Goal: Information Seeking & Learning: Compare options

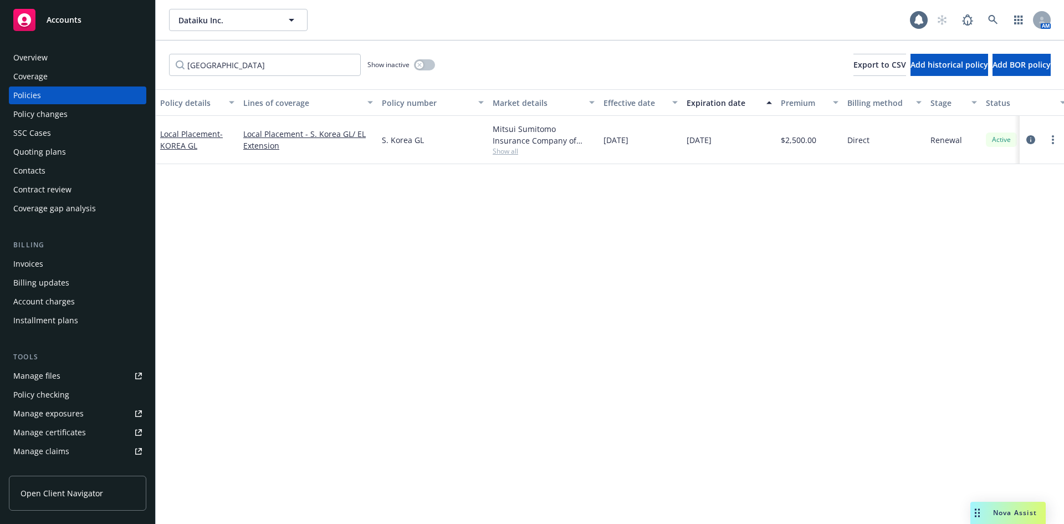
click at [496, 257] on div "Policy details Lines of coverage Policy number Market details Effective date Ex…" at bounding box center [610, 306] width 908 height 435
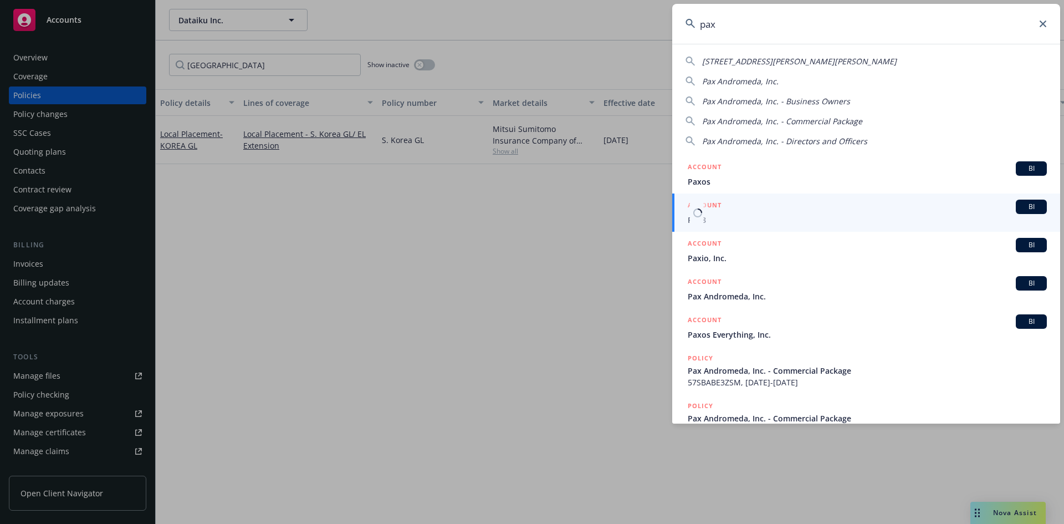
type input "pax"
click at [1030, 212] on div "BI" at bounding box center [1031, 207] width 31 height 14
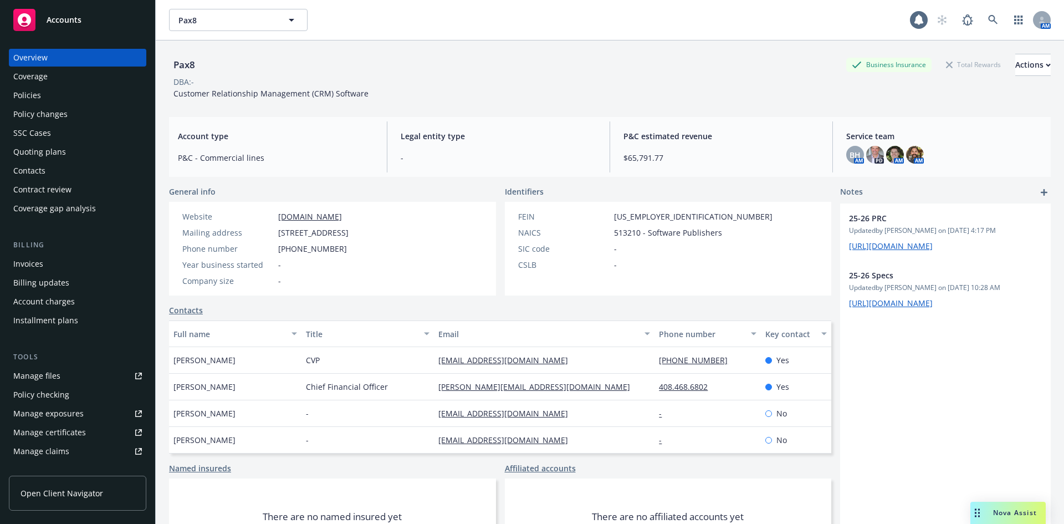
click at [44, 166] on div "Contacts" at bounding box center [29, 171] width 32 height 18
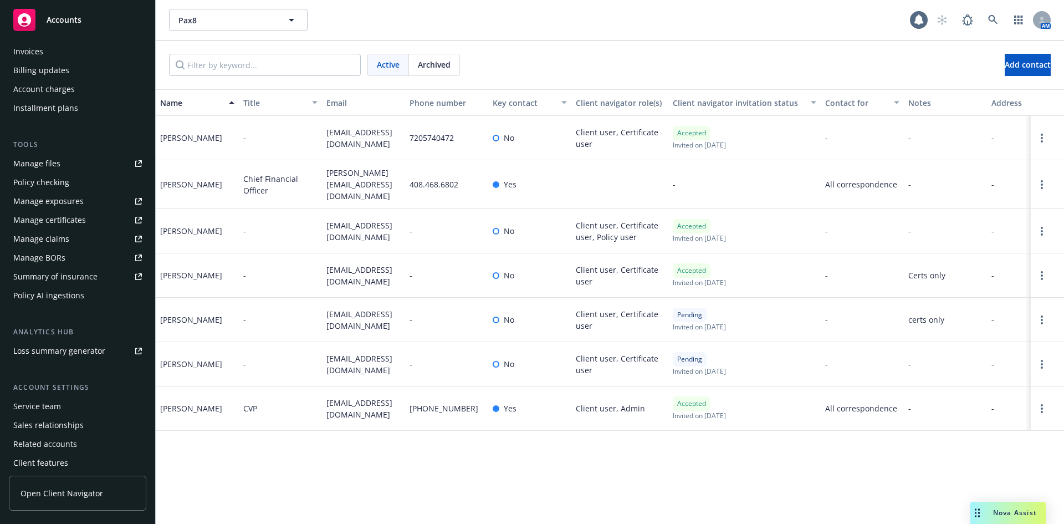
scroll to position [236, 0]
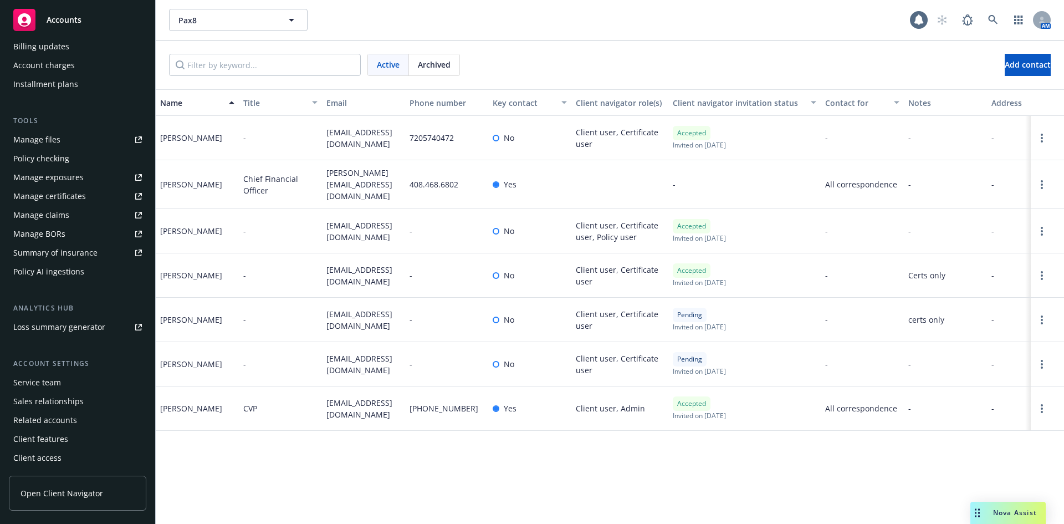
click at [57, 458] on div "Client access" at bounding box center [37, 458] width 48 height 18
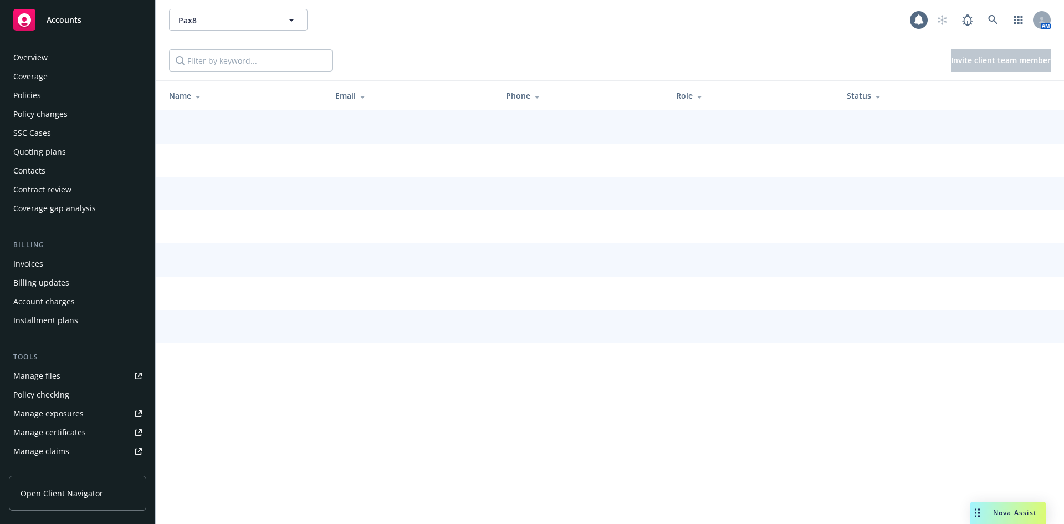
scroll to position [236, 0]
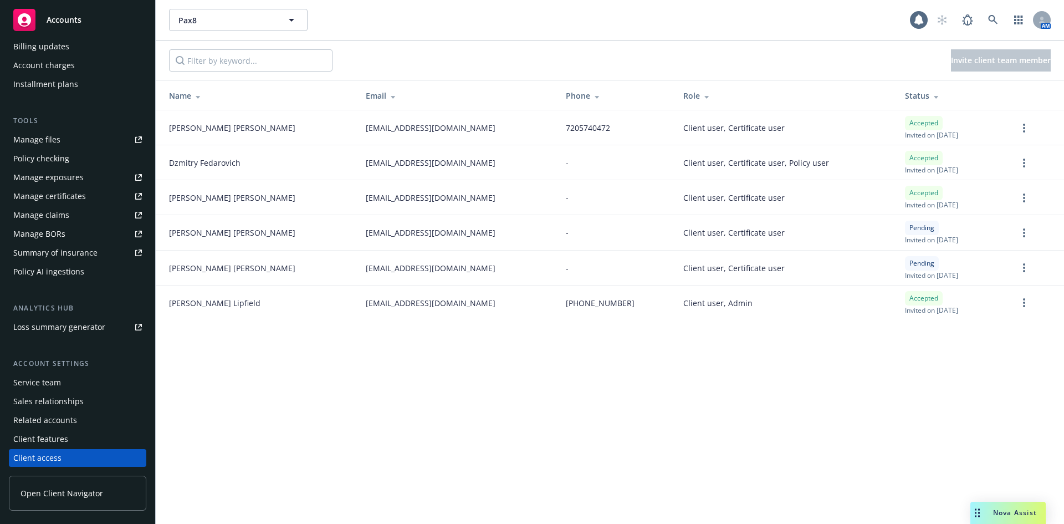
click at [40, 437] on div "Client features" at bounding box center [40, 439] width 55 height 18
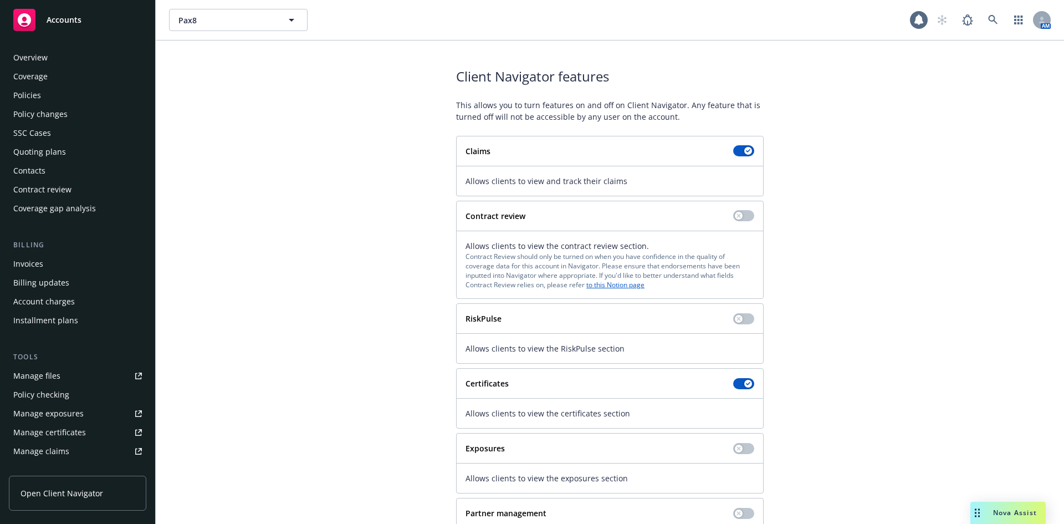
scroll to position [236, 0]
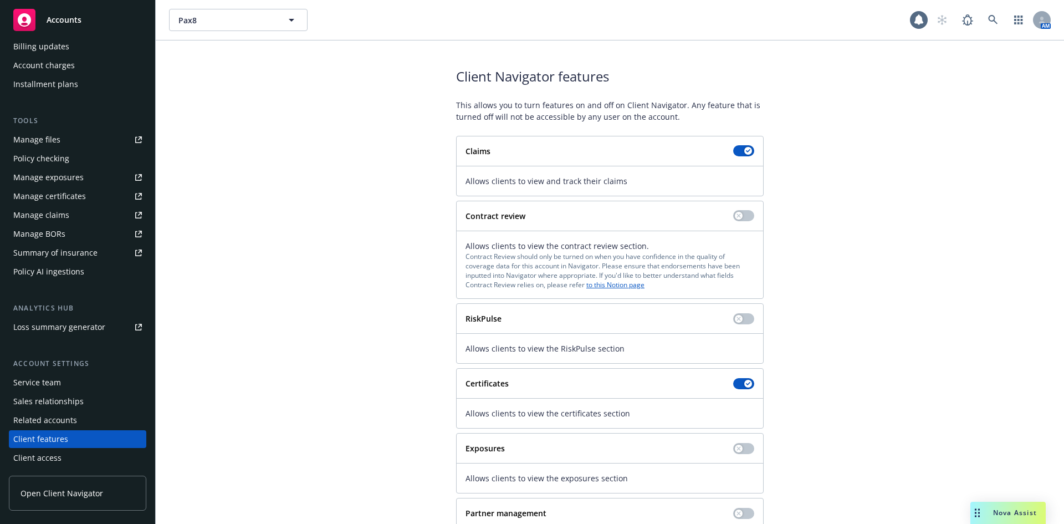
click at [42, 382] on div "Service team" at bounding box center [37, 383] width 48 height 18
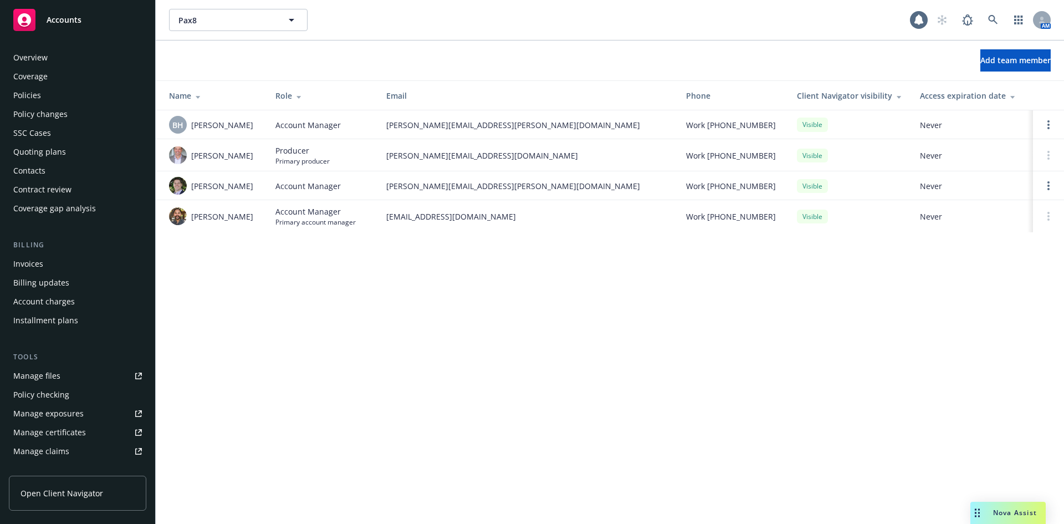
click at [50, 167] on div "Contacts" at bounding box center [77, 171] width 129 height 18
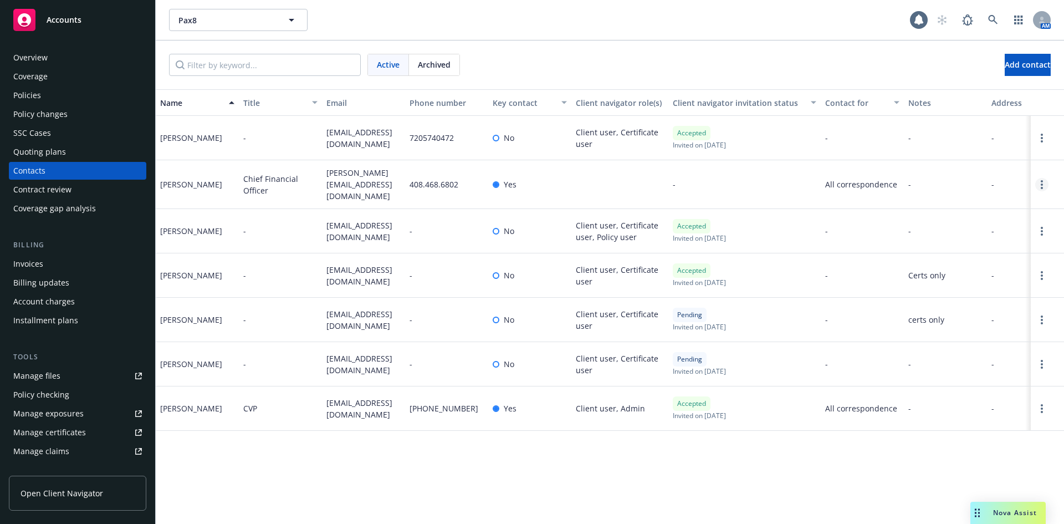
click at [1039, 179] on link "Open options" at bounding box center [1041, 184] width 13 height 13
click at [966, 145] on link "Invite to client navigator" at bounding box center [970, 142] width 125 height 22
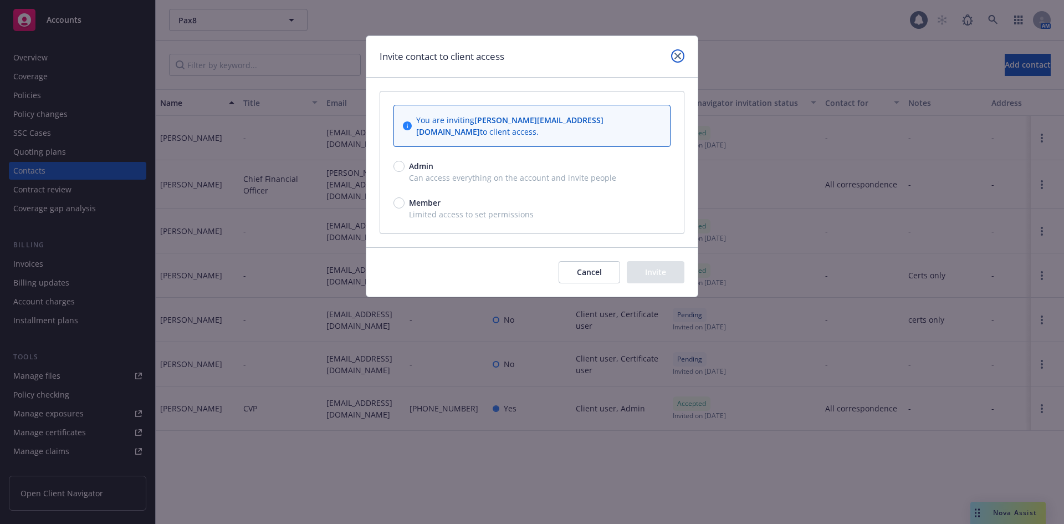
click at [673, 54] on link "close" at bounding box center [677, 55] width 13 height 13
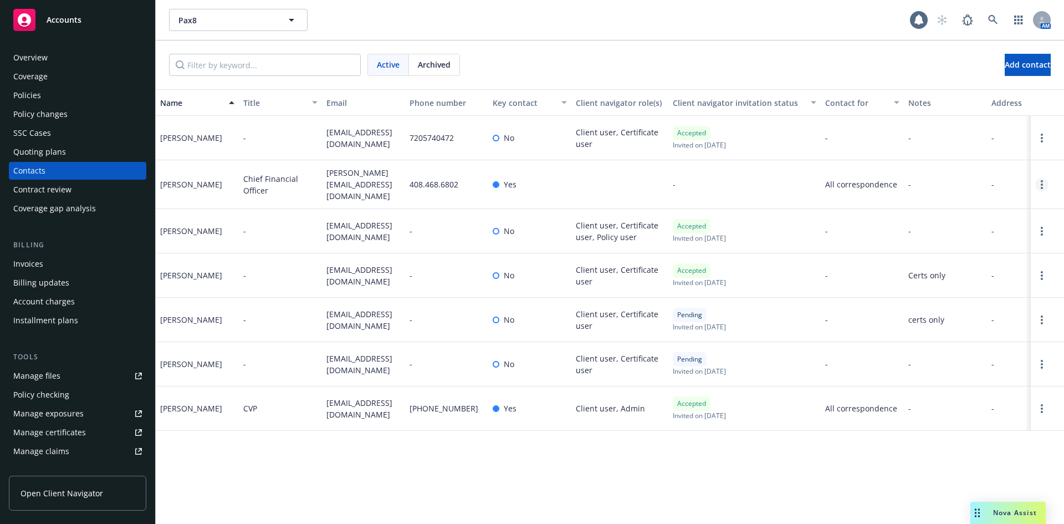
click at [1044, 184] on link "Open options" at bounding box center [1041, 184] width 13 height 13
click at [937, 123] on link "Edit contact" at bounding box center [970, 120] width 125 height 22
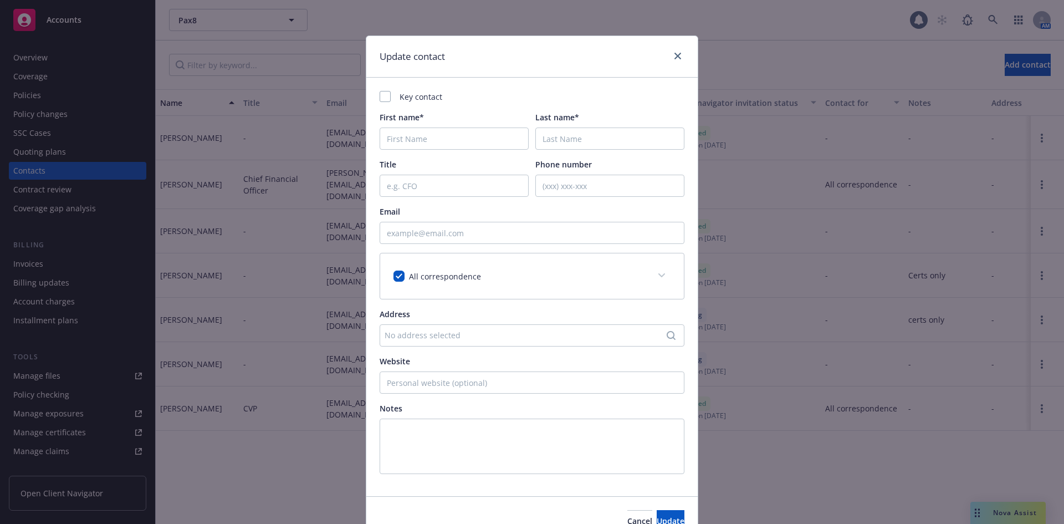
type input "Craig"
type input "Foster"
type input "Chief Financial Officer"
type input "408.468.6802"
checkbox input "true"
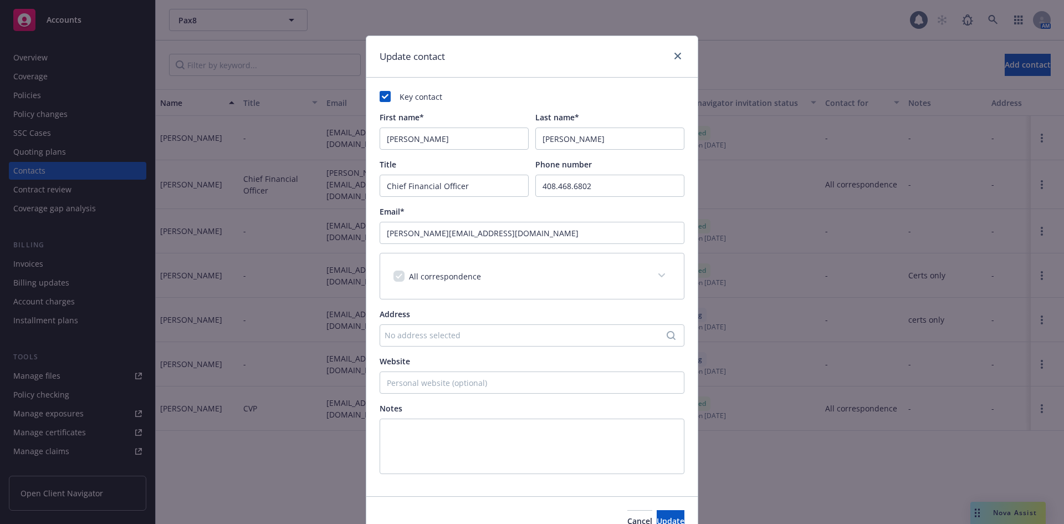
drag, startPoint x: 451, startPoint y: 244, endPoint x: 457, endPoint y: 237, distance: 9.9
click at [455, 239] on div "Key contact First name* Craig Last name* Foster Title Chief Financial Officer P…" at bounding box center [532, 282] width 305 height 383
drag, startPoint x: 457, startPoint y: 237, endPoint x: 351, endPoint y: 244, distance: 106.2
click at [351, 244] on div "Update contact Key contact First name* Craig Last name* Foster Title Chief Fina…" at bounding box center [532, 262] width 1064 height 524
paste input "foster@pax8"
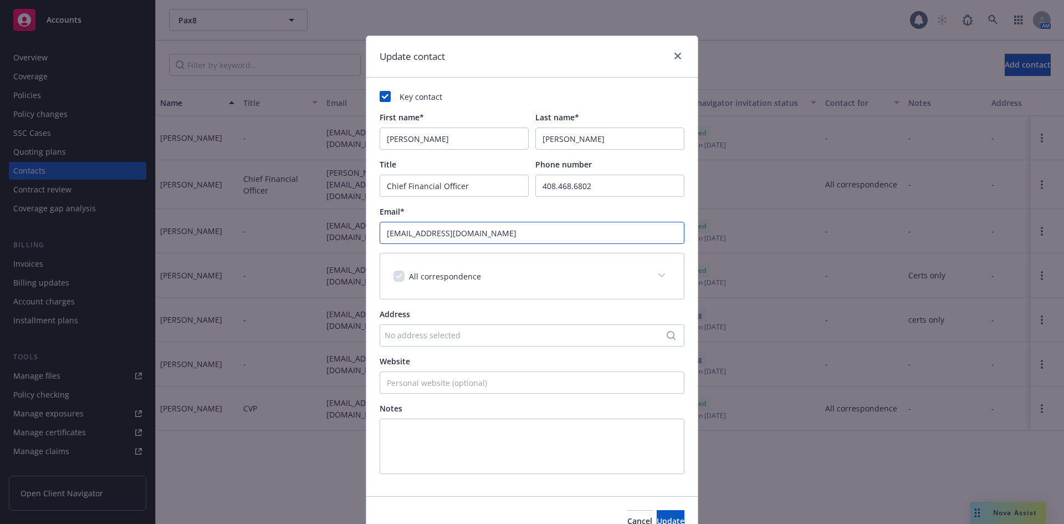
type input "cfoster@pax8.com"
click at [479, 210] on div "Email*" at bounding box center [532, 212] width 305 height 12
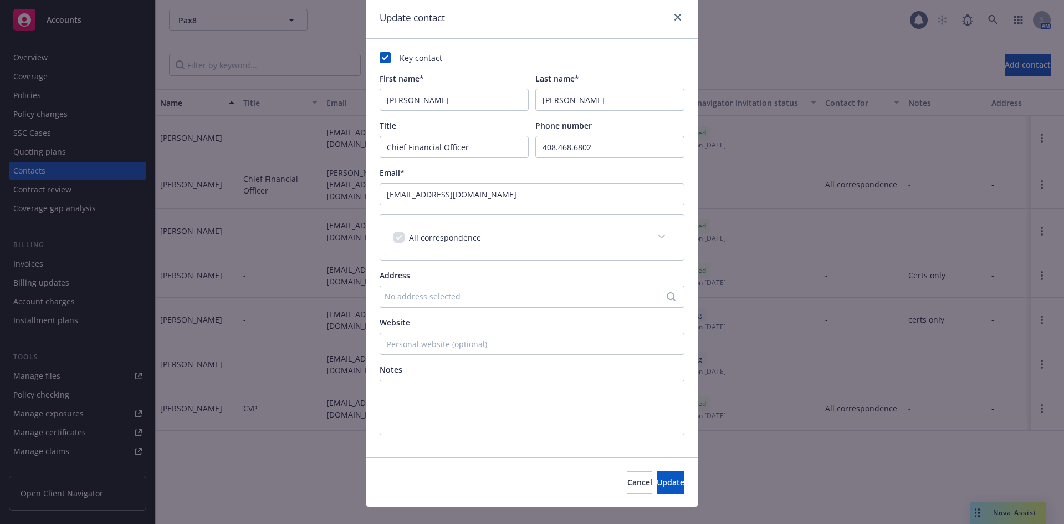
scroll to position [58, 0]
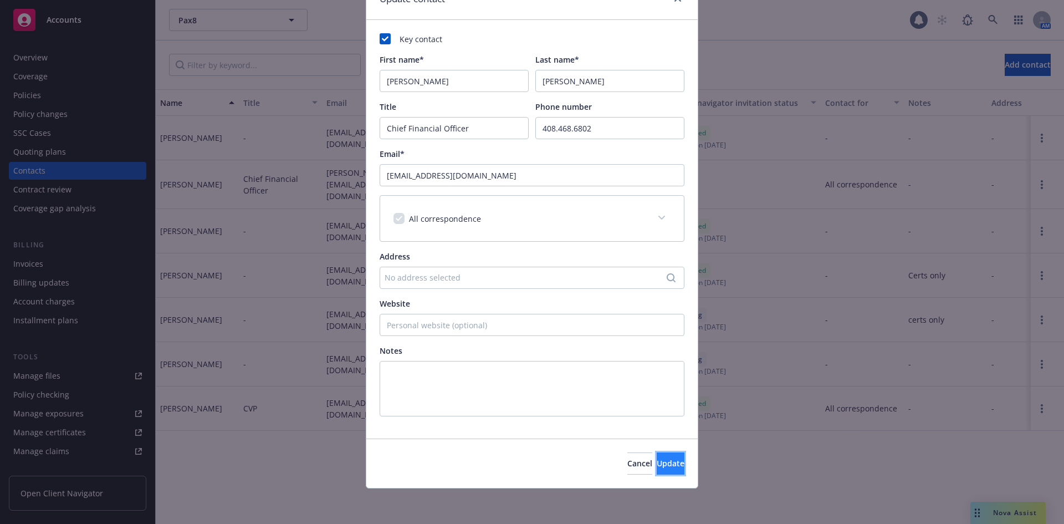
click at [657, 461] on span "Update" at bounding box center [671, 463] width 28 height 11
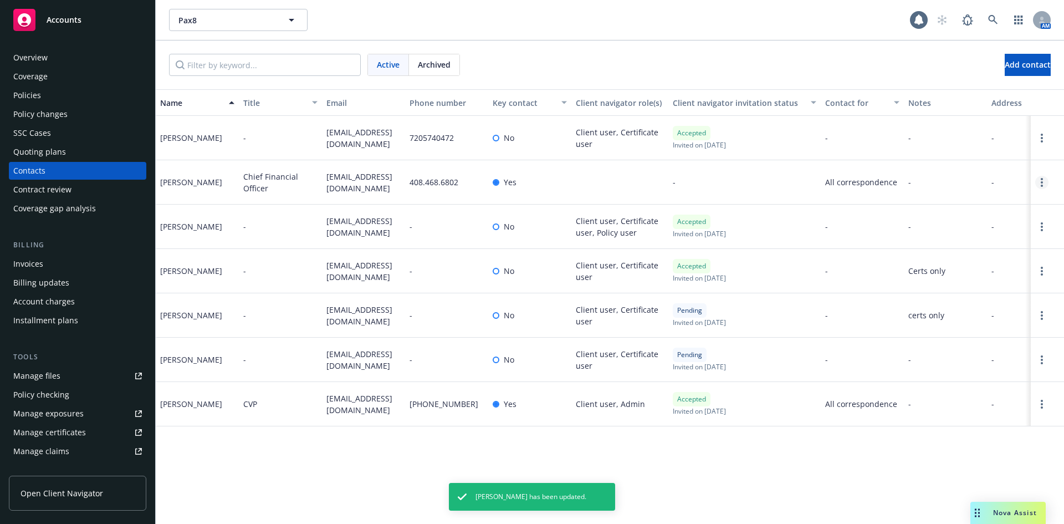
click at [1045, 183] on link "Open options" at bounding box center [1041, 182] width 13 height 13
click at [1042, 182] on circle "Open options" at bounding box center [1042, 182] width 2 height 2
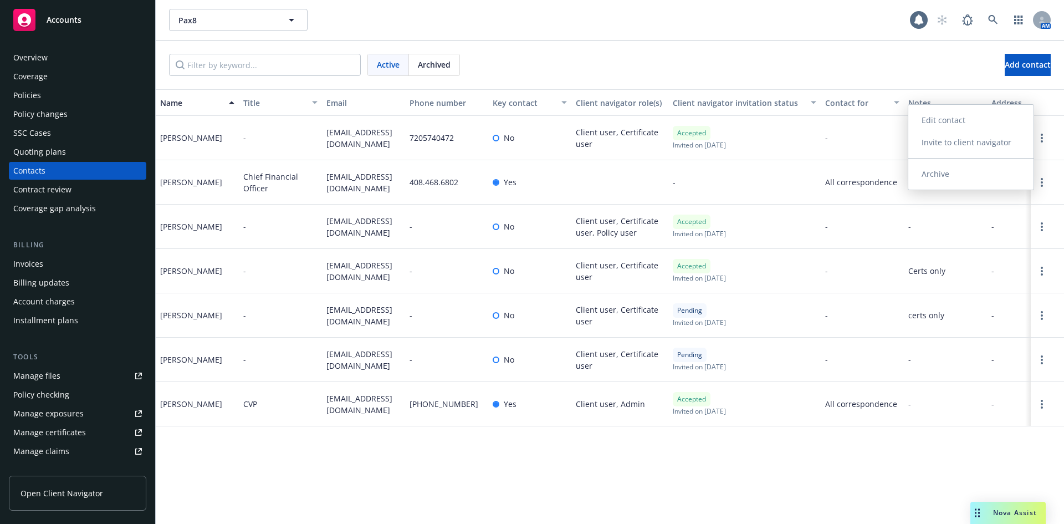
click at [972, 144] on link "Invite to client navigator" at bounding box center [970, 142] width 125 height 22
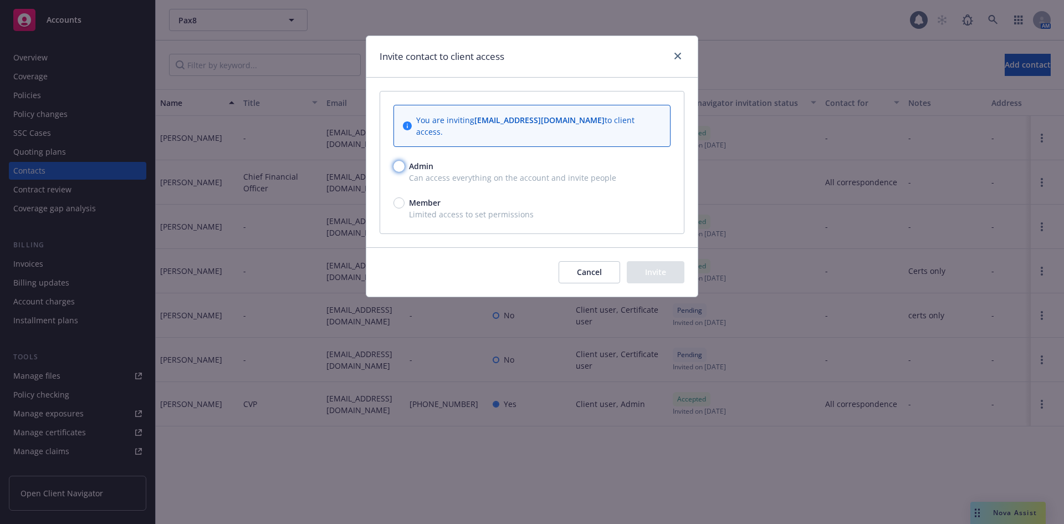
click at [397, 161] on input "Admin" at bounding box center [399, 166] width 11 height 11
radio input "true"
click at [651, 262] on button "Invite" at bounding box center [656, 272] width 58 height 22
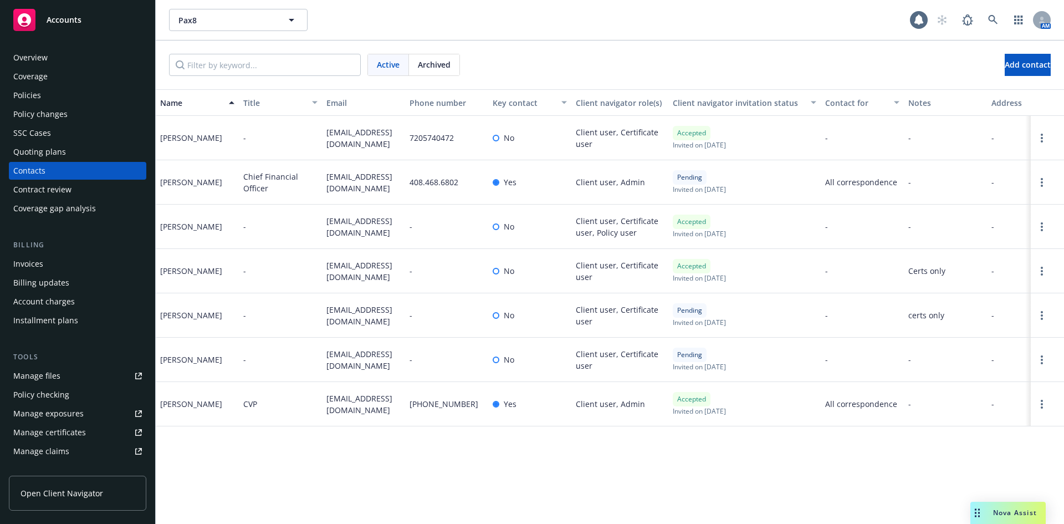
click at [997, 514] on span "Nova Assist" at bounding box center [1015, 512] width 44 height 9
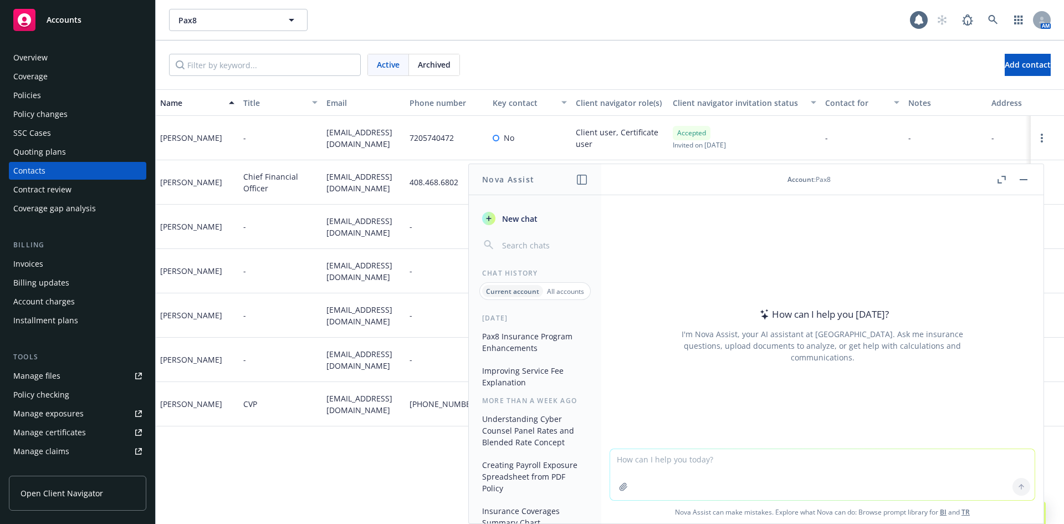
click at [646, 462] on textarea at bounding box center [822, 474] width 425 height 51
paste textarea "Thank you, Craig and Michael! We’ll get everything bound up and send you the bi…"
type textarea "Thank you, Craig and Michael! We’ll get everything bound up and send you the bi…"
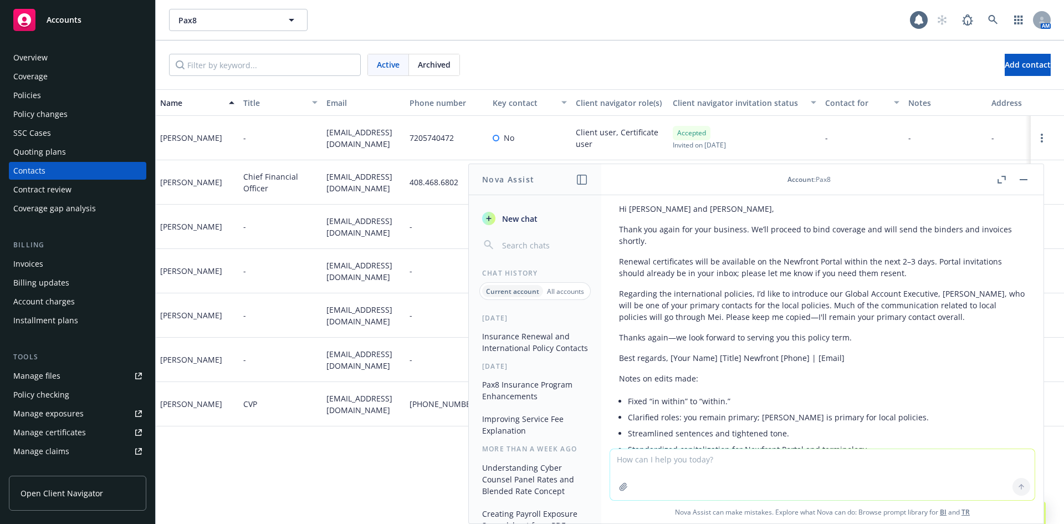
scroll to position [179, 0]
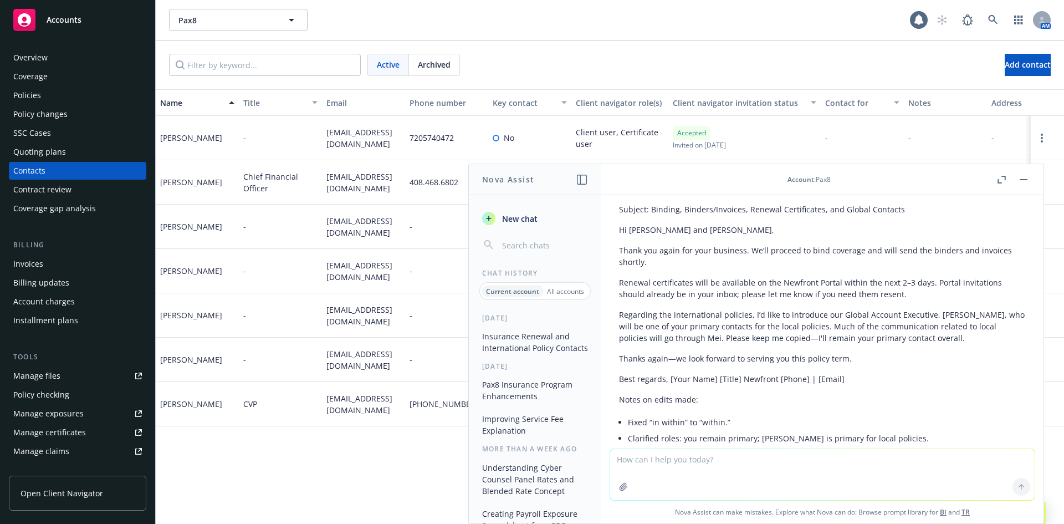
click at [684, 245] on p "Thank you again for your business. We’ll proceed to bind coverage and will send…" at bounding box center [822, 255] width 407 height 23
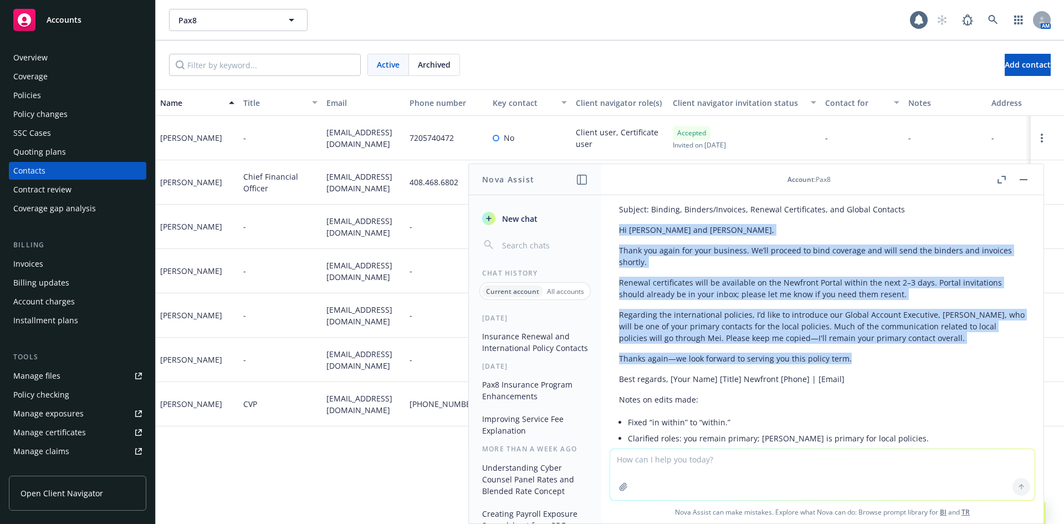
drag, startPoint x: 620, startPoint y: 221, endPoint x: 874, endPoint y: 364, distance: 291.6
click at [874, 364] on div "Would you like this polished version? Subject: Binding, Binders/Invoices, Renew…" at bounding box center [822, 354] width 407 height 353
copy div "Hi Craig and Michael, Thank you again for your business. We’ll proceed to bind …"
click at [692, 314] on p "Regarding the international policies, I’d like to introduce our Global Account …" at bounding box center [822, 326] width 407 height 35
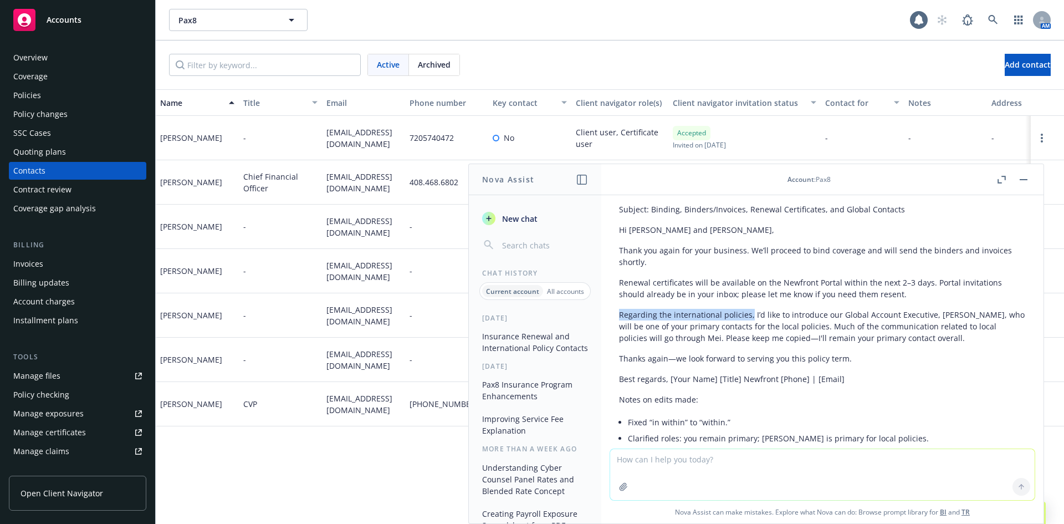
drag, startPoint x: 621, startPoint y: 315, endPoint x: 749, endPoint y: 315, distance: 127.5
click at [749, 315] on p "Regarding the international policies, I’d like to introduce our Global Account …" at bounding box center [822, 326] width 407 height 35
copy p "Regarding the international policies,"
click at [632, 461] on textarea at bounding box center [822, 474] width 425 height 51
paste textarea "Regarding the international policies,"
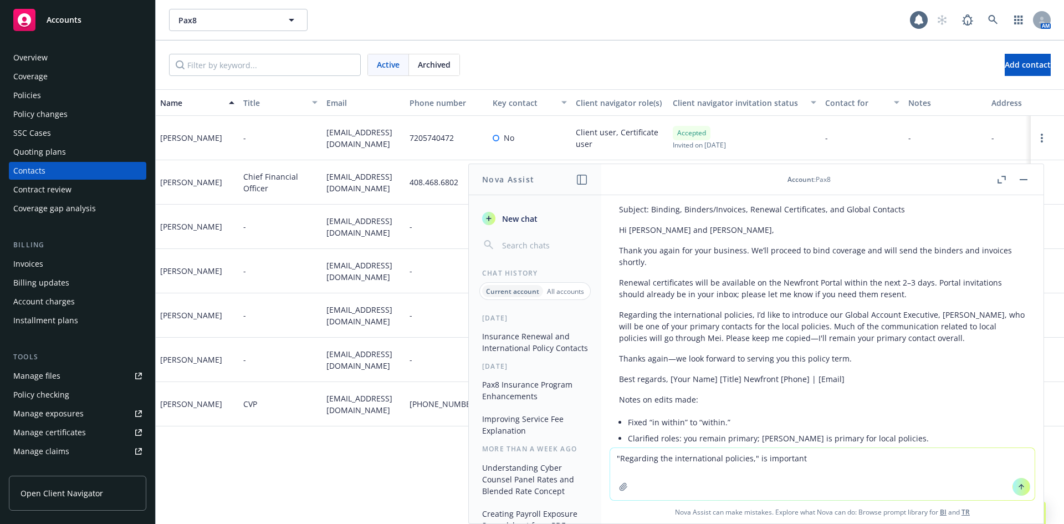
type textarea ""Regarding the international policies," is important"
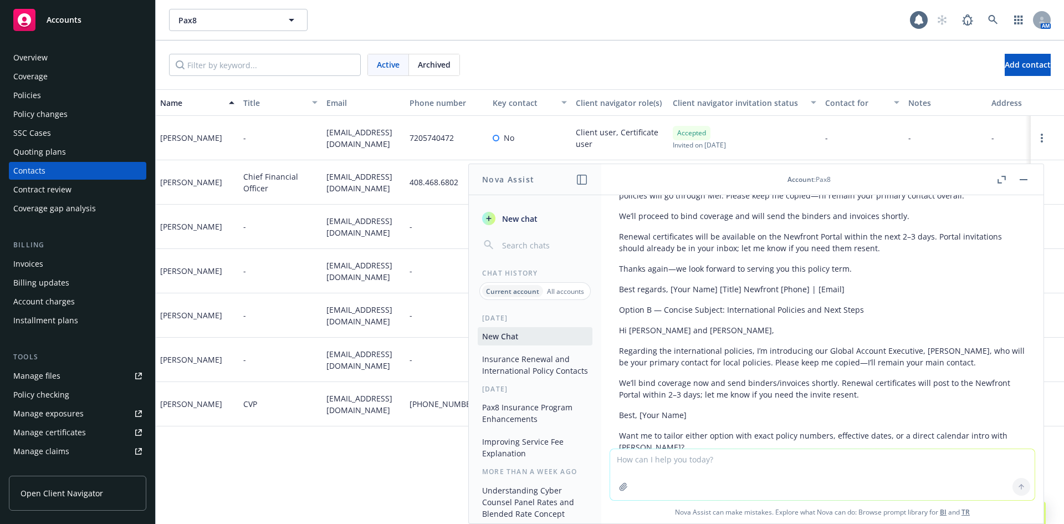
scroll to position [744, 0]
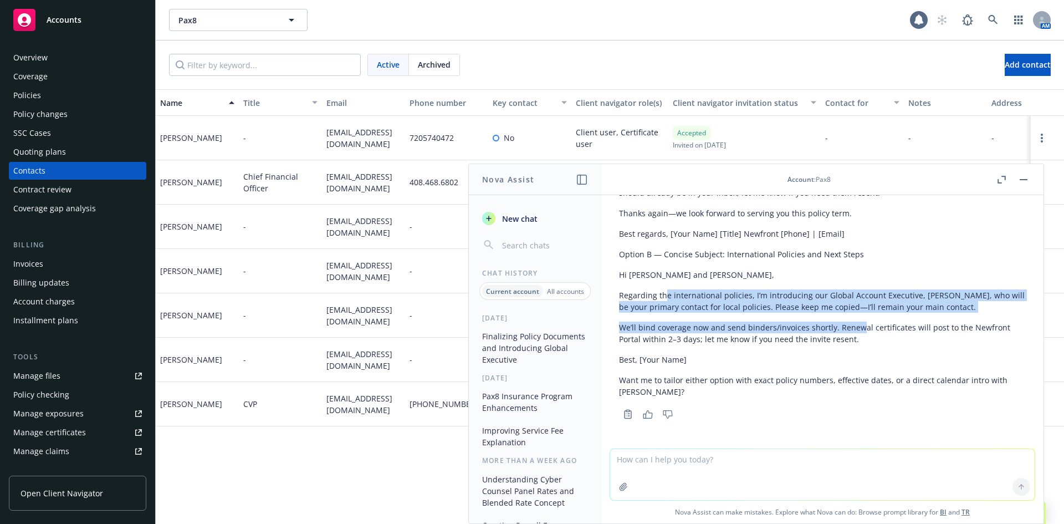
drag, startPoint x: 663, startPoint y: 297, endPoint x: 860, endPoint y: 325, distance: 199.3
click at [860, 325] on div "Got it—let’s bring that upfront and make it the focal point. Here are two tight…" at bounding box center [822, 217] width 407 height 369
click at [860, 325] on p "We’ll bind coverage now and send binders/invoices shortly. Renewal certificates…" at bounding box center [822, 332] width 407 height 23
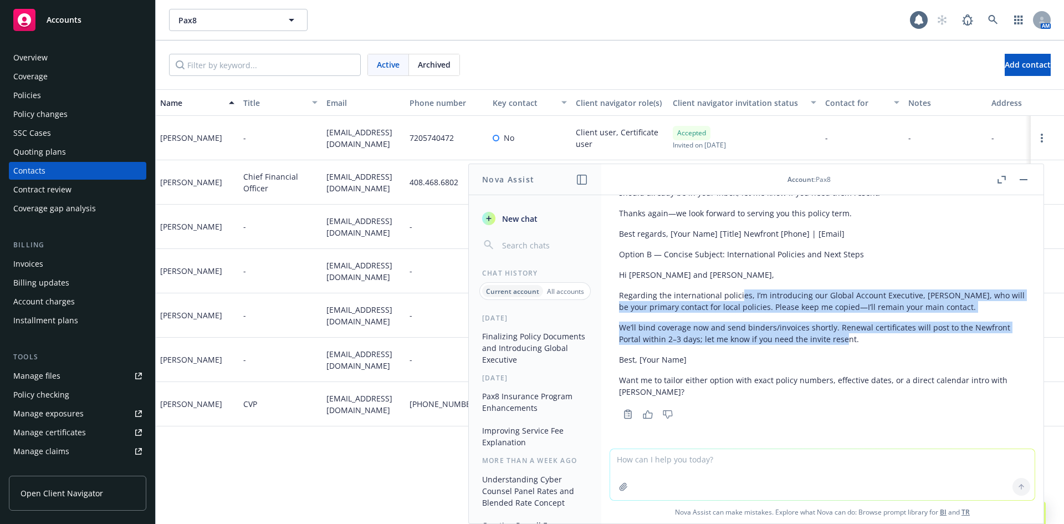
drag, startPoint x: 841, startPoint y: 335, endPoint x: 710, endPoint y: 287, distance: 139.4
click at [716, 289] on div "Got it—let’s bring that upfront and make it the focal point. Here are two tight…" at bounding box center [822, 217] width 407 height 369
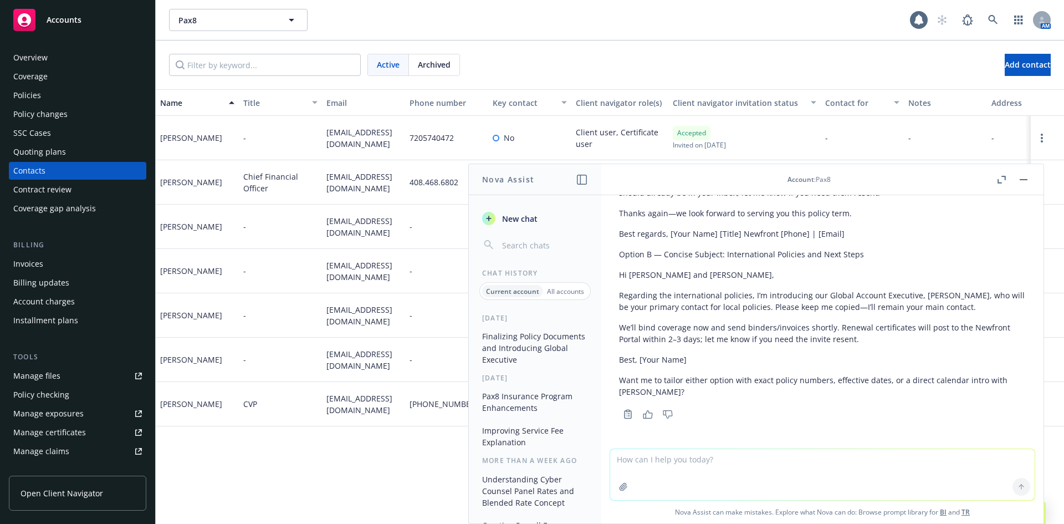
click at [710, 287] on div "Got it—let’s bring that upfront and make it the focal point. Here are two tight…" at bounding box center [822, 217] width 407 height 369
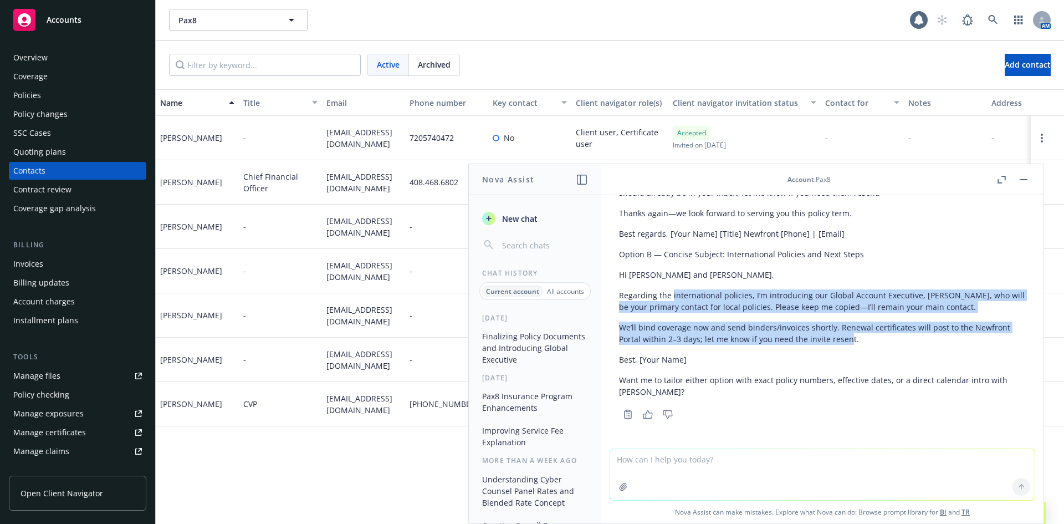
drag, startPoint x: 671, startPoint y: 294, endPoint x: 846, endPoint y: 348, distance: 183.8
click at [846, 348] on div "Got it—let’s bring that upfront and make it the focal point. Here are two tight…" at bounding box center [822, 217] width 407 height 369
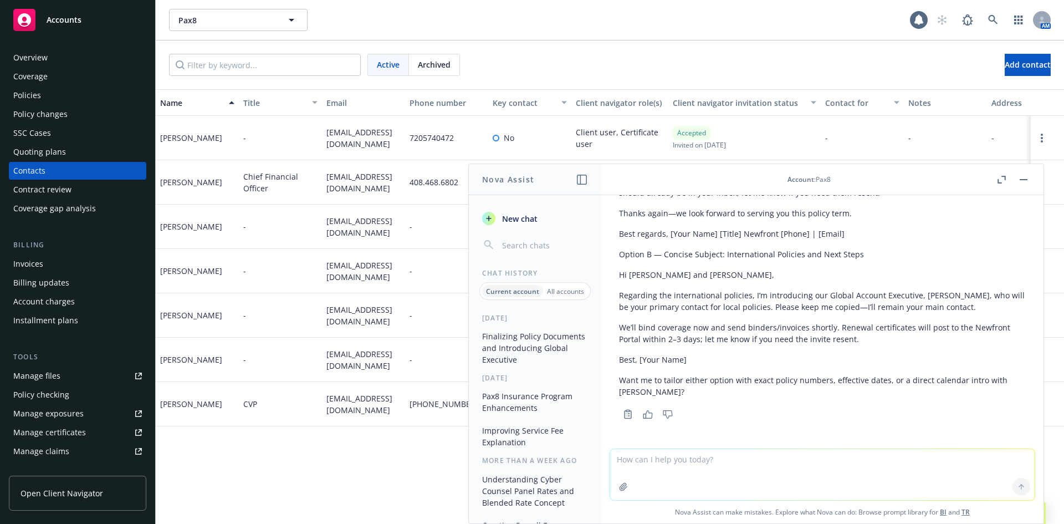
click at [668, 456] on textarea at bounding box center [822, 474] width 425 height 51
paste textarea "Hi Craig, Michael, and Dzmitry, Thank you for your bind order! We’ll proceed to…"
type textarea "Hi Craig, Michael, and Dzmitry, Thank you for your bind order! We’ll proceed to…"
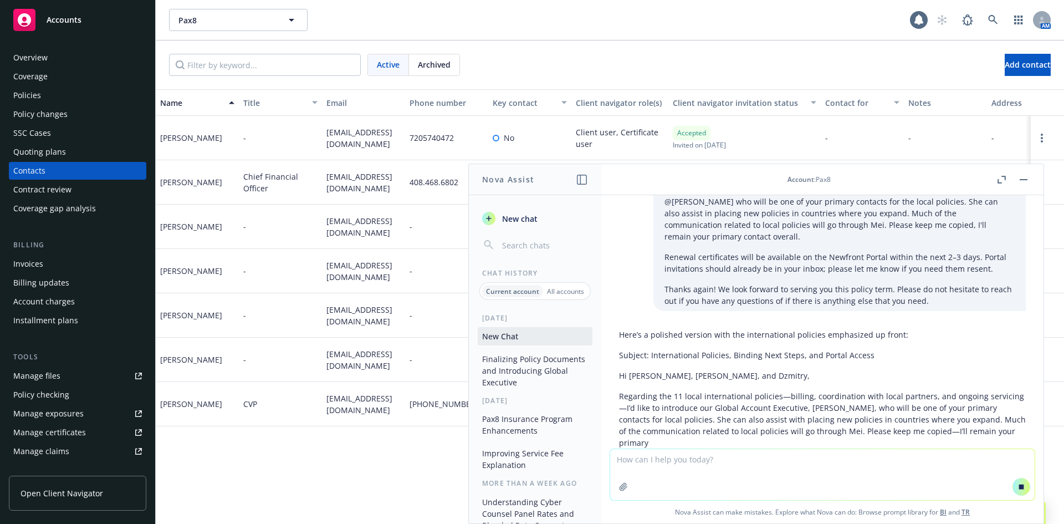
scroll to position [1032, 0]
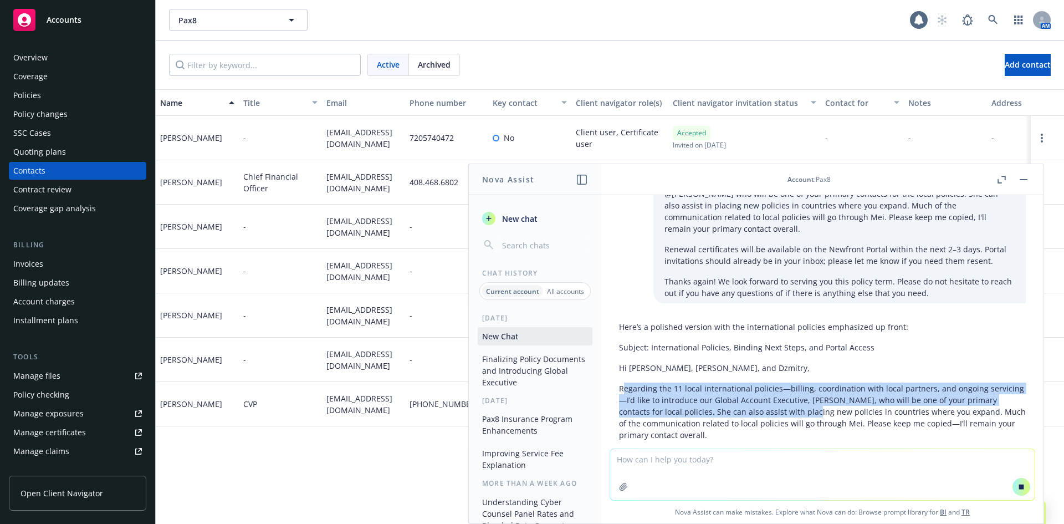
drag, startPoint x: 624, startPoint y: 379, endPoint x: 797, endPoint y: 402, distance: 173.9
click at [797, 402] on p "Regarding the 11 local international policies—billing, coordination with local …" at bounding box center [822, 411] width 407 height 58
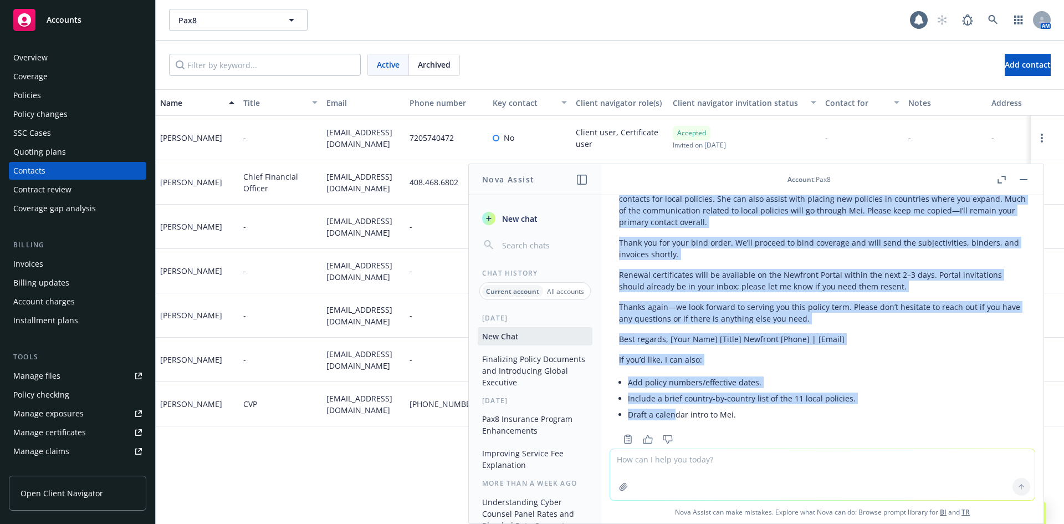
scroll to position [1298, 0]
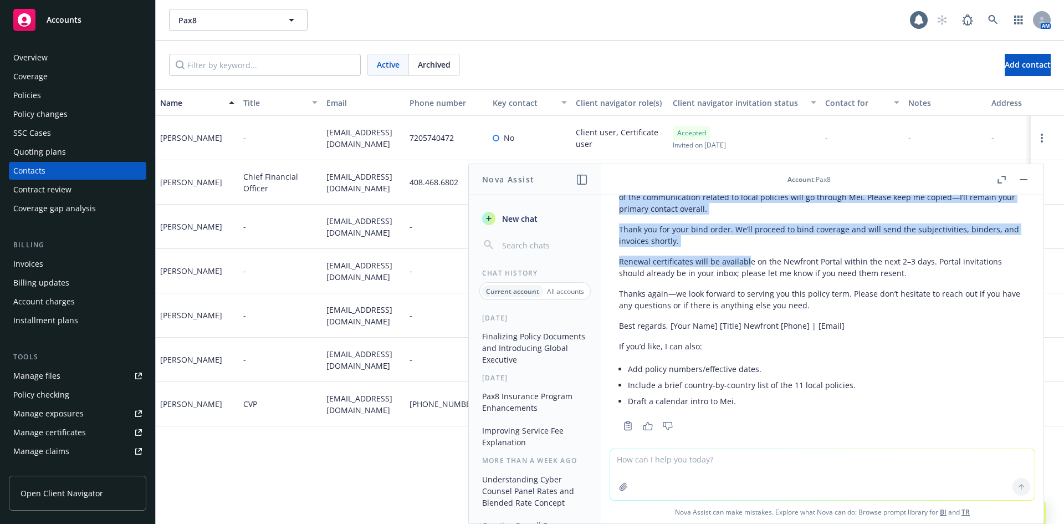
drag, startPoint x: 620, startPoint y: 378, endPoint x: 745, endPoint y: 254, distance: 176.4
click at [745, 254] on div "Here’s a polished version with the international policies emphasized up front: …" at bounding box center [822, 251] width 407 height 323
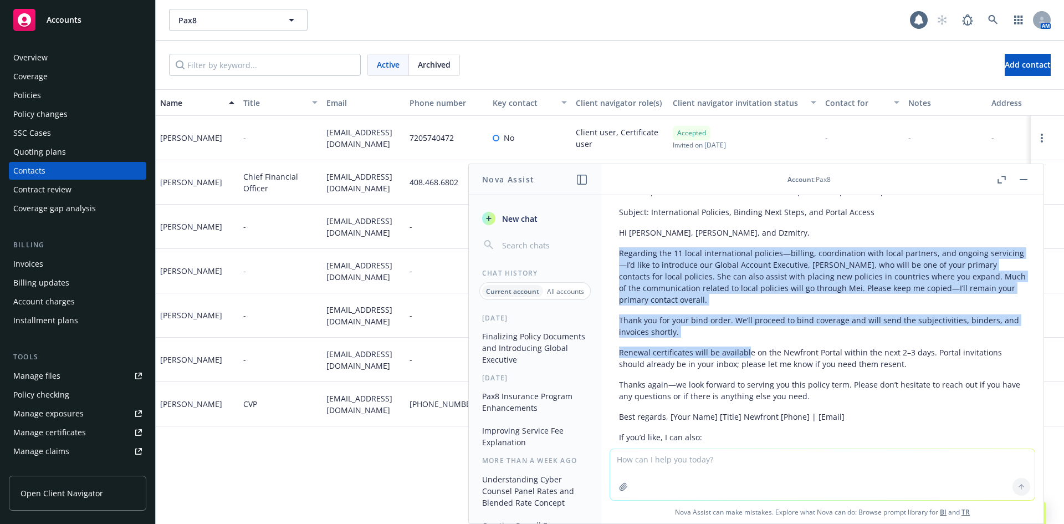
scroll to position [1168, 0]
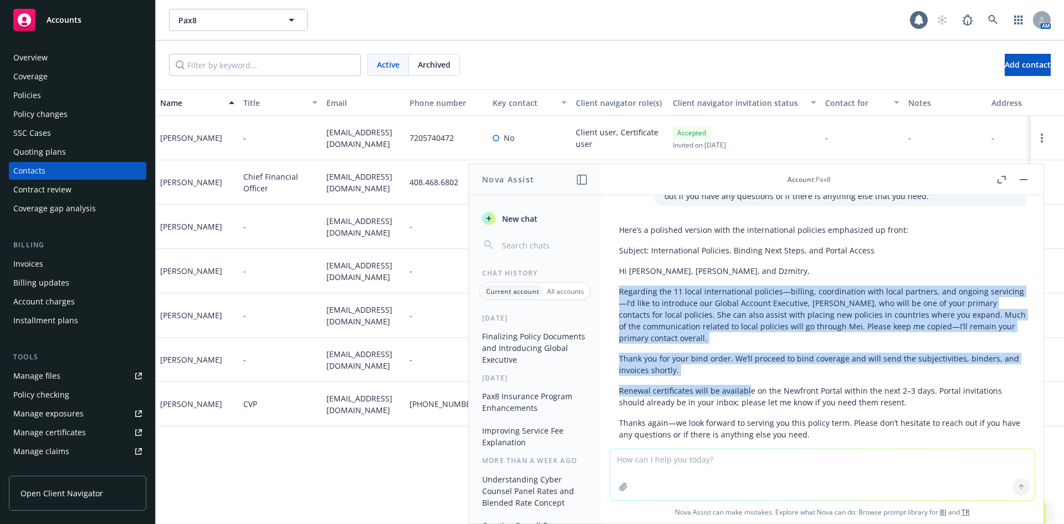
click at [696, 322] on p "Regarding the 11 local international policies—billing, coordination with local …" at bounding box center [822, 314] width 407 height 58
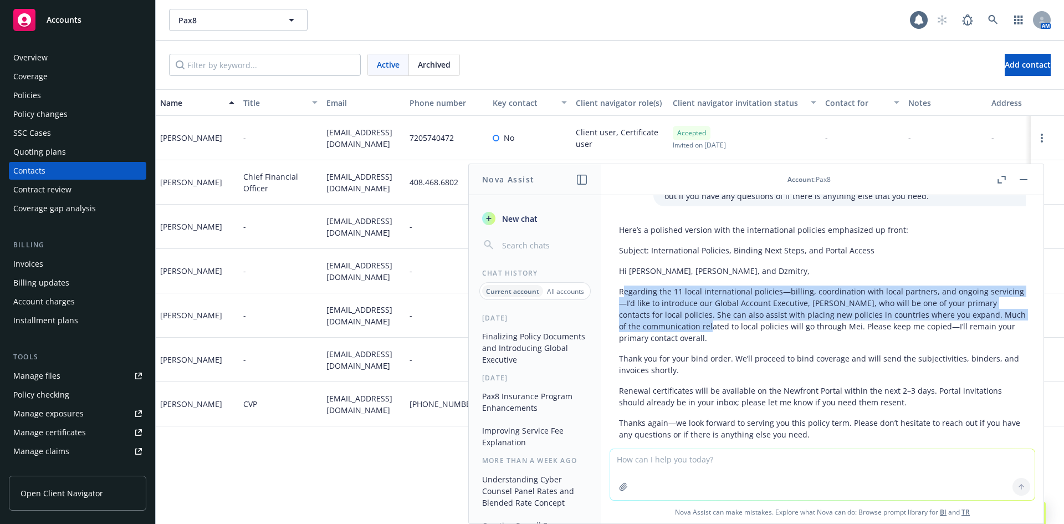
drag, startPoint x: 622, startPoint y: 280, endPoint x: 703, endPoint y: 319, distance: 89.2
click at [703, 319] on p "Regarding the 11 local international policies—billing, coordination with local …" at bounding box center [822, 314] width 407 height 58
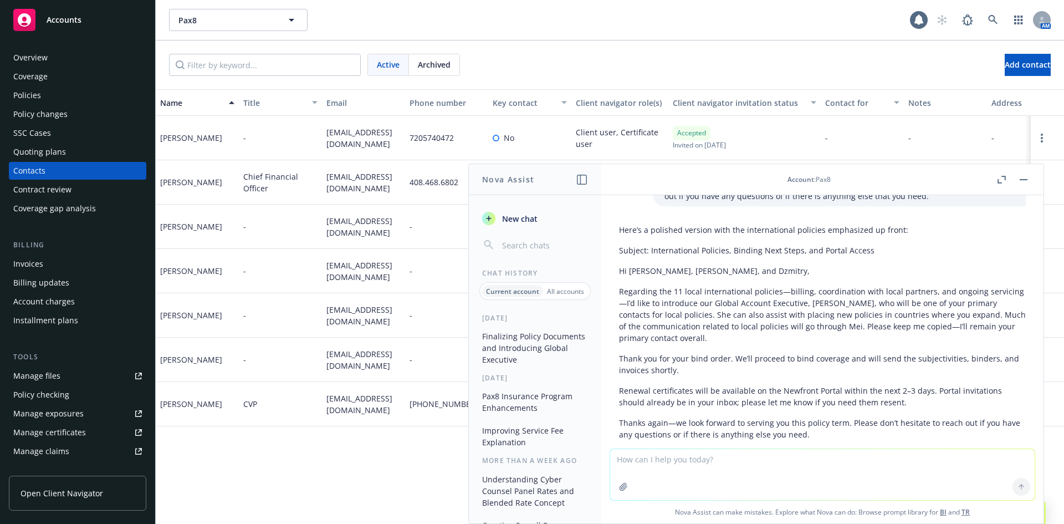
click at [704, 320] on p "Regarding the 11 local international policies—billing, coordination with local …" at bounding box center [822, 314] width 407 height 58
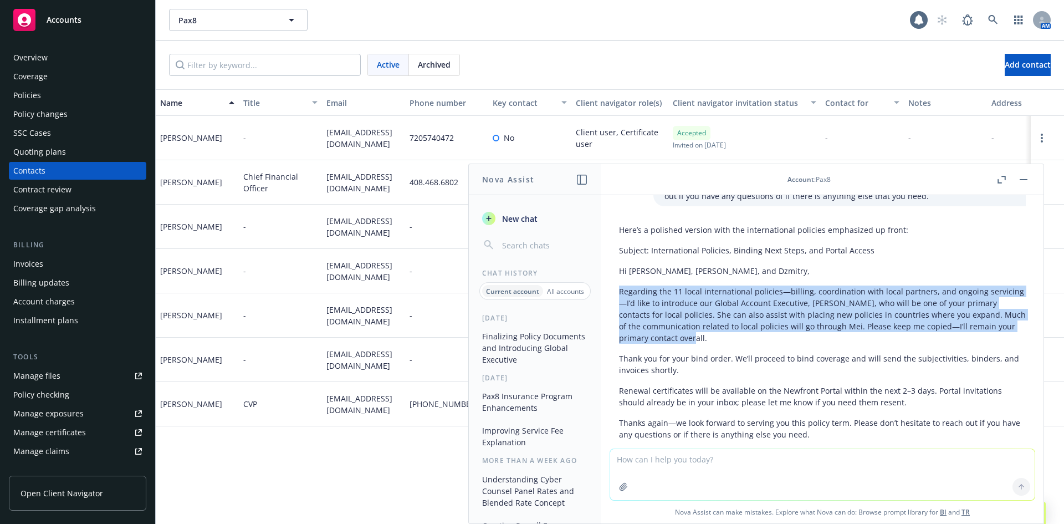
drag, startPoint x: 710, startPoint y: 329, endPoint x: 618, endPoint y: 282, distance: 103.4
click at [618, 282] on div "Here’s a polished version with the international policies emphasized up front: …" at bounding box center [822, 390] width 425 height 343
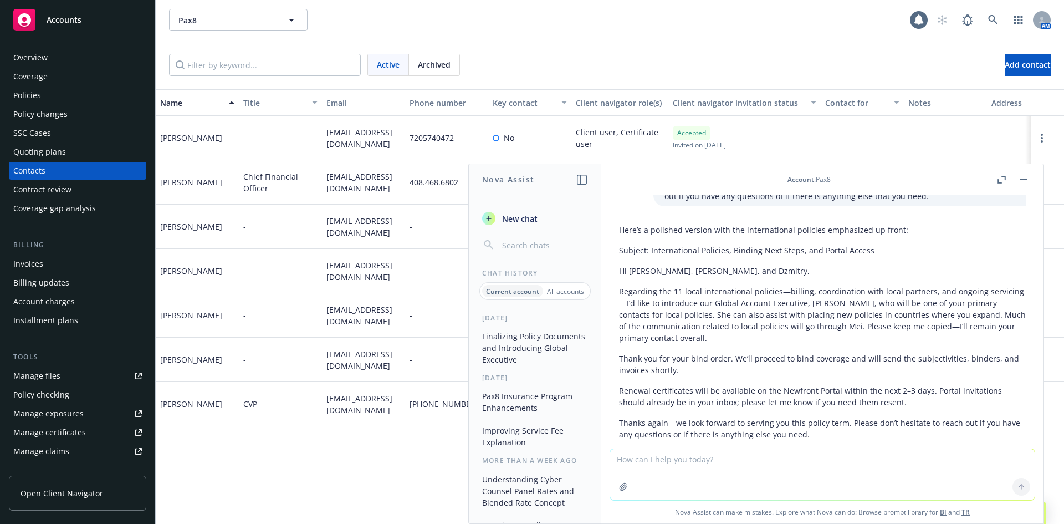
click at [680, 463] on textarea at bounding box center [822, 474] width 425 height 51
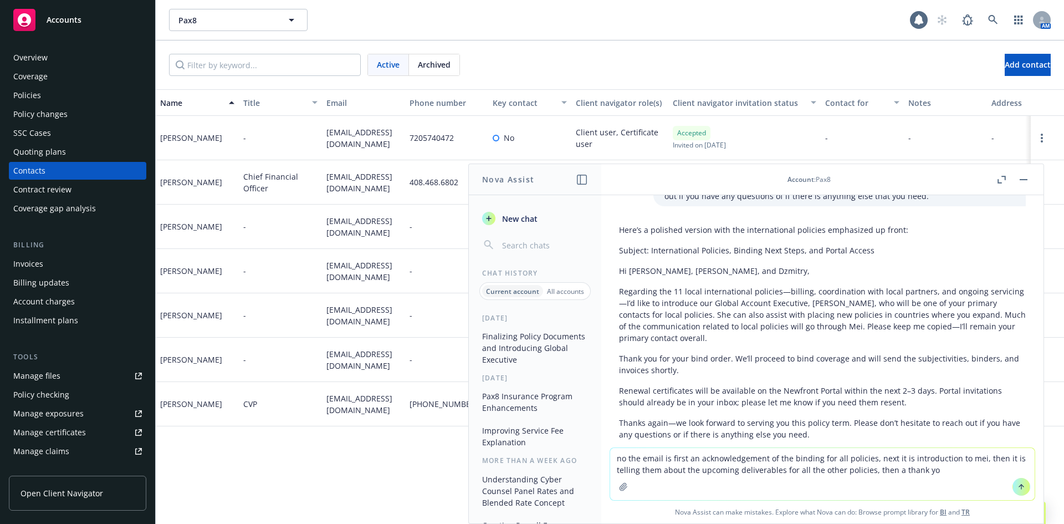
type textarea "no the email is first an acknowledgement of the binding for all policies, next …"
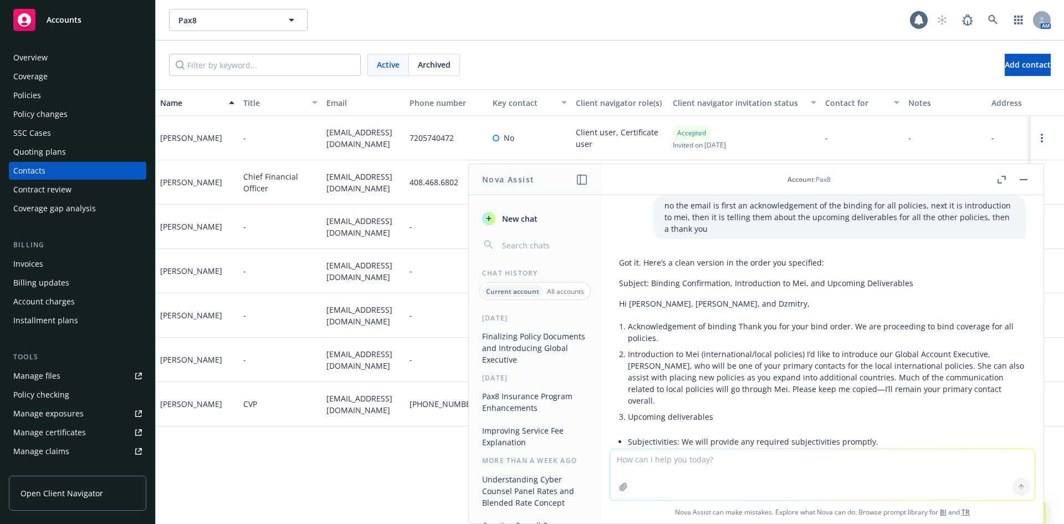
scroll to position [1570, 0]
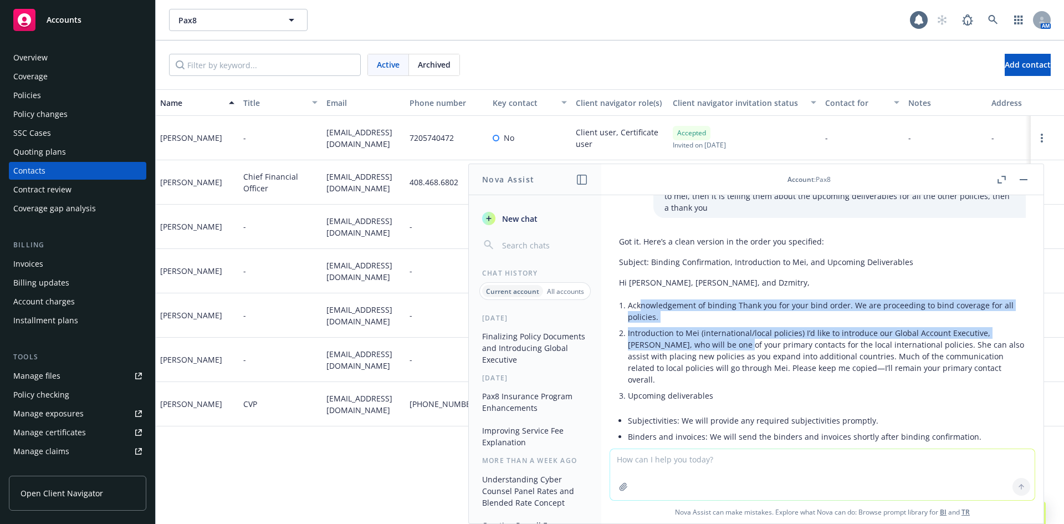
drag, startPoint x: 641, startPoint y: 290, endPoint x: 732, endPoint y: 335, distance: 101.6
click at [732, 335] on ul "Acknowledgement of binding Thank you for your bind order. We are proceeding to …" at bounding box center [827, 350] width 398 height 106
click at [732, 335] on p "Introduction to Mei (international/local policies) I’d like to introduce our Gl…" at bounding box center [827, 356] width 398 height 58
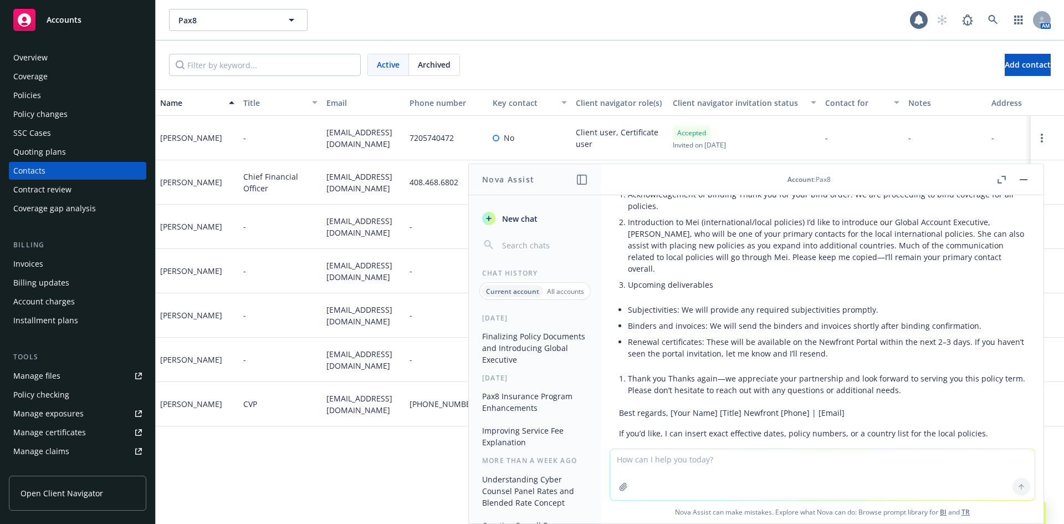
scroll to position [1699, 0]
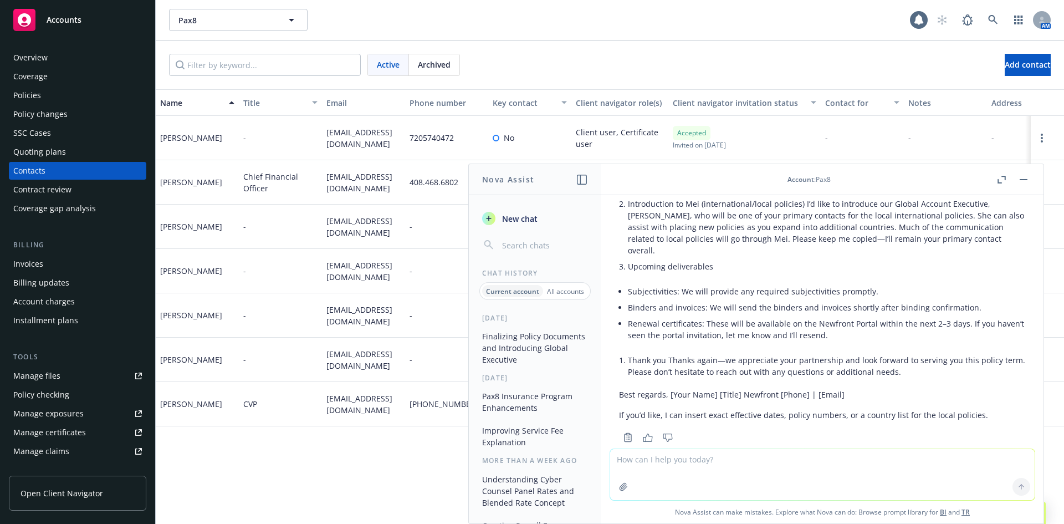
click at [646, 463] on textarea at bounding box center [822, 474] width 425 height 51
type textarea "it needs to be in email format and personal!"
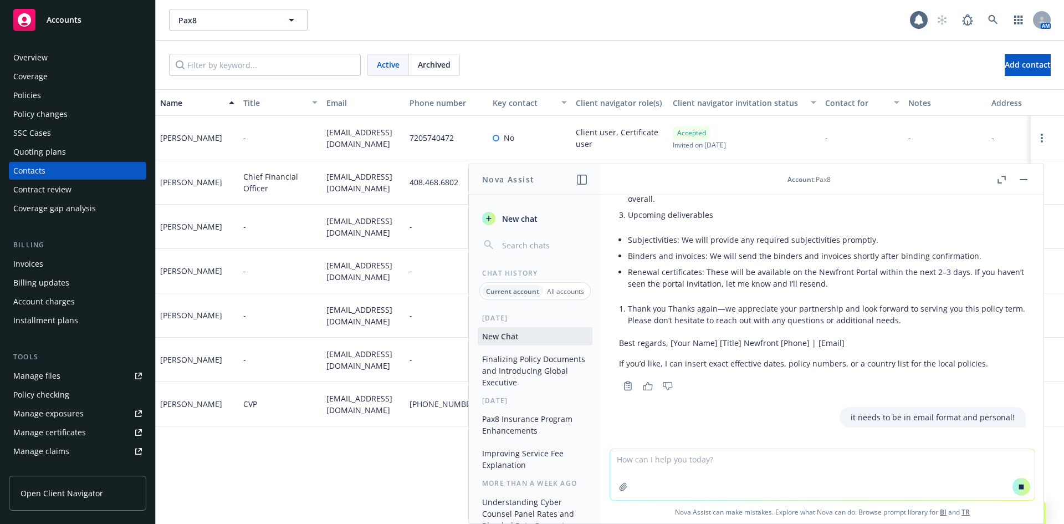
scroll to position [1684, 0]
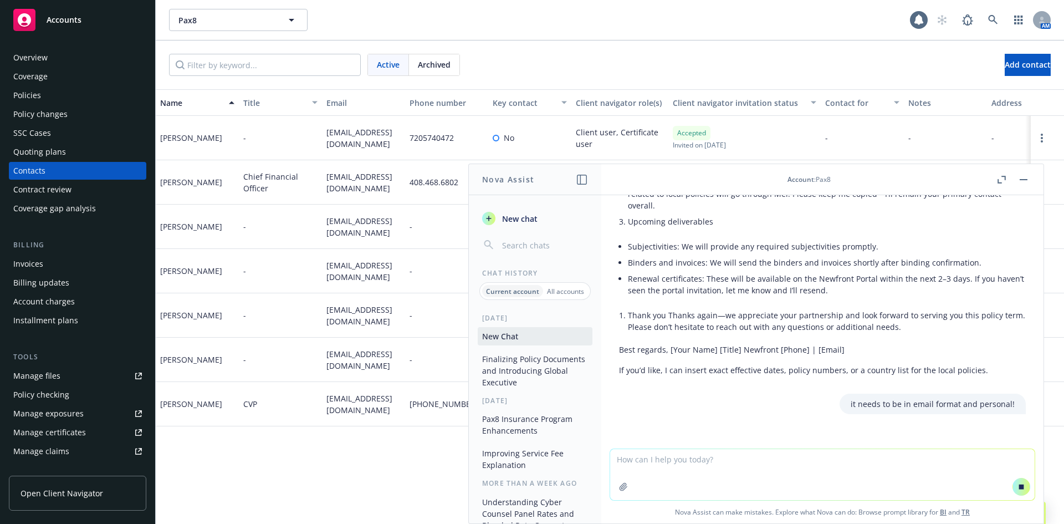
click at [1001, 180] on icon "button" at bounding box center [1002, 180] width 8 height 8
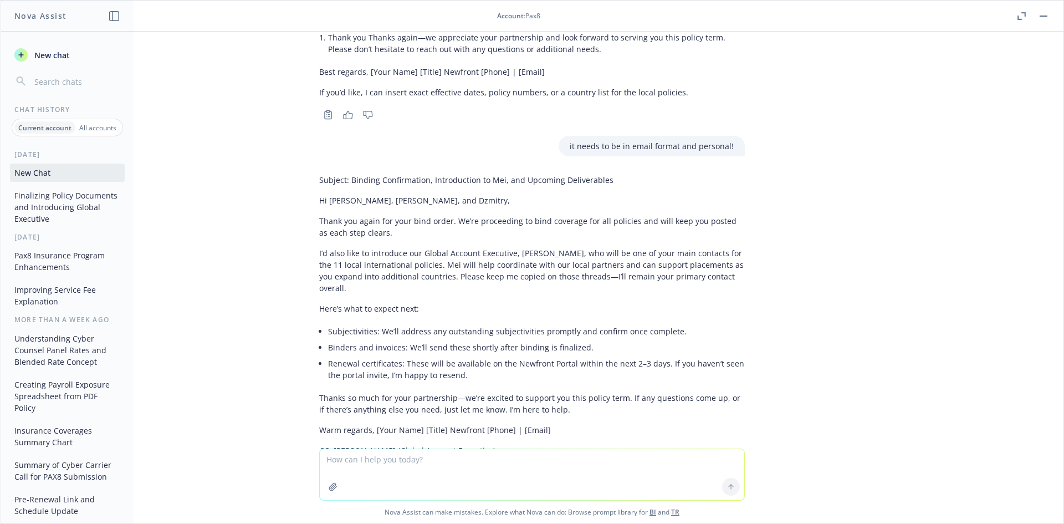
scroll to position [1824, 0]
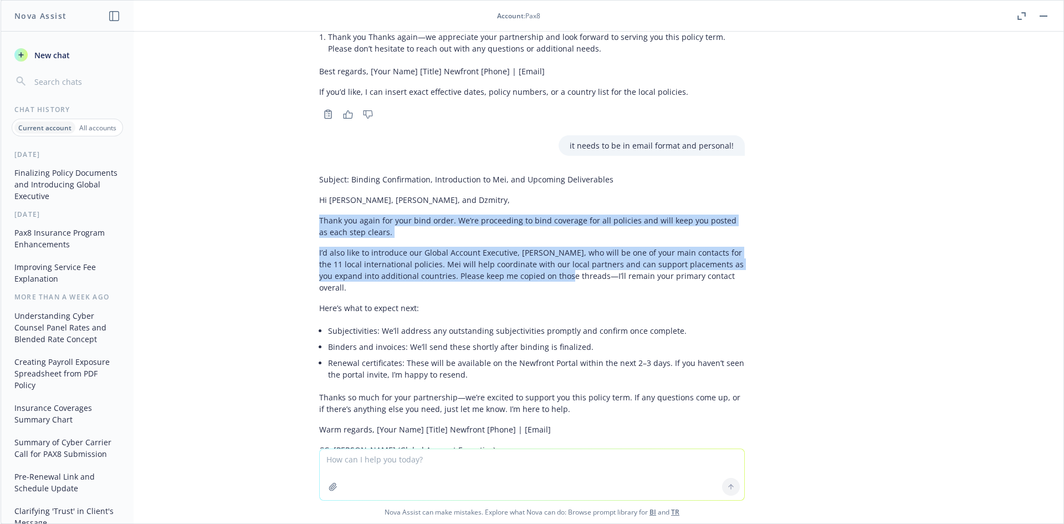
drag, startPoint x: 307, startPoint y: 170, endPoint x: 558, endPoint y: 232, distance: 258.8
click at [558, 232] on div "Subject: Binding Confirmation, Introduction to Mei, and Upcoming Deliverables H…" at bounding box center [531, 324] width 443 height 311
click at [558, 247] on p "I’d also like to introduce our Global Account Executive, Mei Huang, who will be…" at bounding box center [532, 270] width 426 height 47
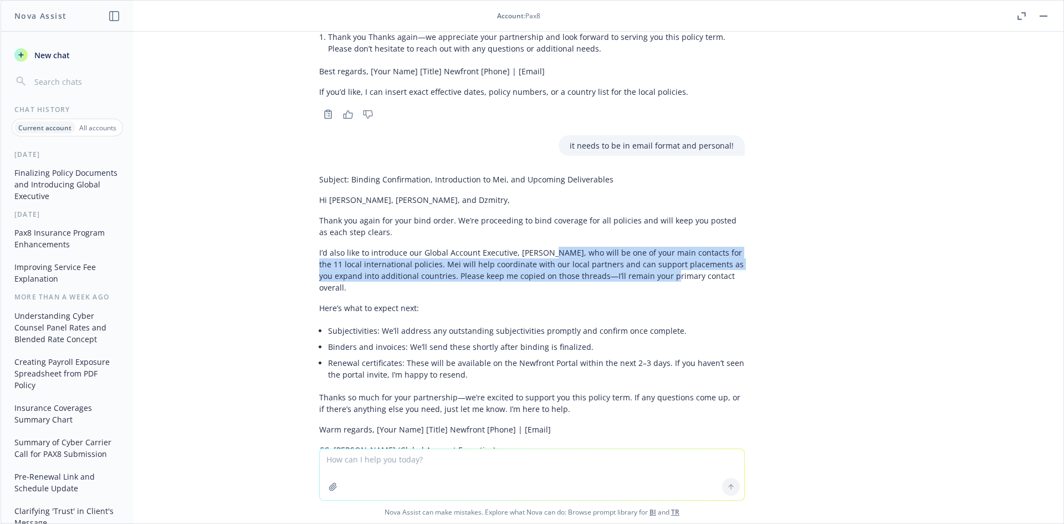
drag, startPoint x: 664, startPoint y: 232, endPoint x: 539, endPoint y: 211, distance: 127.0
click at [539, 247] on p "I’d also like to introduce our Global Account Executive, Mei Huang, who will be…" at bounding box center [532, 270] width 426 height 47
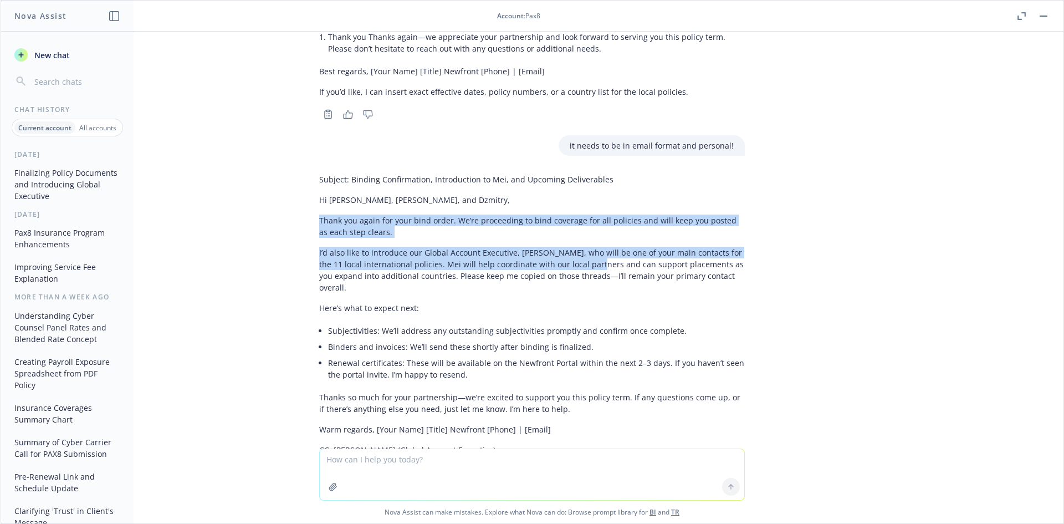
drag, startPoint x: 309, startPoint y: 171, endPoint x: 579, endPoint y: 223, distance: 274.9
click at [579, 223] on div "Subject: Binding Confirmation, Introduction to Mei, and Upcoming Deliverables H…" at bounding box center [531, 324] width 443 height 311
click at [579, 247] on p "I’d also like to introduce our Global Account Executive, Mei Huang, who will be…" at bounding box center [532, 270] width 426 height 47
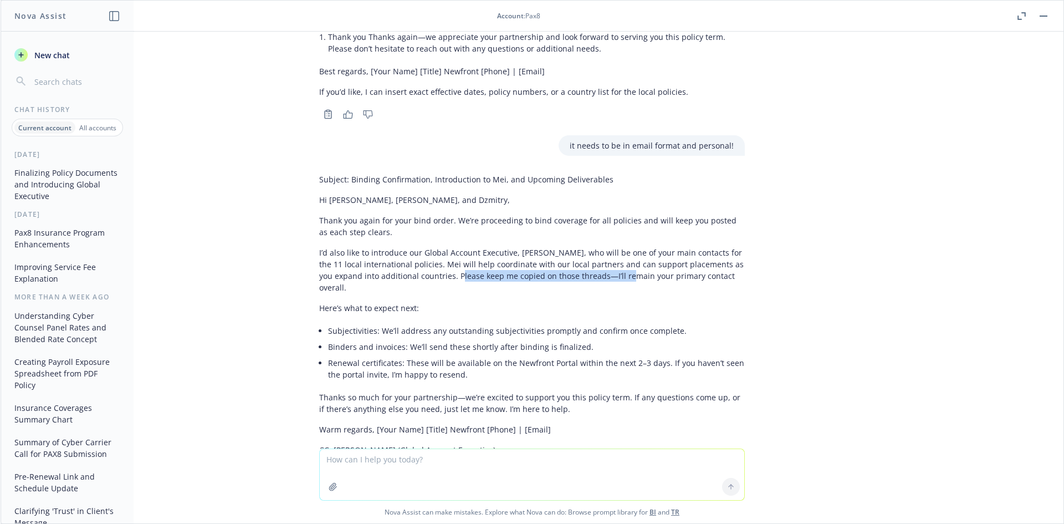
drag, startPoint x: 528, startPoint y: 229, endPoint x: 443, endPoint y: 229, distance: 84.8
click at [449, 247] on p "I’d also like to introduce our Global Account Executive, Mei Huang, who will be…" at bounding box center [532, 270] width 426 height 47
click at [443, 247] on p "I’d also like to introduce our Global Account Executive, Mei Huang, who will be…" at bounding box center [532, 270] width 426 height 47
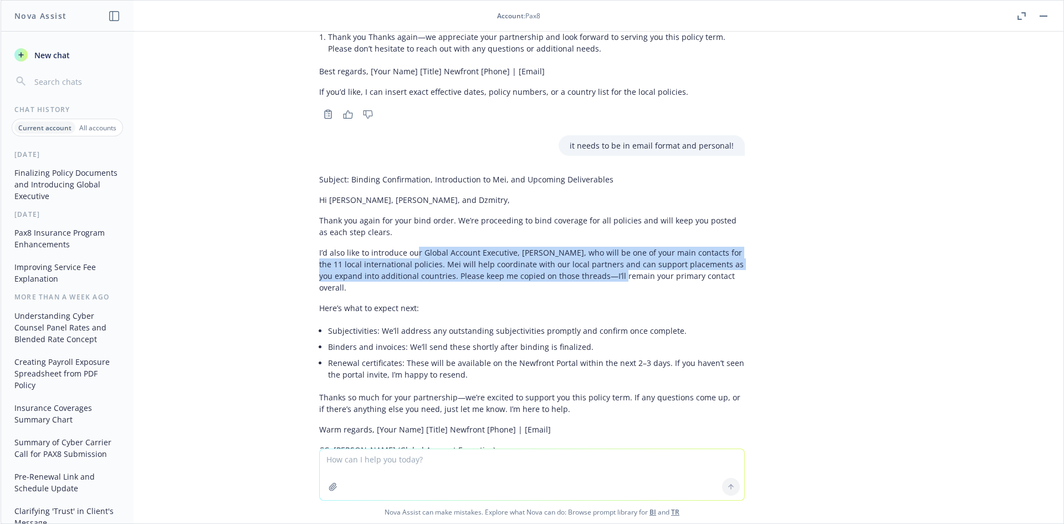
drag, startPoint x: 408, startPoint y: 210, endPoint x: 615, endPoint y: 224, distance: 207.8
click at [615, 247] on p "I’d also like to introduce our Global Account Executive, Mei Huang, who will be…" at bounding box center [532, 270] width 426 height 47
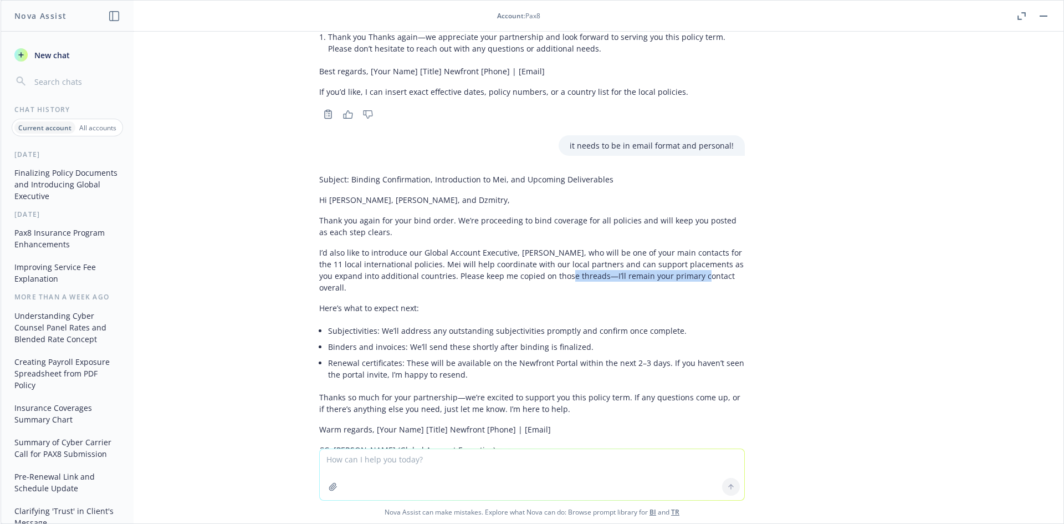
drag, startPoint x: 687, startPoint y: 230, endPoint x: 545, endPoint y: 231, distance: 141.9
click at [547, 247] on p "I’d also like to introduce our Global Account Executive, Mei Huang, who will be…" at bounding box center [532, 270] width 426 height 47
click at [542, 247] on p "I’d also like to introduce our Global Account Executive, Mei Huang, who will be…" at bounding box center [532, 270] width 426 height 47
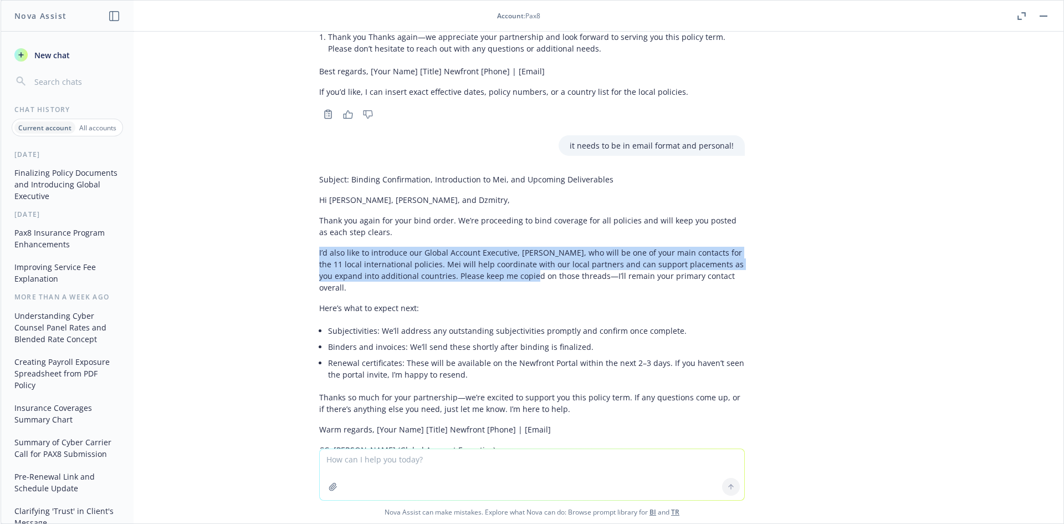
drag, startPoint x: 310, startPoint y: 208, endPoint x: 527, endPoint y: 223, distance: 217.2
click at [527, 223] on div "Subject: Binding Confirmation, Introduction to Mei, and Upcoming Deliverables H…" at bounding box center [531, 324] width 443 height 311
click at [527, 247] on p "I’d also like to introduce our Global Account Executive, Mei Huang, who will be…" at bounding box center [532, 270] width 426 height 47
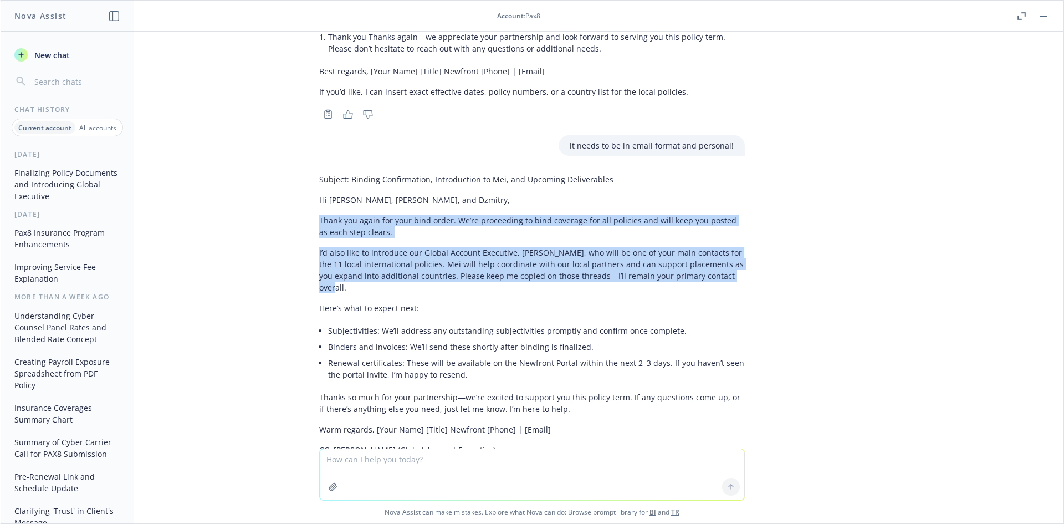
drag, startPoint x: 738, startPoint y: 226, endPoint x: 305, endPoint y: 173, distance: 436.2
click at [310, 173] on div "Subject: Binding Confirmation, Introduction to Mei, and Upcoming Deliverables H…" at bounding box center [531, 324] width 443 height 311
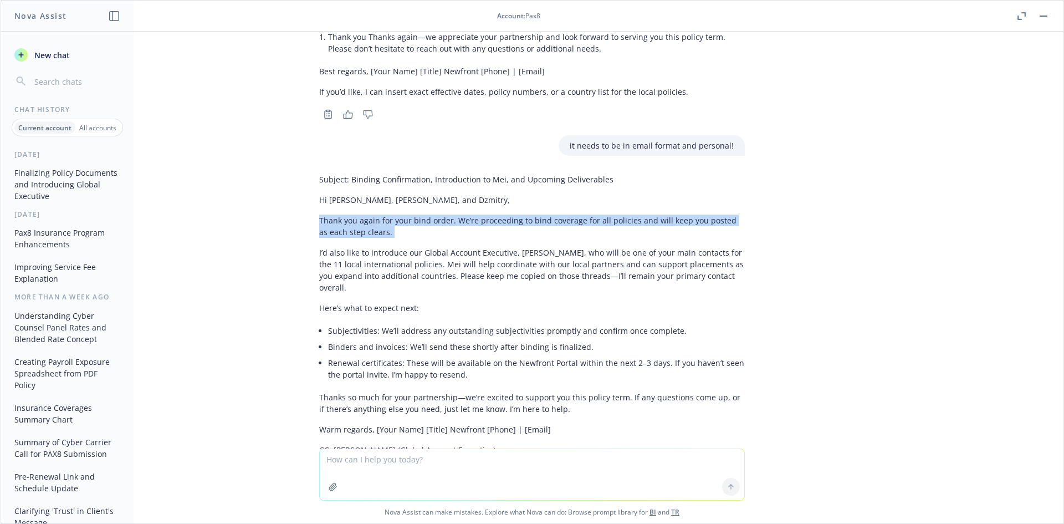
drag, startPoint x: 306, startPoint y: 173, endPoint x: 403, endPoint y: 187, distance: 98.0
click at [403, 187] on div "Subject: Binding Confirmation, Introduction to Mei, and Upcoming Deliverables H…" at bounding box center [531, 324] width 443 height 311
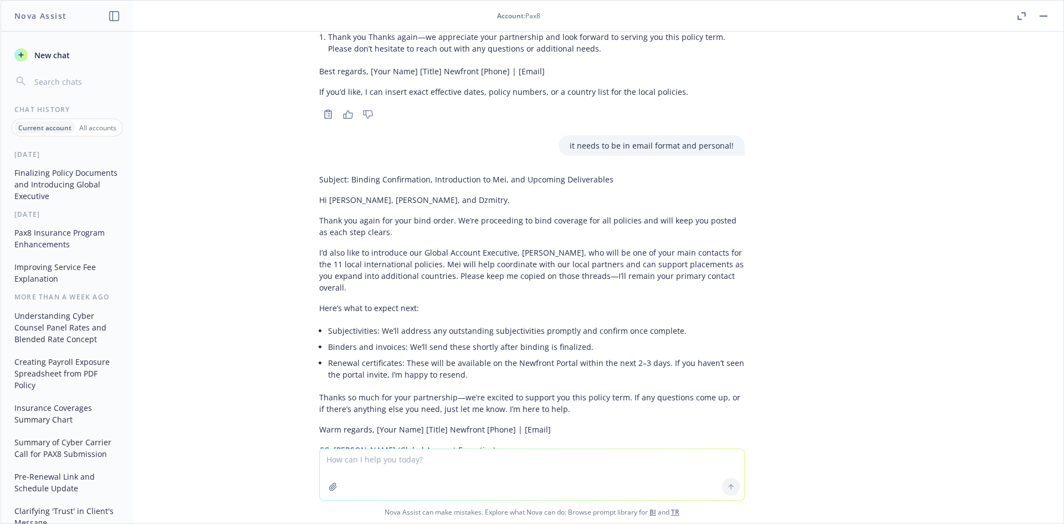
click at [441, 196] on div "Subject: Binding Confirmation, Introduction to Mei, and Upcoming Deliverables H…" at bounding box center [532, 314] width 426 height 291
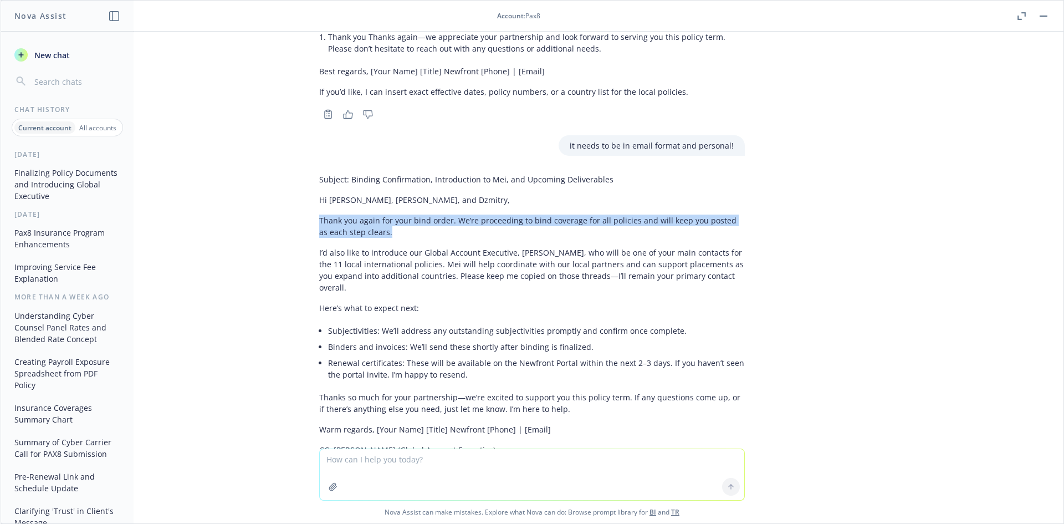
drag, startPoint x: 400, startPoint y: 183, endPoint x: 295, endPoint y: 173, distance: 105.2
click at [295, 173] on div "Thank you, Craig and Michael! We’ll get everything bound up and send you the bi…" at bounding box center [532, 240] width 1063 height 417
click at [295, 172] on div "Thank you, Craig and Michael! We’ll get everything bound up and send you the bi…" at bounding box center [532, 240] width 1063 height 417
drag, startPoint x: 298, startPoint y: 173, endPoint x: 443, endPoint y: 188, distance: 145.5
click at [443, 188] on div "Thank you, Craig and Michael! We’ll get everything bound up and send you the bi…" at bounding box center [532, 240] width 1063 height 417
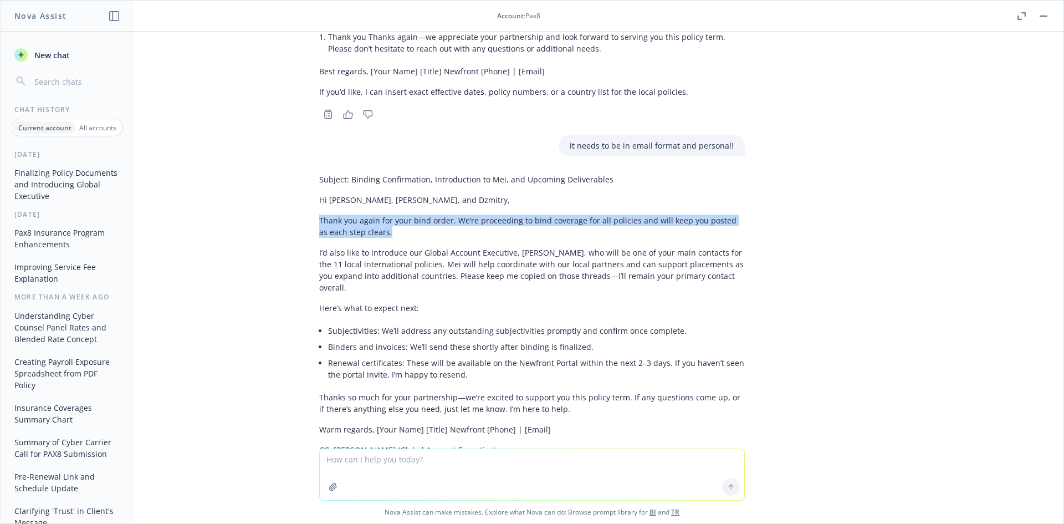
copy p "Thank you again for your bind order. We’re proceeding to bind coverage for all …"
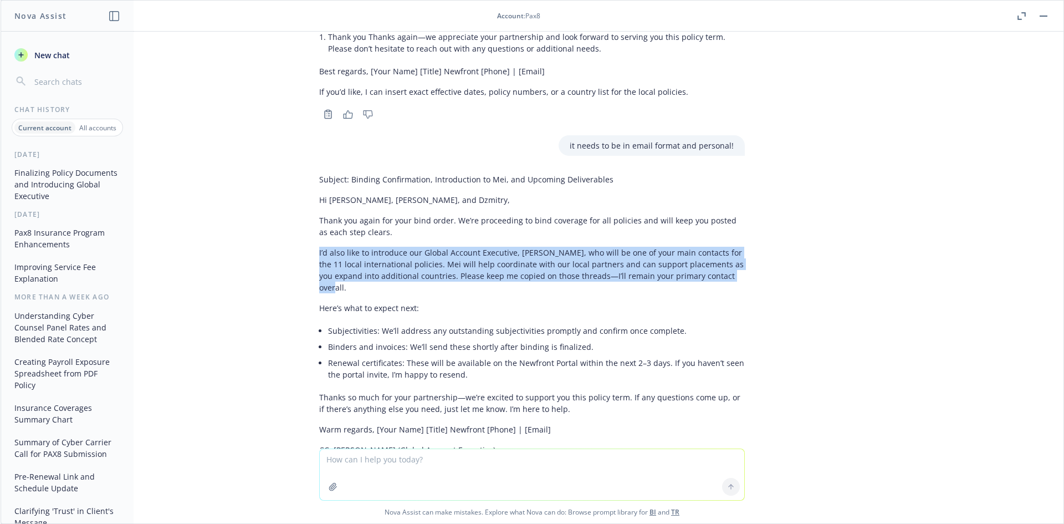
drag, startPoint x: 309, startPoint y: 201, endPoint x: 823, endPoint y: 237, distance: 514.5
click at [823, 237] on div "Thank you, Craig and Michael! We’ll get everything bound up and send you the bi…" at bounding box center [532, 240] width 1063 height 417
copy p "I’d also like to introduce our Global Account Executive, Mei Huang, who will be…"
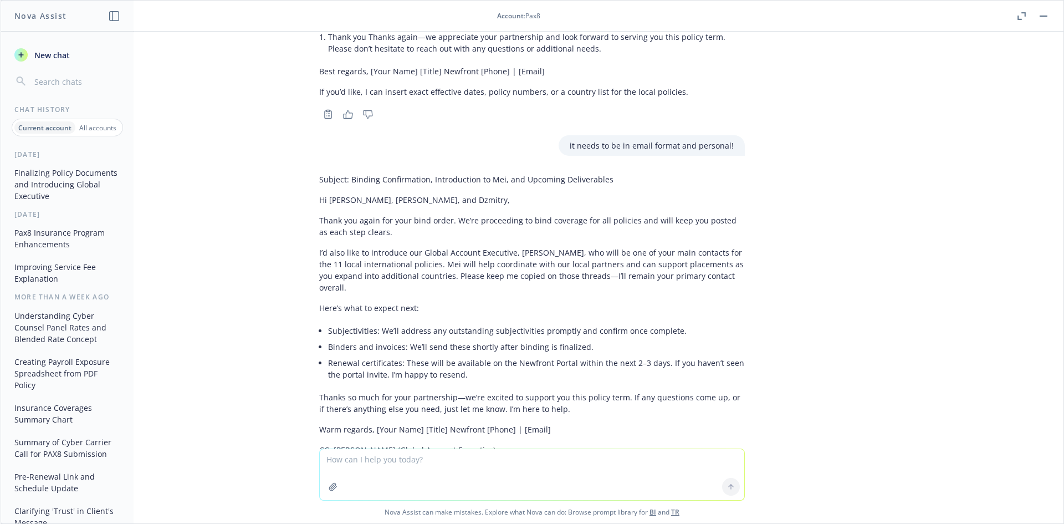
drag, startPoint x: 340, startPoint y: 278, endPoint x: 333, endPoint y: 277, distance: 6.9
click at [340, 323] on li "Subjectivities: We’ll address any outstanding subjectivities promptly and confi…" at bounding box center [536, 331] width 417 height 16
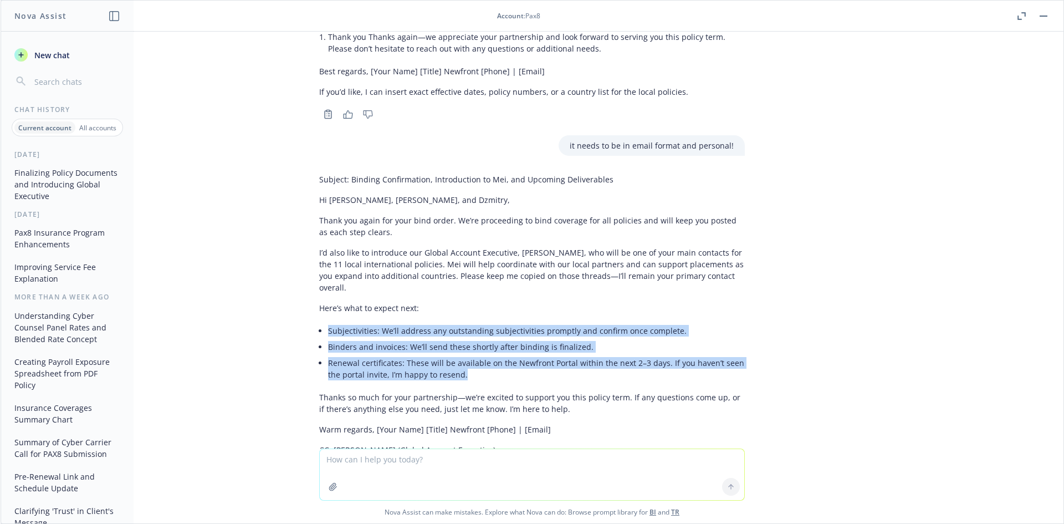
drag, startPoint x: 311, startPoint y: 275, endPoint x: 509, endPoint y: 319, distance: 203.1
click at [509, 323] on ul "Subjectivities: We’ll address any outstanding subjectivities promptly and confi…" at bounding box center [536, 353] width 417 height 60
click at [509, 355] on li "Renewal certificates: These will be available on the Newfront Portal within the…" at bounding box center [536, 369] width 417 height 28
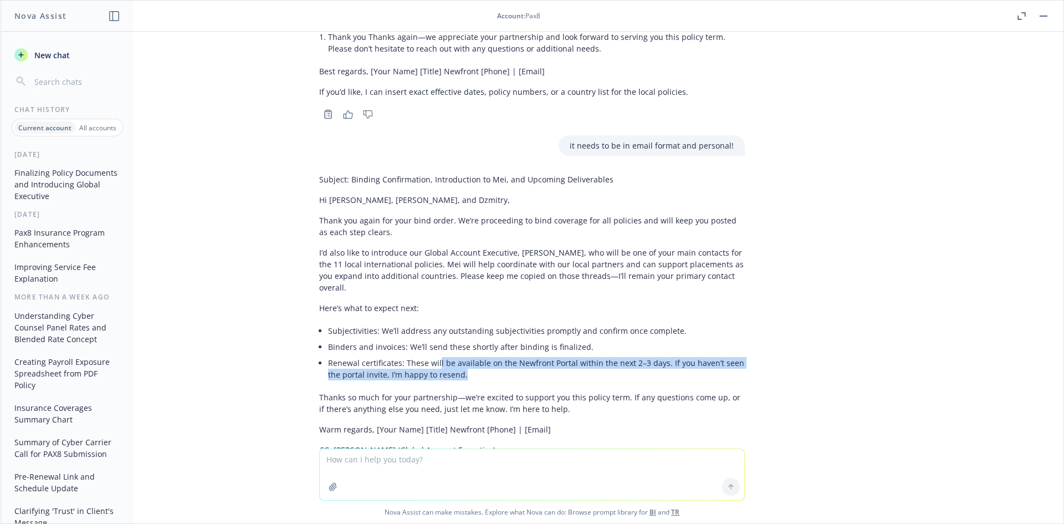
drag, startPoint x: 418, startPoint y: 312, endPoint x: 435, endPoint y: 300, distance: 20.0
click at [435, 355] on li "Renewal certificates: These will be available on the Newfront Portal within the…" at bounding box center [536, 369] width 417 height 28
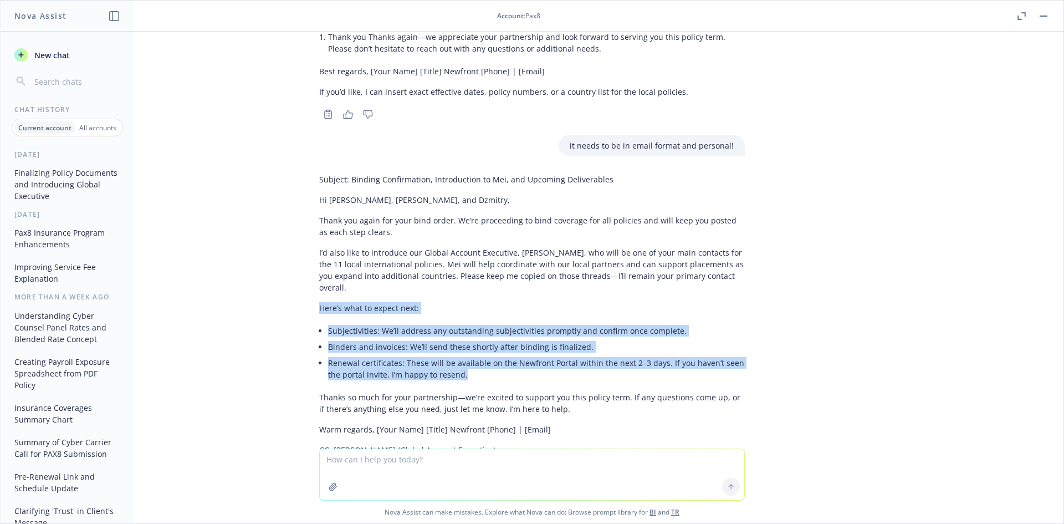
drag, startPoint x: 447, startPoint y: 318, endPoint x: 303, endPoint y: 259, distance: 154.9
click at [310, 259] on div "Subject: Binding Confirmation, Introduction to Mei, and Upcoming Deliverables H…" at bounding box center [531, 324] width 443 height 311
copy div "Here’s what to expect next: Subjectivities: We’ll address any outstanding subje…"
drag, startPoint x: 406, startPoint y: 236, endPoint x: 468, endPoint y: 229, distance: 62.4
click at [406, 236] on div "Subject: Binding Confirmation, Introduction to Mei, and Upcoming Deliverables H…" at bounding box center [532, 314] width 426 height 291
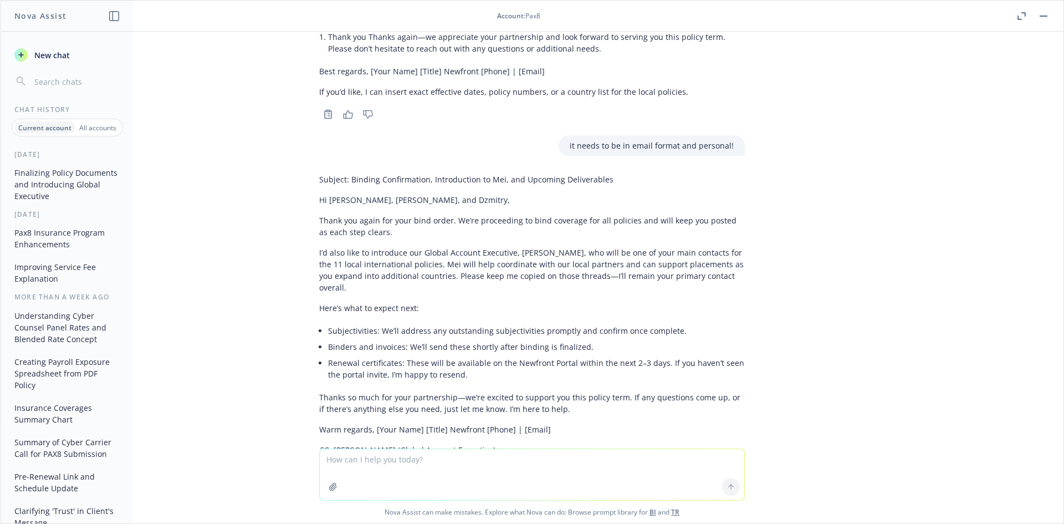
click at [386, 465] on textarea at bounding box center [532, 474] width 425 height 51
drag, startPoint x: 486, startPoint y: 473, endPoint x: 474, endPoint y: 459, distance: 18.1
click at [486, 473] on textarea "i need to explain that mei will help p" at bounding box center [532, 474] width 425 height 52
drag, startPoint x: 476, startPoint y: 456, endPoint x: 280, endPoint y: 449, distance: 196.4
click at [280, 449] on div "i need to explain that mei will help p Nova Assist can make mistakes. Explore w…" at bounding box center [532, 485] width 1063 height 76
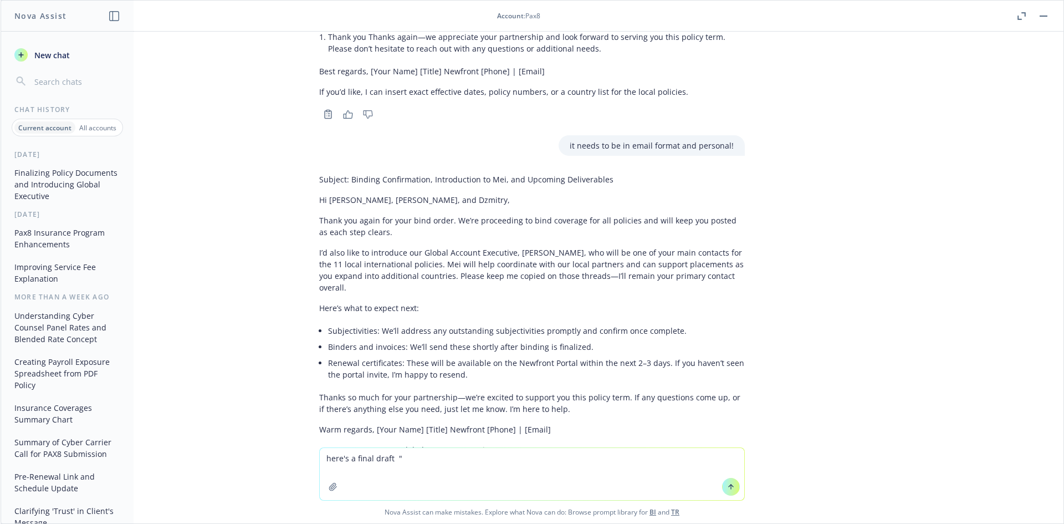
paste textarea "Hi Craig, Michael, and Dzmitry, Thank you again for your bind order. We’re proc…"
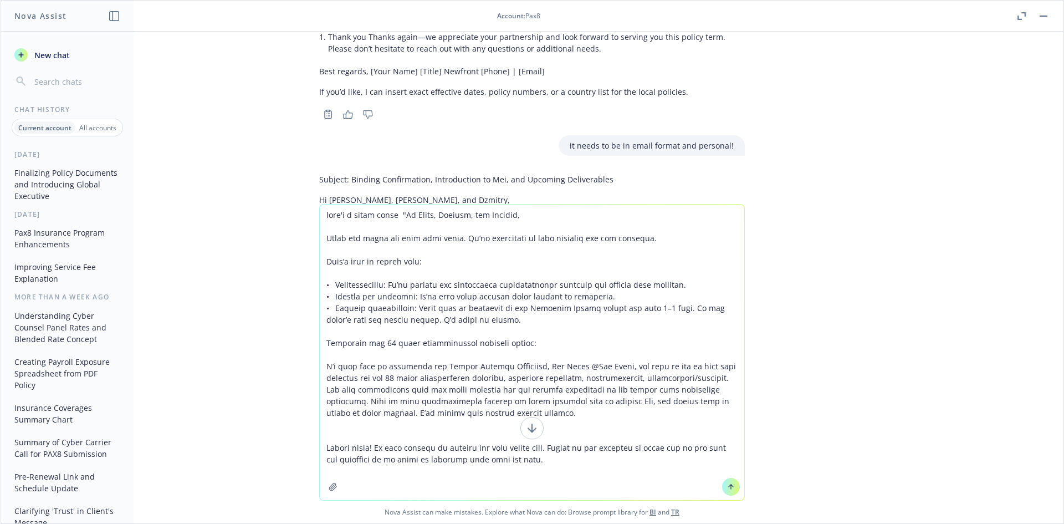
type textarea "here's a final draft "Hi Craig, Michael, and Dzmitry, Thank you again for your …"
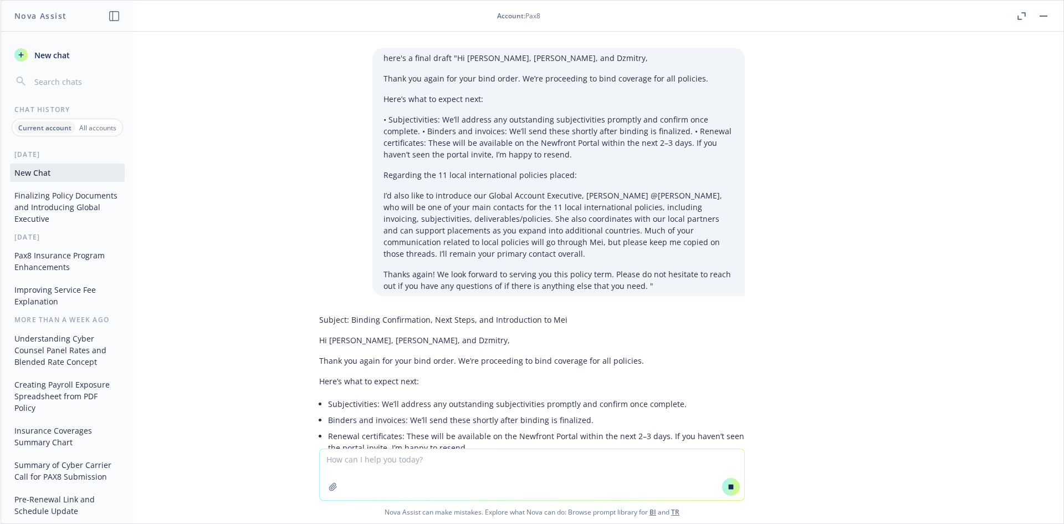
scroll to position [2171, 0]
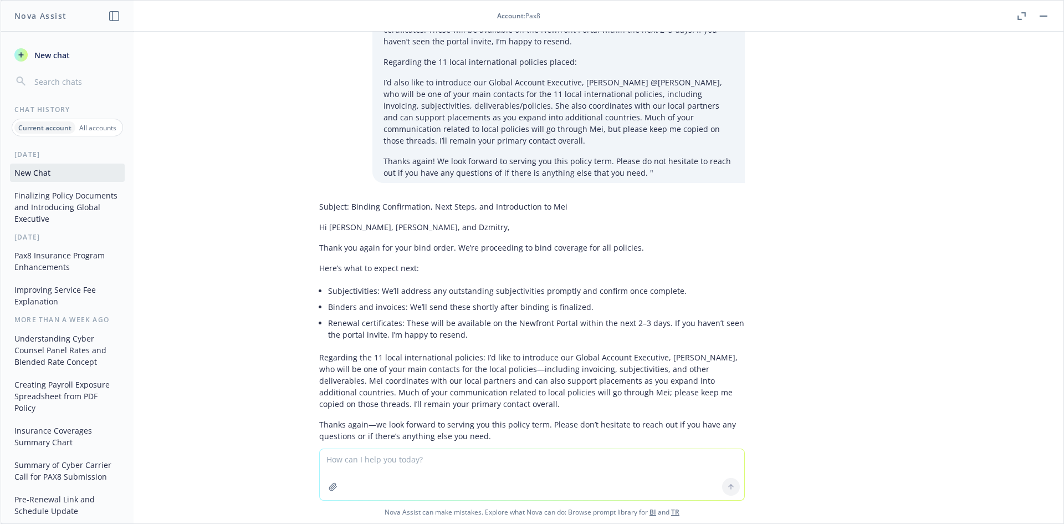
click at [456, 346] on div "Subject: Binding Confirmation, Next Steps, and Introduction to Mei Hi Craig, Mi…" at bounding box center [532, 341] width 426 height 291
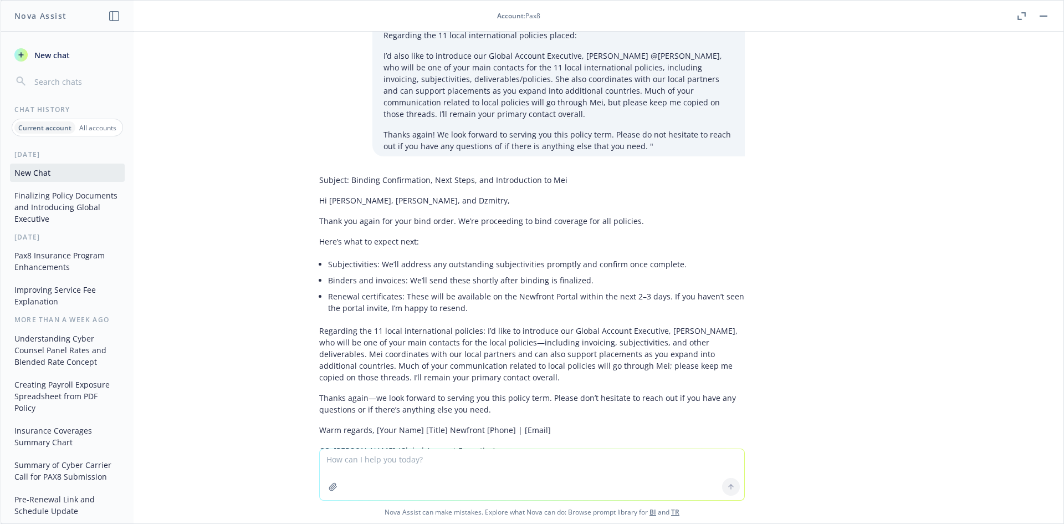
scroll to position [2410, 0]
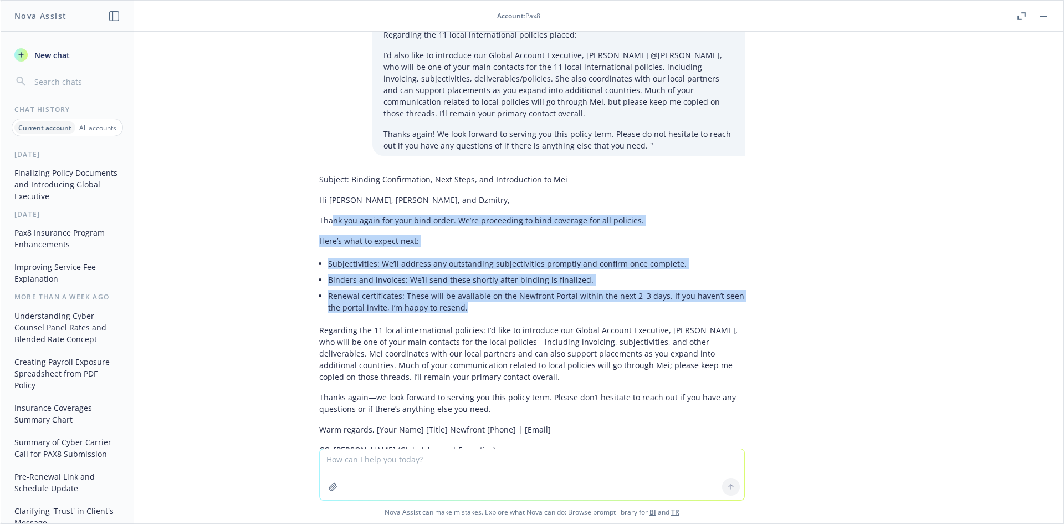
drag, startPoint x: 325, startPoint y: 160, endPoint x: 581, endPoint y: 247, distance: 270.8
click at [581, 247] on div "Subject: Binding Confirmation, Next Steps, and Introduction to Mei Hi Craig, Mi…" at bounding box center [532, 314] width 426 height 291
click at [581, 288] on li "Renewal certificates: These will be available on the Newfront Portal within the…" at bounding box center [536, 302] width 417 height 28
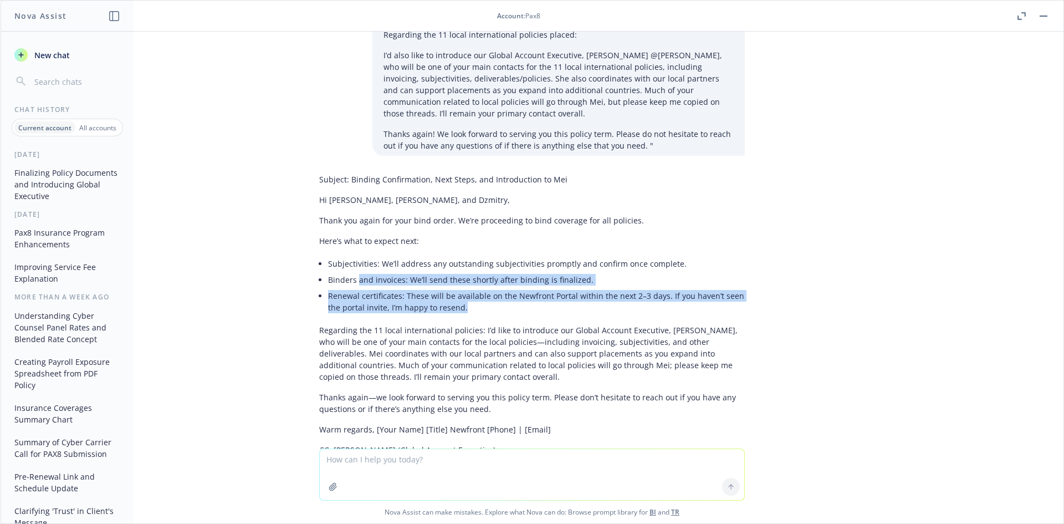
drag, startPoint x: 473, startPoint y: 246, endPoint x: 346, endPoint y: 221, distance: 129.9
click at [349, 256] on ul "Subjectivities: We’ll address any outstanding subjectivities promptly and confi…" at bounding box center [536, 286] width 417 height 60
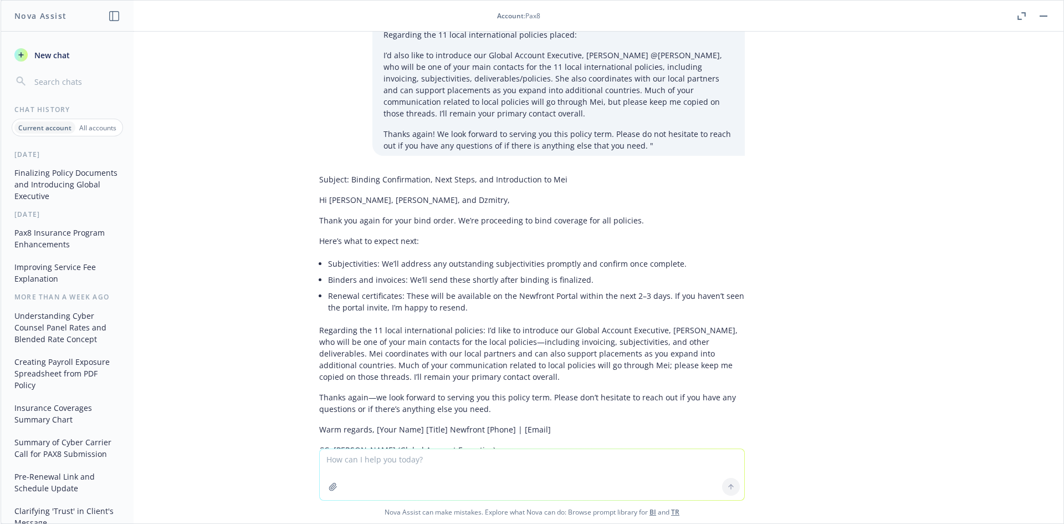
click at [346, 272] on li "Binders and invoices: We’ll send these shortly after binding is finalized." at bounding box center [536, 280] width 417 height 16
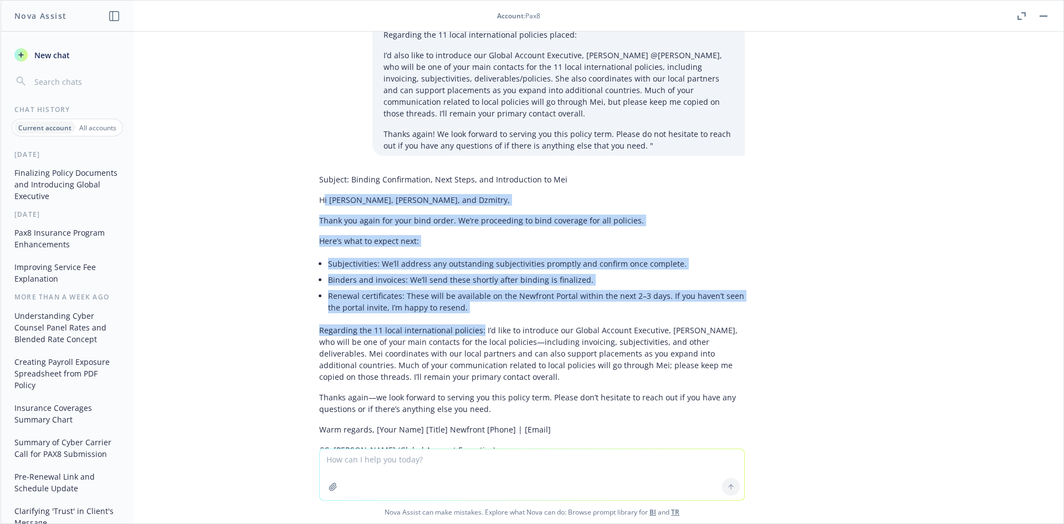
drag, startPoint x: 314, startPoint y: 141, endPoint x: 471, endPoint y: 266, distance: 200.4
click at [471, 266] on div "Subject: Binding Confirmation, Next Steps, and Introduction to Mei Hi Craig, Mi…" at bounding box center [532, 314] width 426 height 291
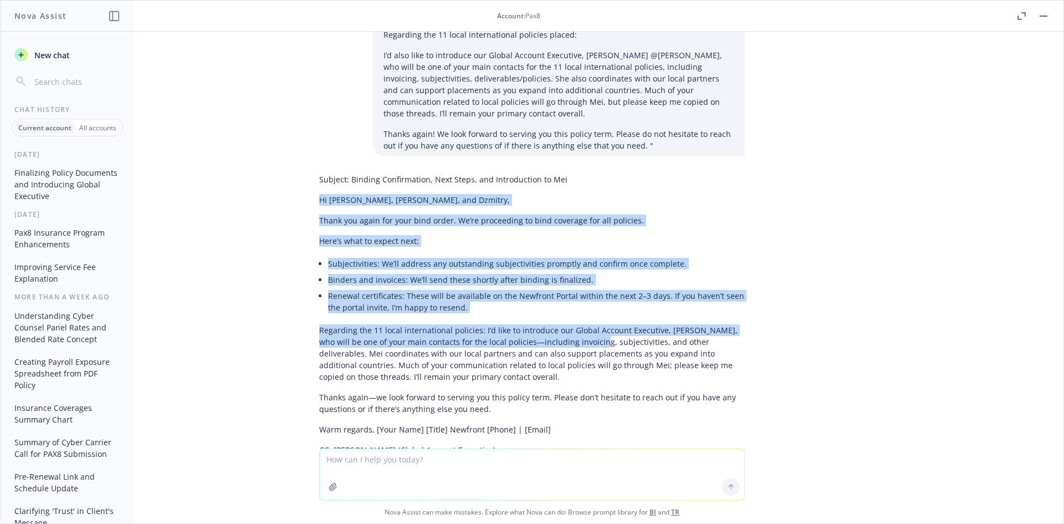
drag, startPoint x: 306, startPoint y: 139, endPoint x: 430, endPoint y: 253, distance: 169.1
click at [561, 288] on div "Subject: Binding Confirmation, Next Steps, and Introduction to Mei Hi Craig, Mi…" at bounding box center [531, 324] width 443 height 311
click at [430, 288] on li "Renewal certificates: These will be available on the Newfront Portal within the…" at bounding box center [536, 302] width 417 height 28
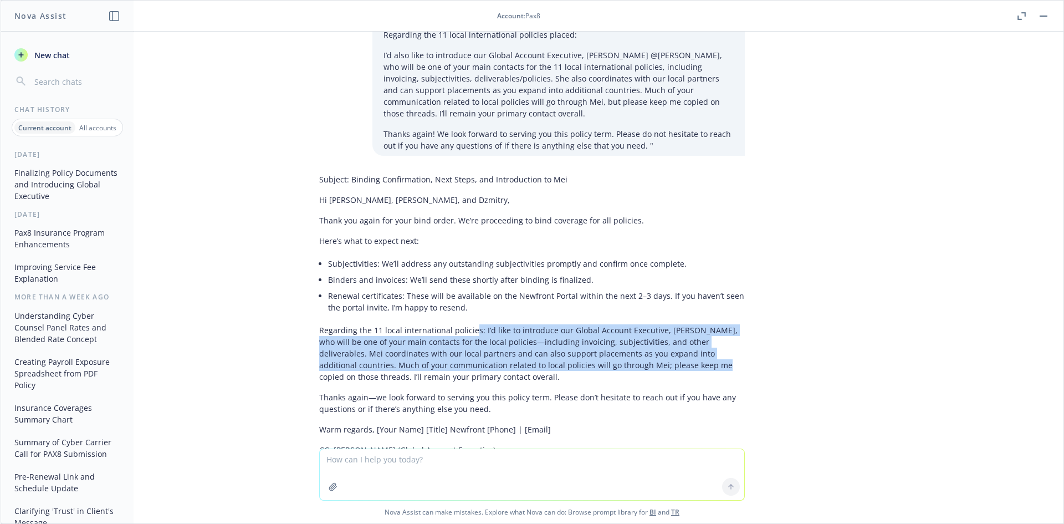
drag, startPoint x: 464, startPoint y: 272, endPoint x: 625, endPoint y: 303, distance: 163.7
click at [625, 324] on p "Regarding the 11 local international policies: I’d like to introduce our Global…" at bounding box center [532, 353] width 426 height 58
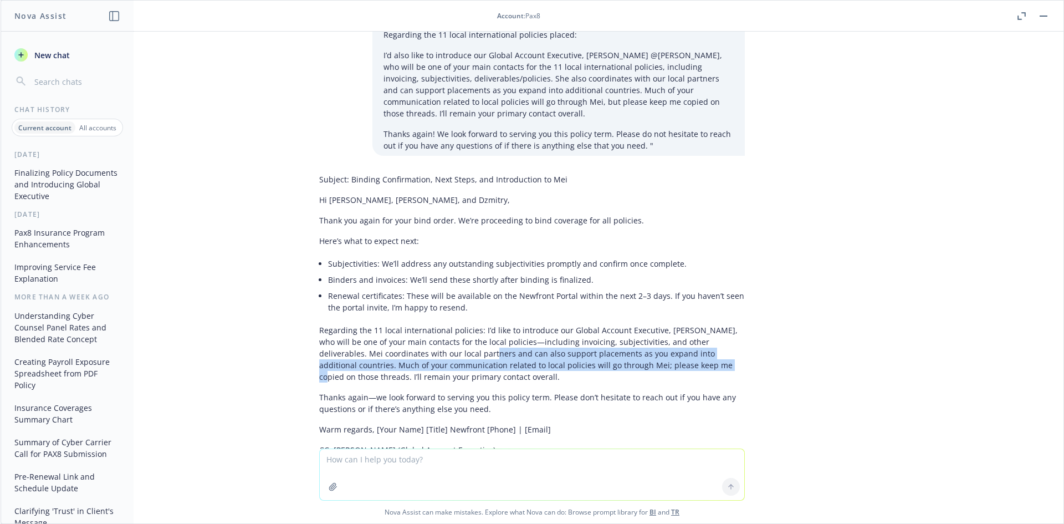
drag, startPoint x: 623, startPoint y: 306, endPoint x: 420, endPoint y: 289, distance: 204.1
click at [426, 324] on p "Regarding the 11 local international policies: I’d like to introduce our Global…" at bounding box center [532, 353] width 426 height 58
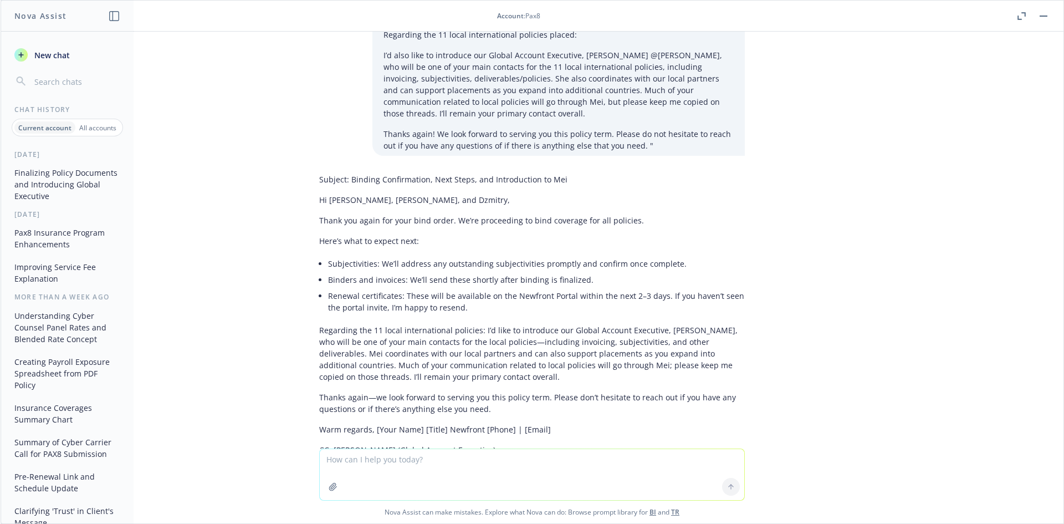
click at [410, 324] on p "Regarding the 11 local international policies: I’d like to introduce our Global…" at bounding box center [532, 353] width 426 height 58
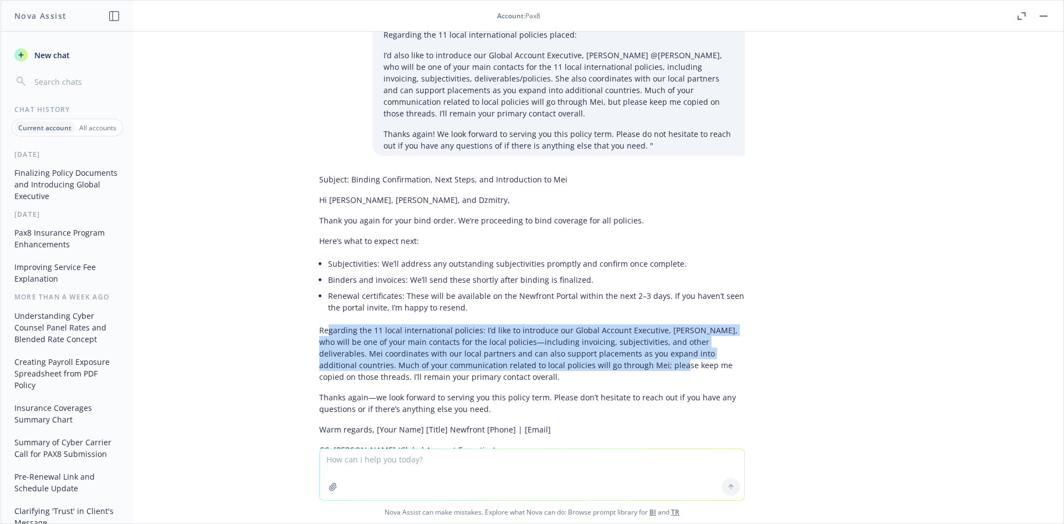
drag, startPoint x: 318, startPoint y: 276, endPoint x: 585, endPoint y: 310, distance: 269.9
click at [585, 324] on p "Regarding the 11 local international policies: I’d like to introduce our Global…" at bounding box center [532, 353] width 426 height 58
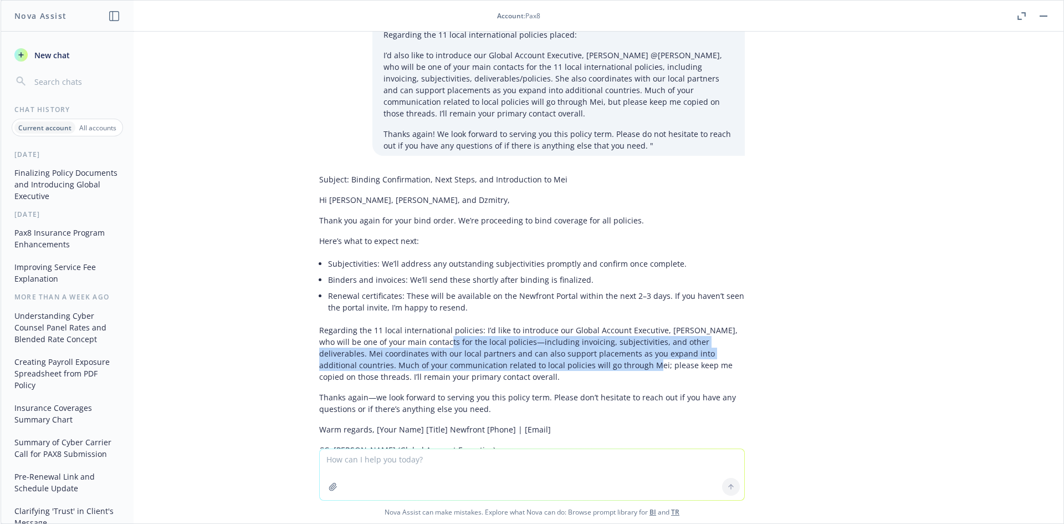
drag, startPoint x: 486, startPoint y: 295, endPoint x: 407, endPoint y: 282, distance: 79.7
click at [407, 324] on p "Regarding the 11 local international policies: I’d like to introduce our Global…" at bounding box center [532, 353] width 426 height 58
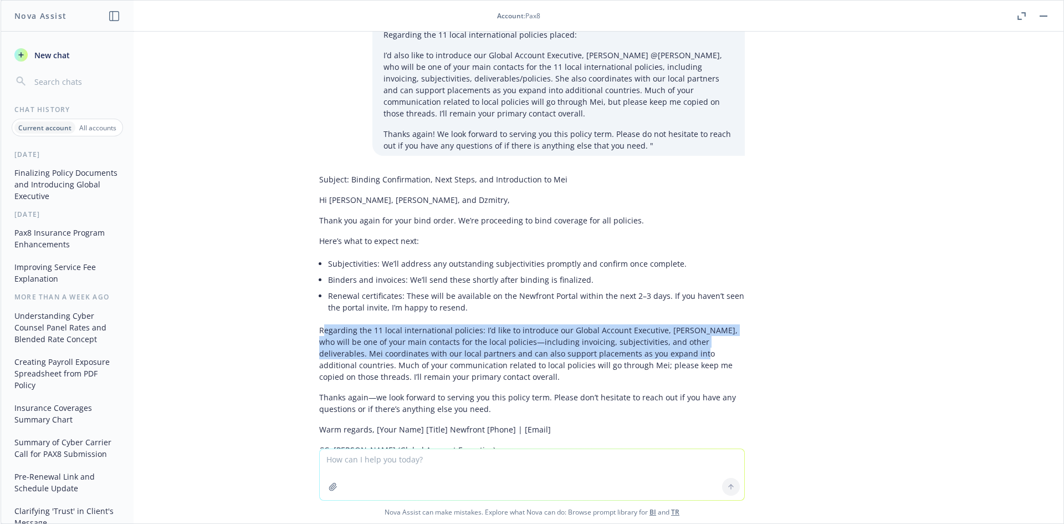
drag, startPoint x: 316, startPoint y: 269, endPoint x: 641, endPoint y: 300, distance: 326.3
click at [641, 324] on p "Regarding the 11 local international policies: I’d like to introduce our Global…" at bounding box center [532, 353] width 426 height 58
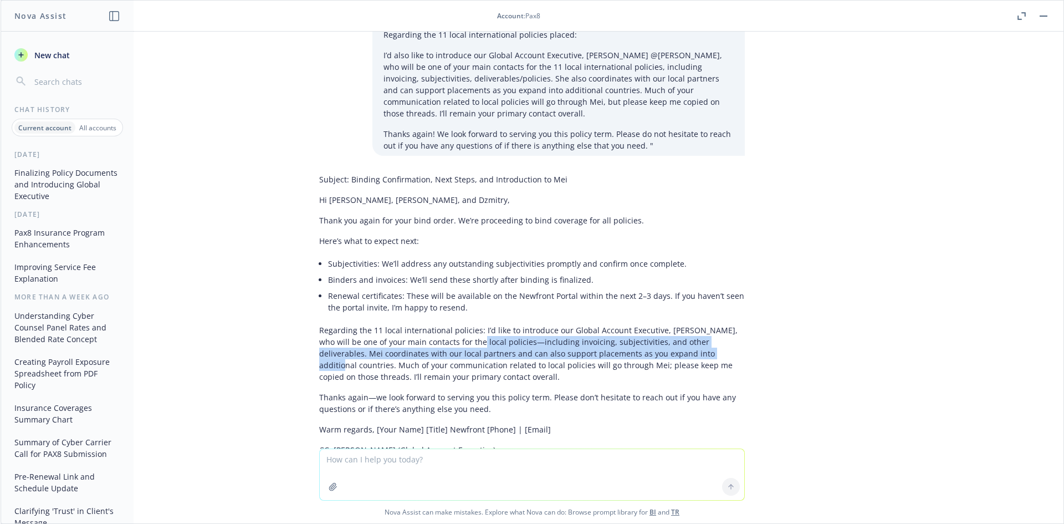
drag, startPoint x: 671, startPoint y: 298, endPoint x: 418, endPoint y: 284, distance: 253.7
click at [420, 324] on p "Regarding the 11 local international policies: I’d like to introduce our Global…" at bounding box center [532, 353] width 426 height 58
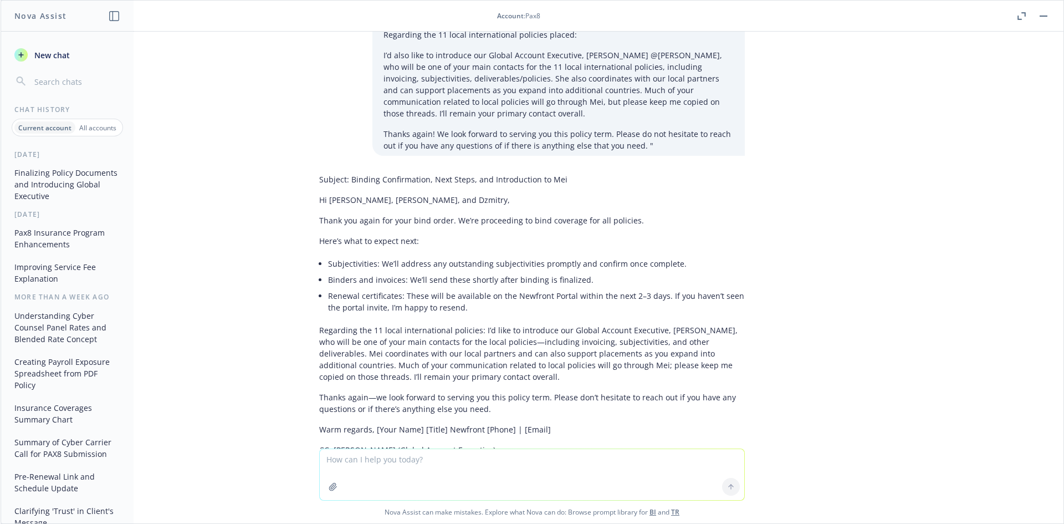
click at [417, 324] on p "Regarding the 11 local international policies: I’d like to introduce our Global…" at bounding box center [532, 353] width 426 height 58
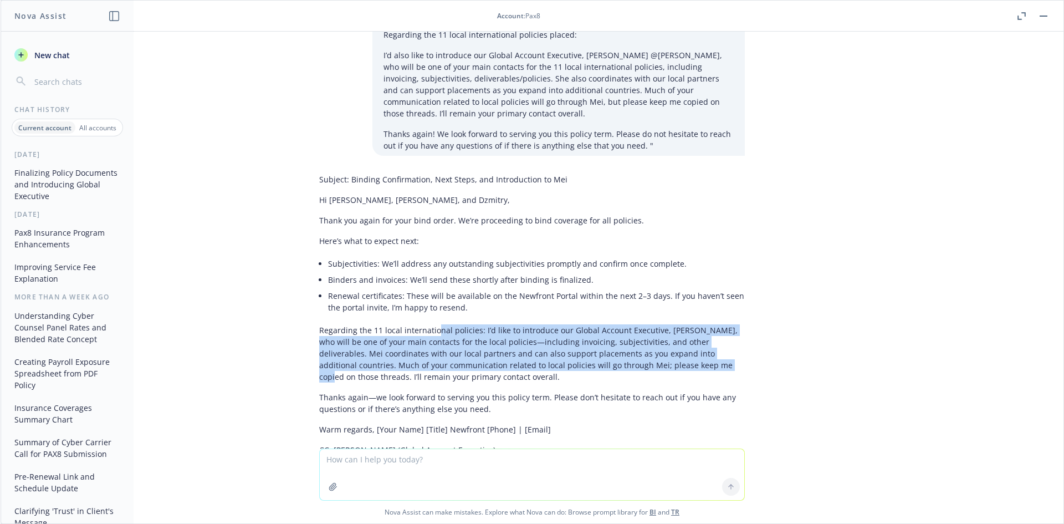
drag, startPoint x: 428, startPoint y: 273, endPoint x: 645, endPoint y: 306, distance: 219.3
click at [645, 324] on p "Regarding the 11 local international policies: I’d like to introduce our Global…" at bounding box center [532, 353] width 426 height 58
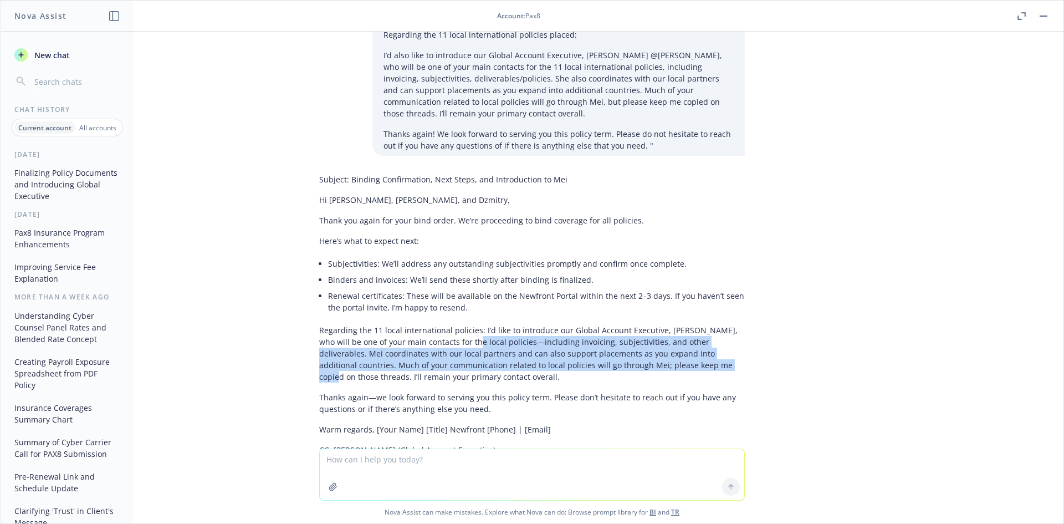
drag, startPoint x: 637, startPoint y: 306, endPoint x: 433, endPoint y: 283, distance: 205.8
click at [434, 324] on p "Regarding the 11 local international policies: I’d like to introduce our Global…" at bounding box center [532, 353] width 426 height 58
click at [433, 324] on p "Regarding the 11 local international policies: I’d like to introduce our Global…" at bounding box center [532, 353] width 426 height 58
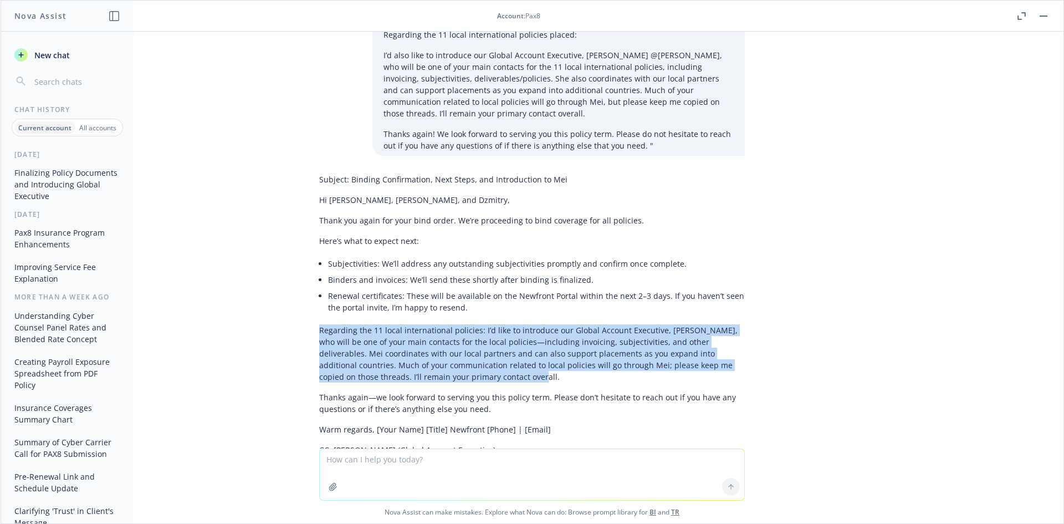
drag, startPoint x: 314, startPoint y: 273, endPoint x: 514, endPoint y: 319, distance: 205.3
click at [514, 319] on div "Subject: Binding Confirmation, Next Steps, and Introduction to Mei Hi Craig, Mi…" at bounding box center [531, 324] width 443 height 311
click at [514, 324] on p "Regarding the 11 local international policies: I’d like to introduce our Global…" at bounding box center [532, 353] width 426 height 58
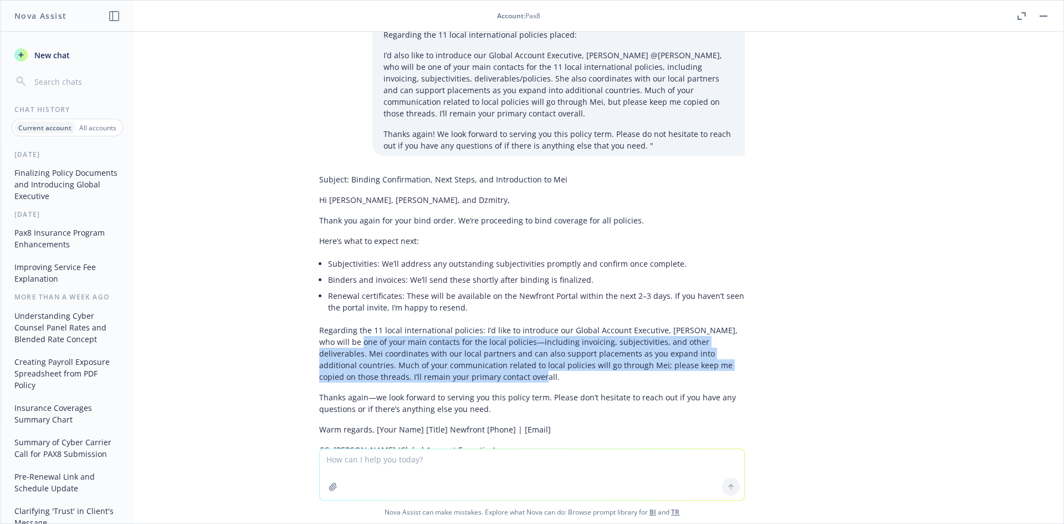
drag, startPoint x: 442, startPoint y: 313, endPoint x: 326, endPoint y: 288, distance: 118.1
click at [327, 324] on p "Regarding the 11 local international policies: I’d like to introduce our Global…" at bounding box center [532, 353] width 426 height 58
click at [326, 324] on p "Regarding the 11 local international policies: I’d like to introduce our Global…" at bounding box center [532, 353] width 426 height 58
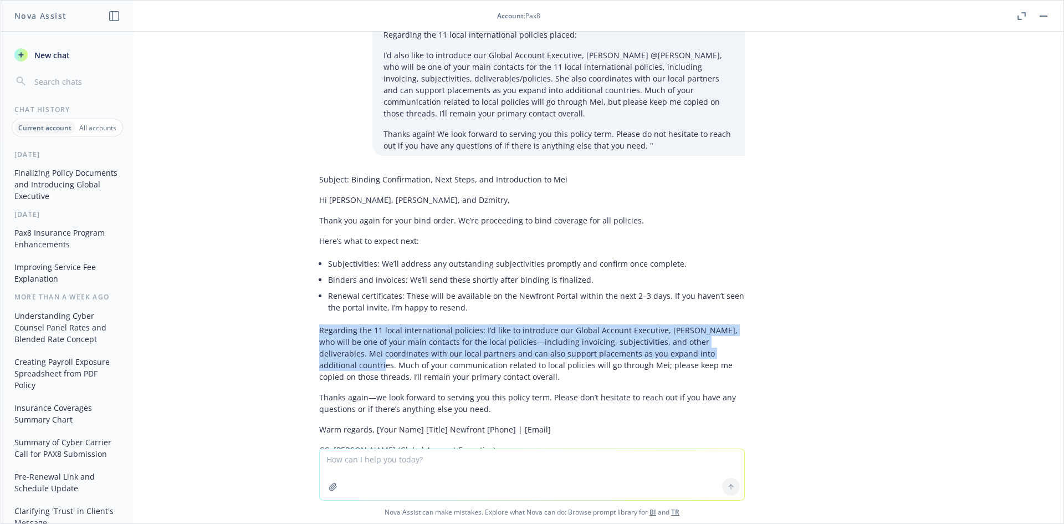
drag, startPoint x: 309, startPoint y: 276, endPoint x: 711, endPoint y: 300, distance: 402.0
click at [711, 300] on div "Subject: Binding Confirmation, Next Steps, and Introduction to Mei Hi Craig, Mi…" at bounding box center [531, 324] width 443 height 311
click at [711, 324] on p "Regarding the 11 local international policies: I’d like to introduce our Global…" at bounding box center [532, 353] width 426 height 58
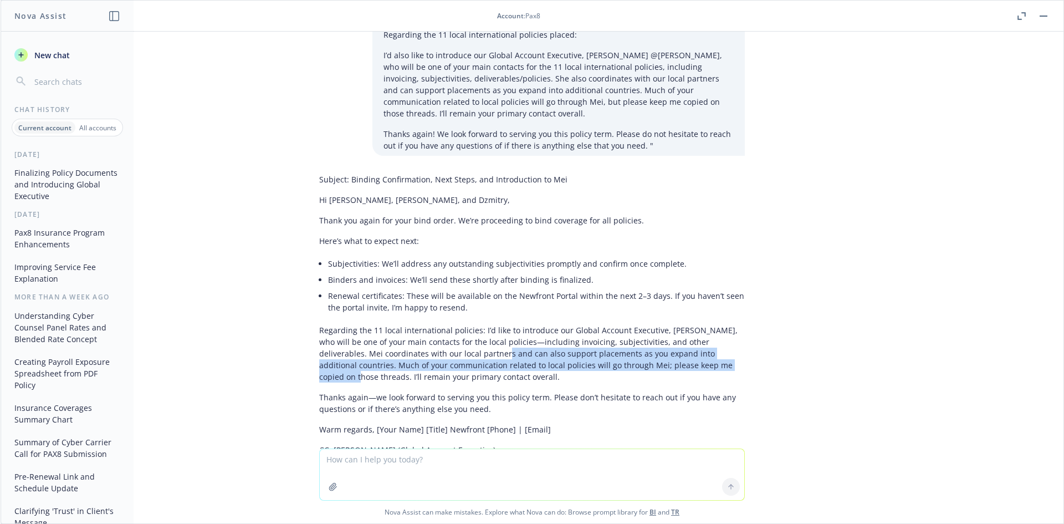
drag, startPoint x: 637, startPoint y: 303, endPoint x: 432, endPoint y: 292, distance: 204.8
click at [447, 324] on p "Regarding the 11 local international policies: I’d like to introduce our Global…" at bounding box center [532, 353] width 426 height 58
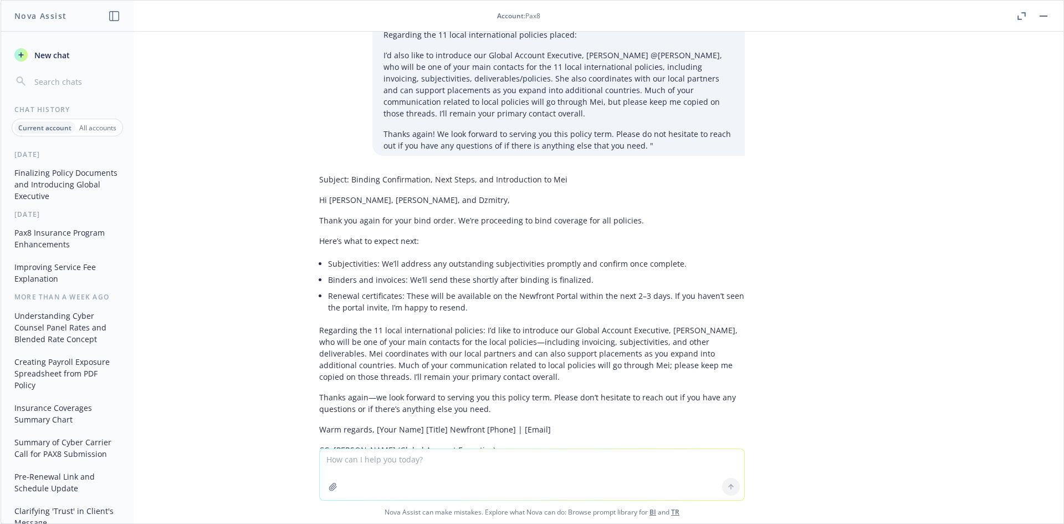
click at [432, 324] on p "Regarding the 11 local international policies: I’d like to introduce our Global…" at bounding box center [532, 353] width 426 height 58
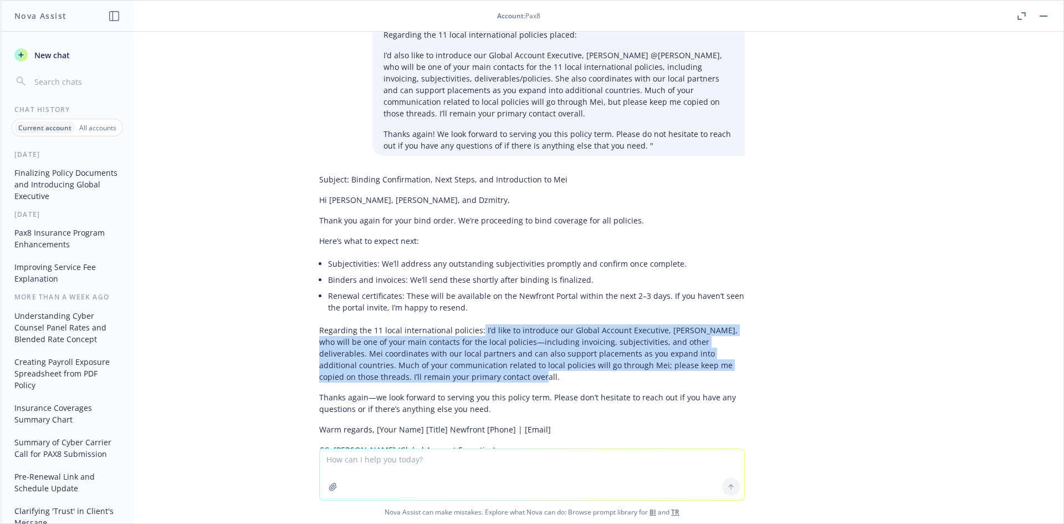
drag, startPoint x: 471, startPoint y: 271, endPoint x: 711, endPoint y: 316, distance: 243.7
click at [711, 324] on p "Regarding the 11 local international policies: I’d like to introduce our Global…" at bounding box center [532, 353] width 426 height 58
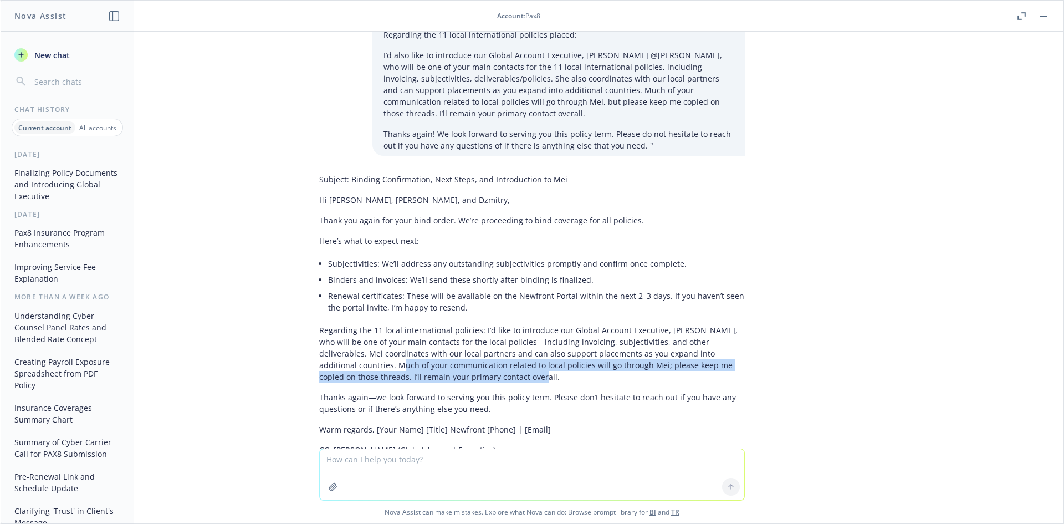
drag, startPoint x: 487, startPoint y: 323, endPoint x: 294, endPoint y: 302, distance: 194.0
click at [294, 302] on div "Thank you, Craig and Michael! We’ll get everything bound up and send you the bi…" at bounding box center [532, 240] width 1063 height 417
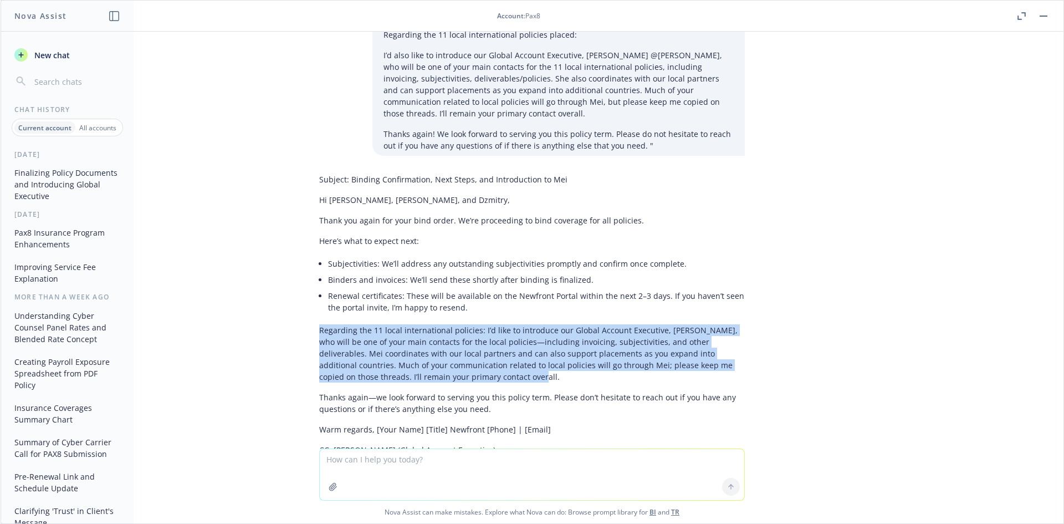
drag, startPoint x: 310, startPoint y: 269, endPoint x: 445, endPoint y: 315, distance: 142.3
click at [445, 315] on div "Subject: Binding Confirmation, Next Steps, and Introduction to Mei Hi Craig, Mi…" at bounding box center [531, 324] width 443 height 311
click at [445, 324] on p "Regarding the 11 local international policies: I’d like to introduce our Global…" at bounding box center [532, 353] width 426 height 58
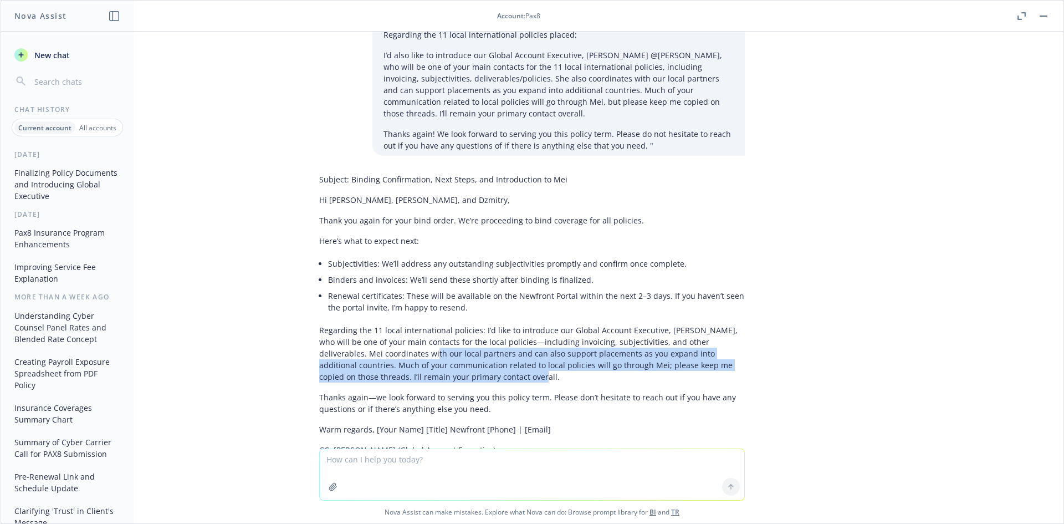
drag, startPoint x: 463, startPoint y: 315, endPoint x: 375, endPoint y: 293, distance: 90.3
click at [375, 324] on p "Regarding the 11 local international policies: I’d like to introduce our Global…" at bounding box center [532, 353] width 426 height 58
drag, startPoint x: 523, startPoint y: 283, endPoint x: 630, endPoint y: 316, distance: 112.6
click at [630, 324] on p "Regarding the 11 local international policies: I’d like to introduce our Global…" at bounding box center [532, 353] width 426 height 58
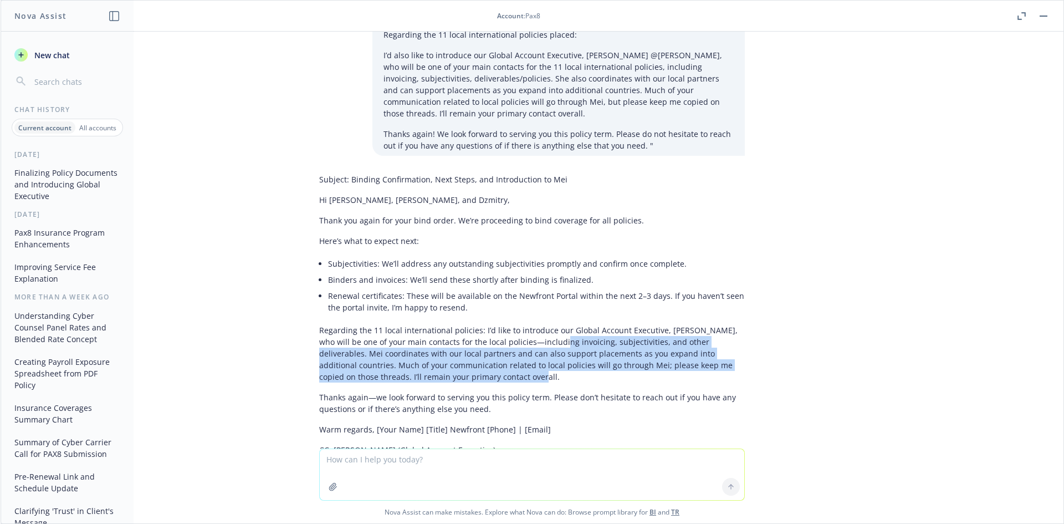
click at [630, 324] on p "Regarding the 11 local international policies: I’d like to introduce our Global…" at bounding box center [532, 353] width 426 height 58
drag, startPoint x: 484, startPoint y: 321, endPoint x: 302, endPoint y: 286, distance: 185.8
click at [302, 286] on div "Thank you, Craig and Michael! We’ll get everything bound up and send you the bi…" at bounding box center [532, 240] width 1063 height 417
click at [301, 285] on div "Thank you, Craig and Michael! We’ll get everything bound up and send you the bi…" at bounding box center [532, 240] width 1063 height 417
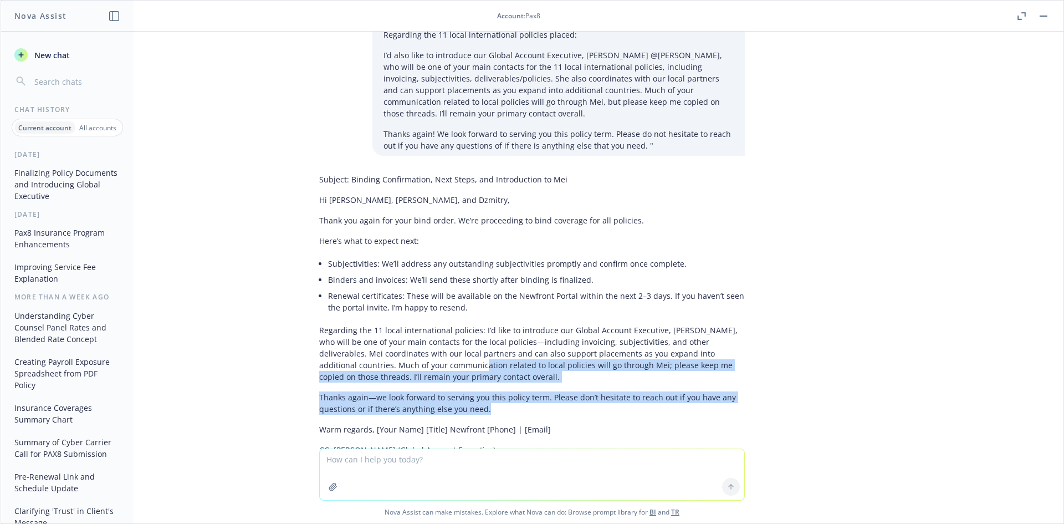
drag, startPoint x: 467, startPoint y: 348, endPoint x: 386, endPoint y: 307, distance: 91.2
click at [387, 308] on div "Subject: Binding Confirmation, Next Steps, and Introduction to Mei Hi Craig, Mi…" at bounding box center [532, 314] width 426 height 291
click at [386, 324] on p "Regarding the 11 local international policies: I’d like to introduce our Global…" at bounding box center [532, 353] width 426 height 58
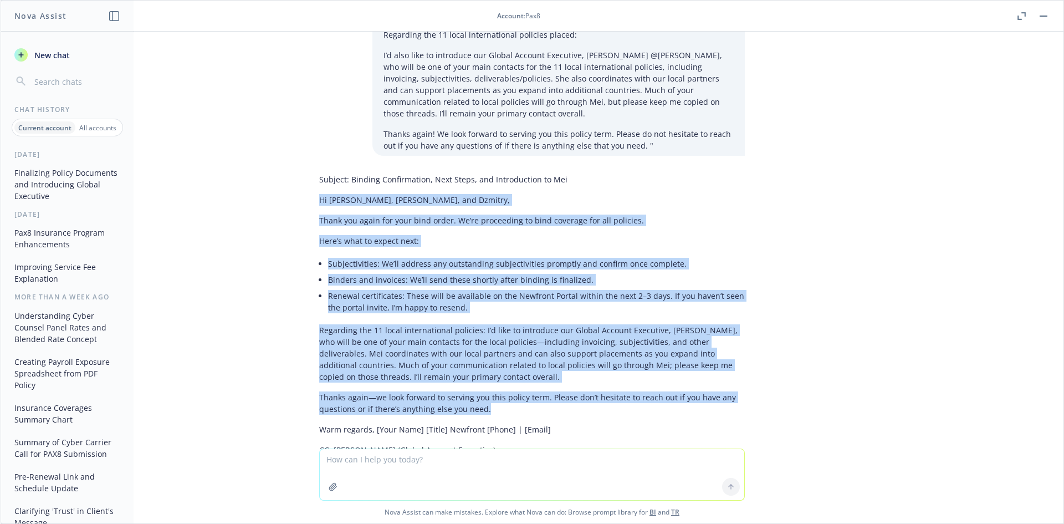
drag, startPoint x: 506, startPoint y: 355, endPoint x: 308, endPoint y: 144, distance: 289.4
click at [310, 169] on div "Subject: Binding Confirmation, Next Steps, and Introduction to Mei Hi Craig, Mi…" at bounding box center [531, 324] width 443 height 311
copy div "Hi Craig, Michael, and Dzmitry, Thank you again for your bind order. We’re proc…"
drag, startPoint x: 380, startPoint y: 465, endPoint x: 398, endPoint y: 465, distance: 18.3
click at [380, 465] on textarea at bounding box center [532, 474] width 425 height 51
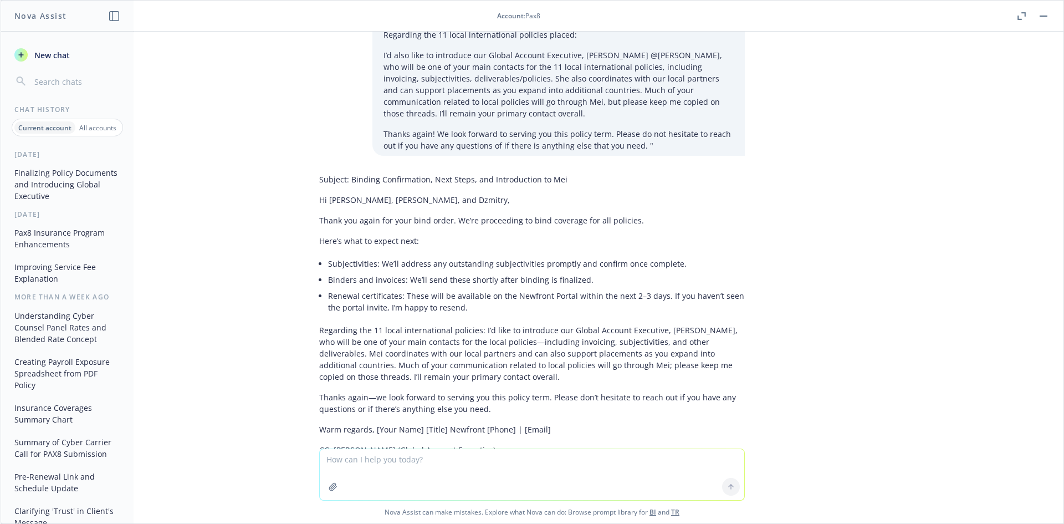
click at [1045, 16] on icon "button" at bounding box center [1044, 16] width 8 height 1
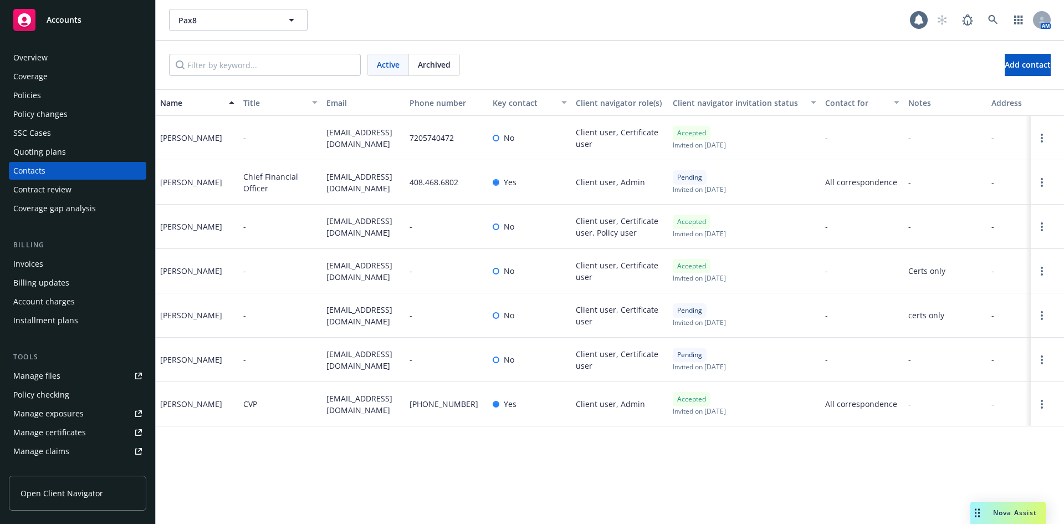
click at [53, 153] on div "Quoting plans" at bounding box center [39, 152] width 53 height 18
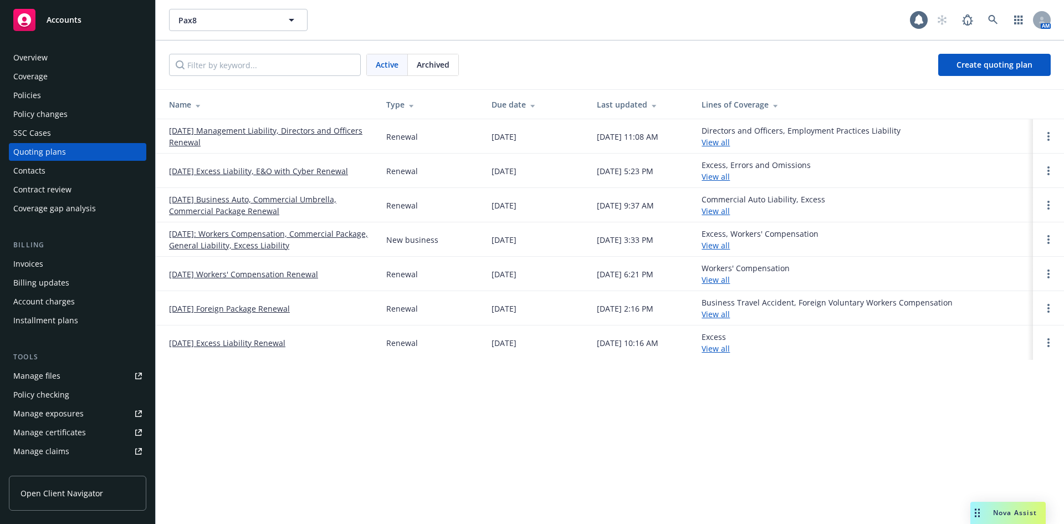
click at [308, 174] on link "10/06/25 Excess Liability, E&O with Cyber Renewal" at bounding box center [258, 171] width 179 height 12
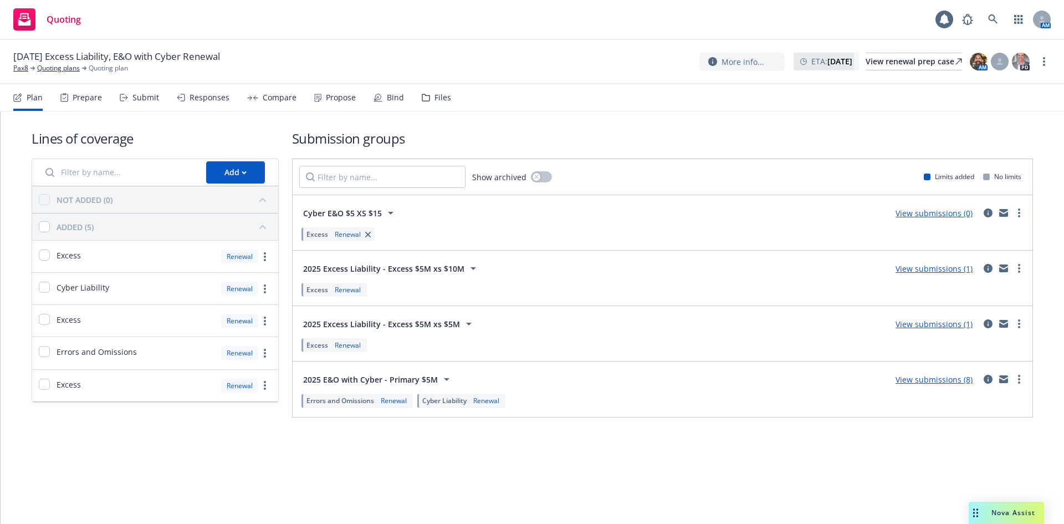
click at [218, 100] on div "Responses" at bounding box center [210, 97] width 40 height 9
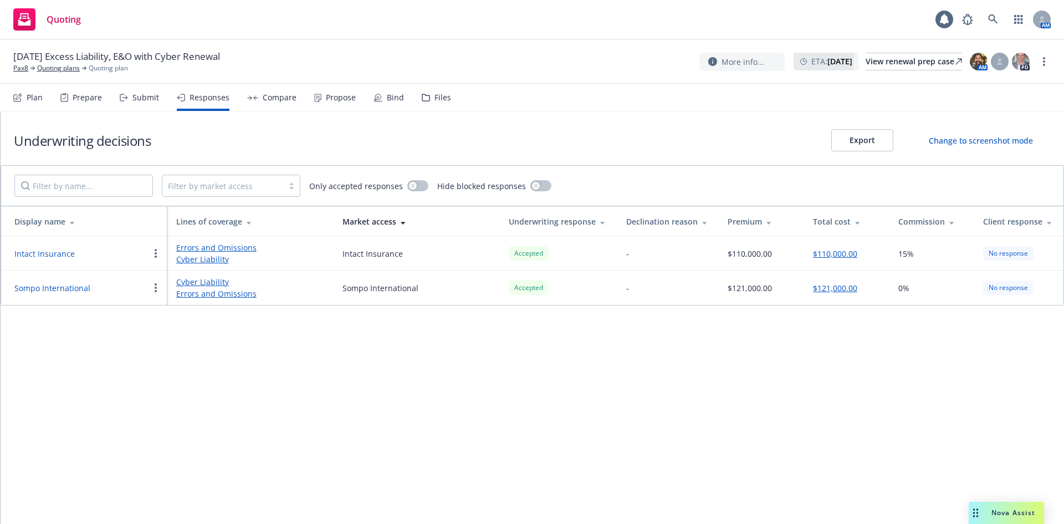
click at [269, 102] on div "Compare" at bounding box center [280, 97] width 34 height 9
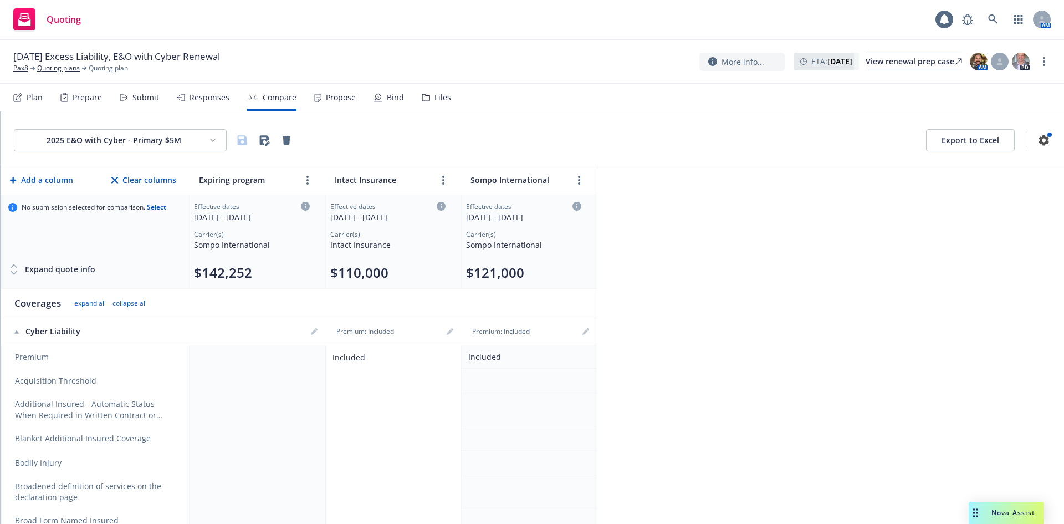
click at [205, 102] on div "Responses" at bounding box center [210, 97] width 40 height 9
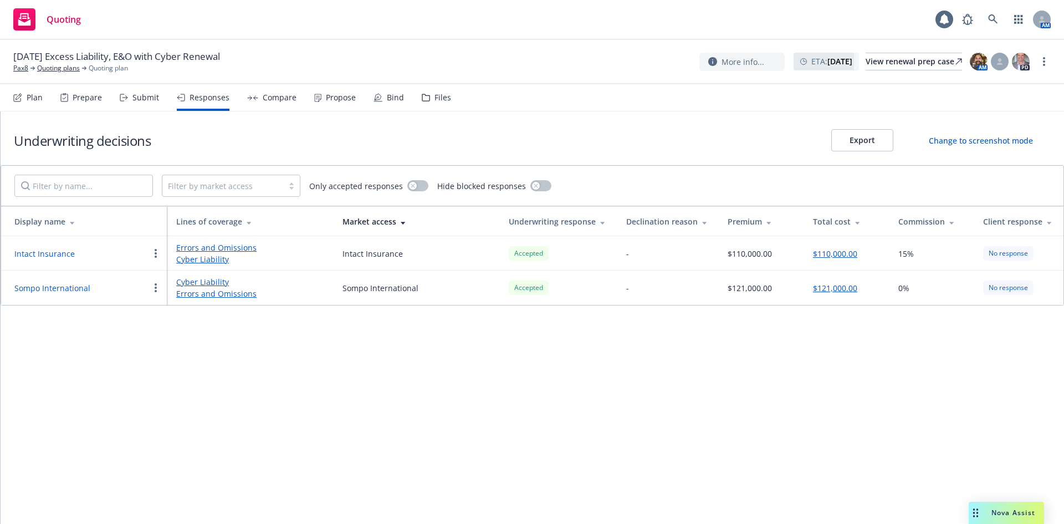
click at [331, 105] on div "Propose" at bounding box center [335, 97] width 42 height 27
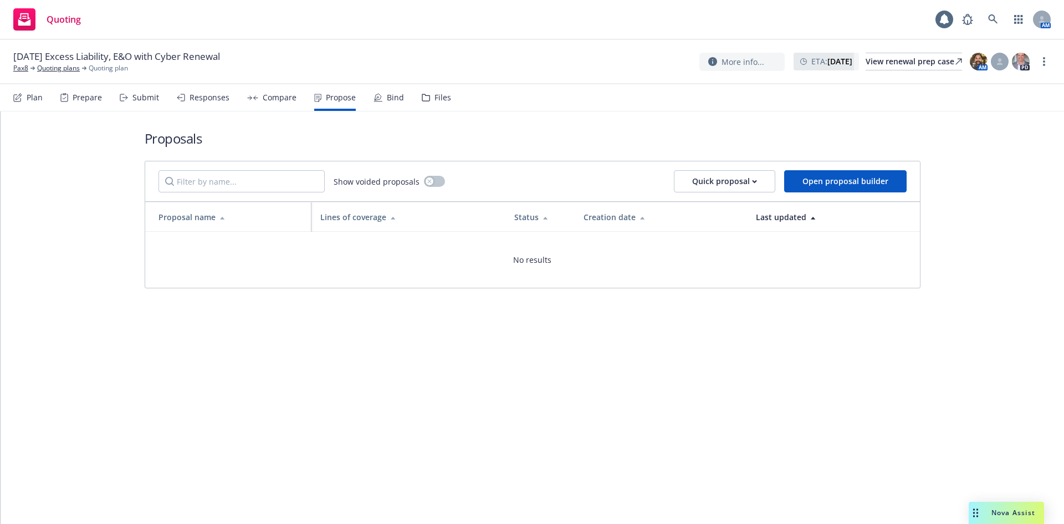
click at [618, 109] on nav "Plan Prepare Submit Responses Compare Propose Bind Files" at bounding box center [532, 97] width 1038 height 27
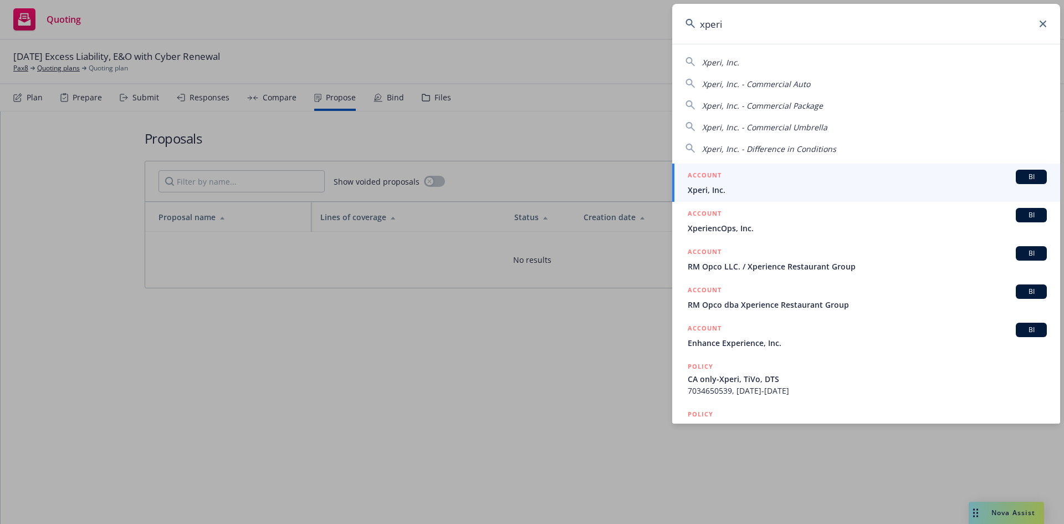
type input "xperi"
click at [1020, 177] on span "BI" at bounding box center [1031, 177] width 22 height 10
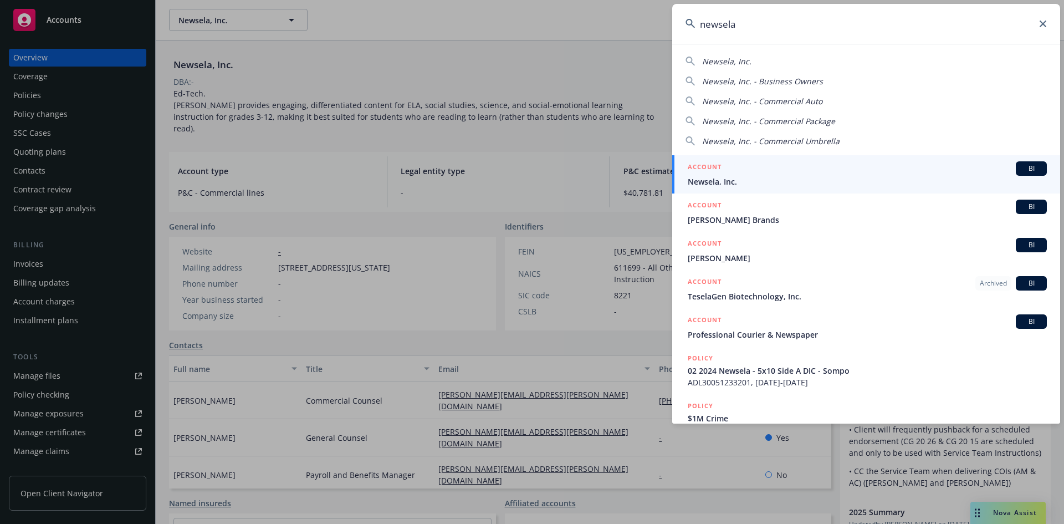
drag, startPoint x: 971, startPoint y: 27, endPoint x: 569, endPoint y: 33, distance: 402.5
click at [569, 33] on div "newsela Newsela, Inc. Newsela, Inc. - Business Owners Newsela, Inc. - Commercia…" at bounding box center [532, 262] width 1064 height 524
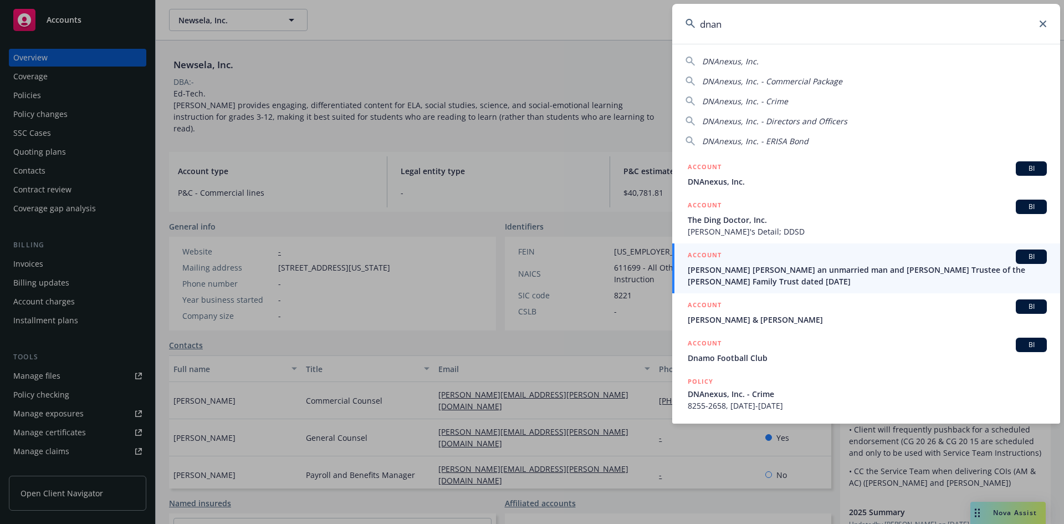
drag, startPoint x: 787, startPoint y: 31, endPoint x: 673, endPoint y: 32, distance: 113.6
click at [671, 30] on div "dnan DNAnexus, Inc. DNAnexus, Inc. - Commercial Package DNAnexus, Inc. - Crime …" at bounding box center [532, 262] width 1064 height 524
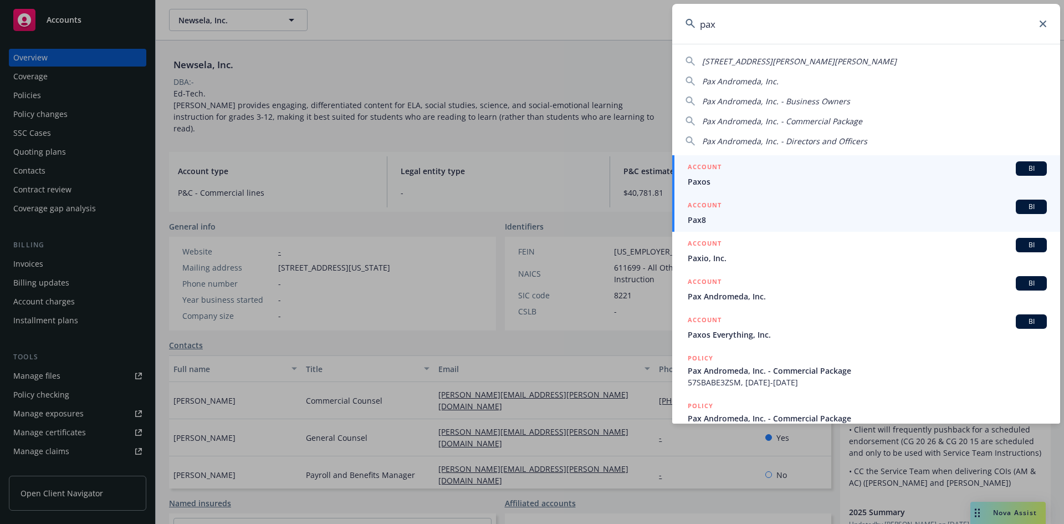
type input "pax"
click at [1031, 208] on span "BI" at bounding box center [1031, 207] width 22 height 10
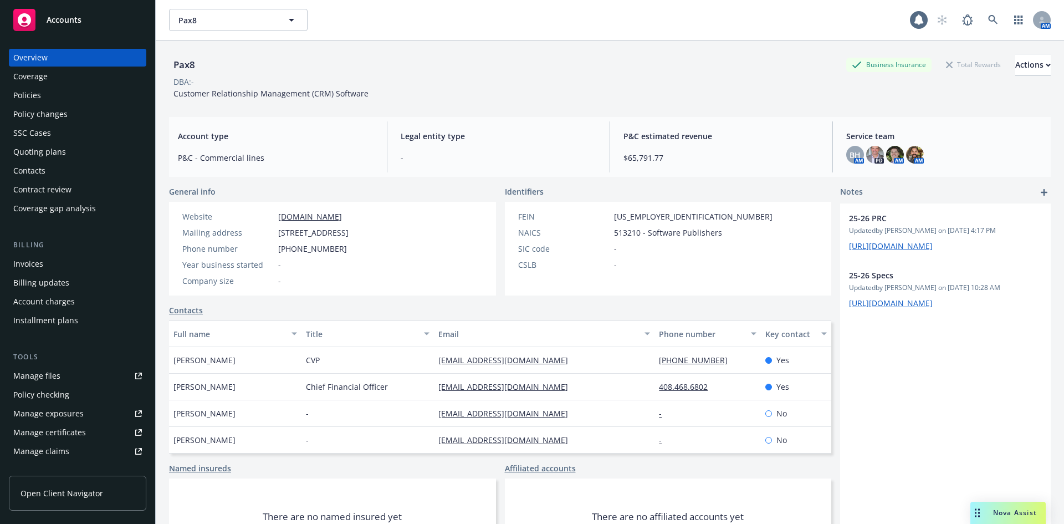
click at [37, 92] on div "Policies" at bounding box center [27, 95] width 28 height 18
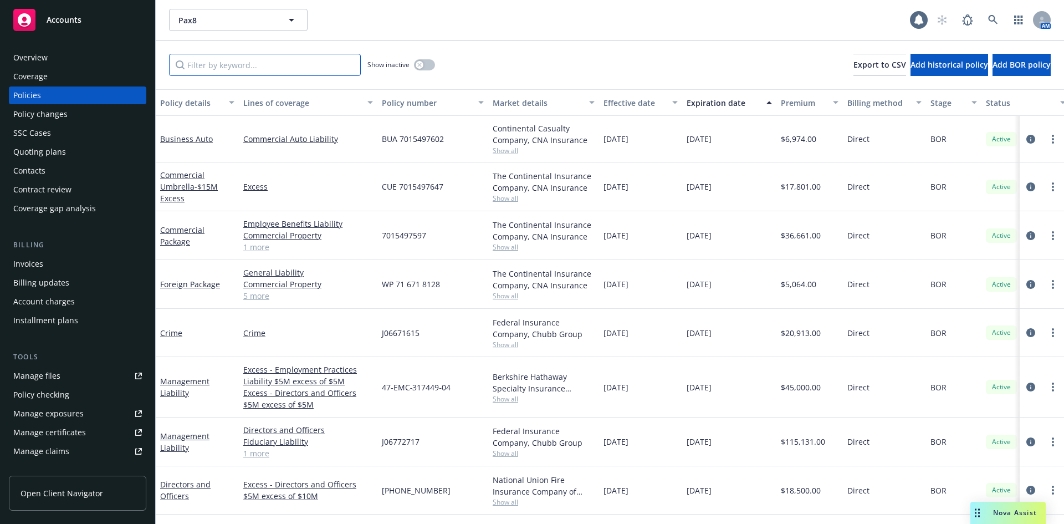
click at [292, 69] on input "Filter by keyword..." at bounding box center [265, 65] width 192 height 22
type input "travel"
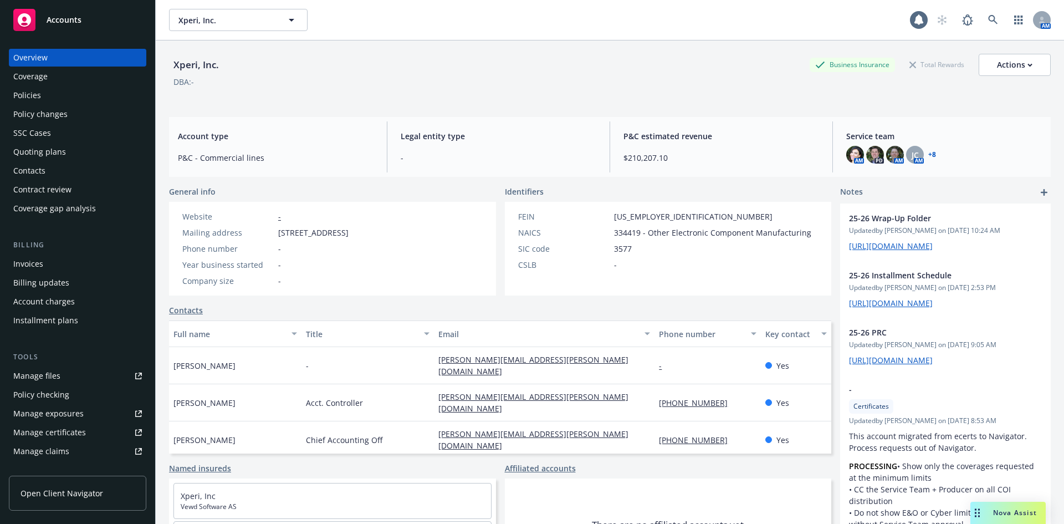
click at [60, 295] on div "Account charges" at bounding box center [44, 302] width 62 height 18
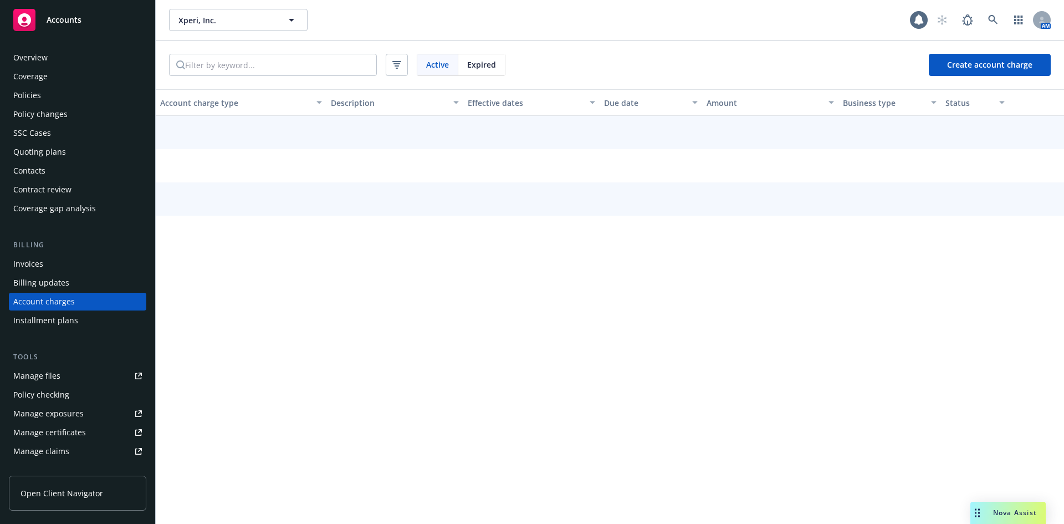
scroll to position [22, 0]
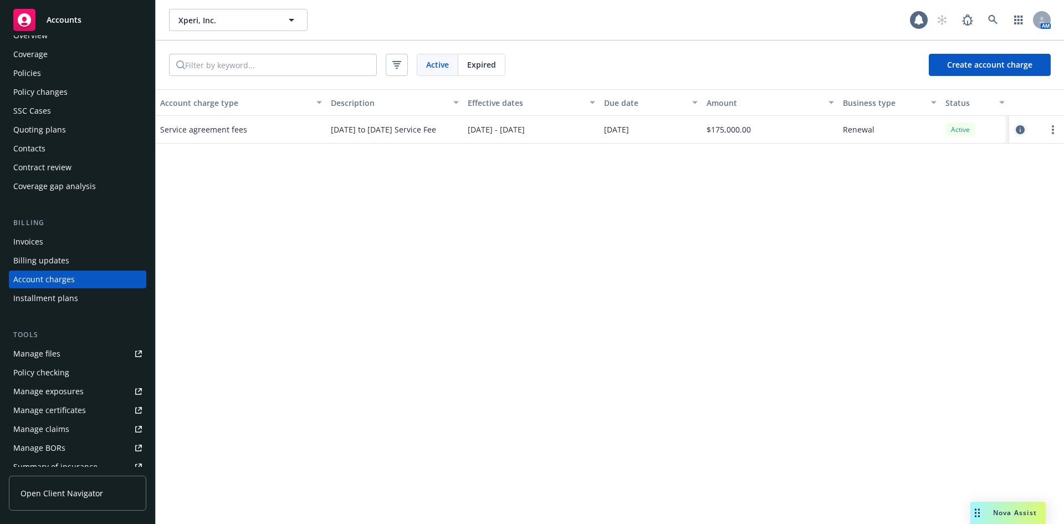
click at [1020, 129] on icon "circleInformation" at bounding box center [1020, 129] width 9 height 9
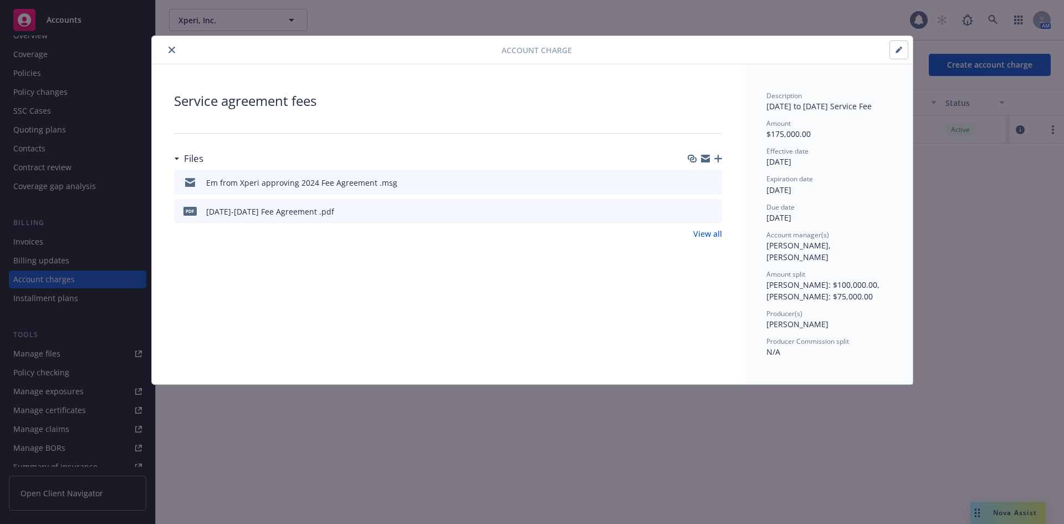
click at [172, 54] on button "close" at bounding box center [171, 49] width 13 height 13
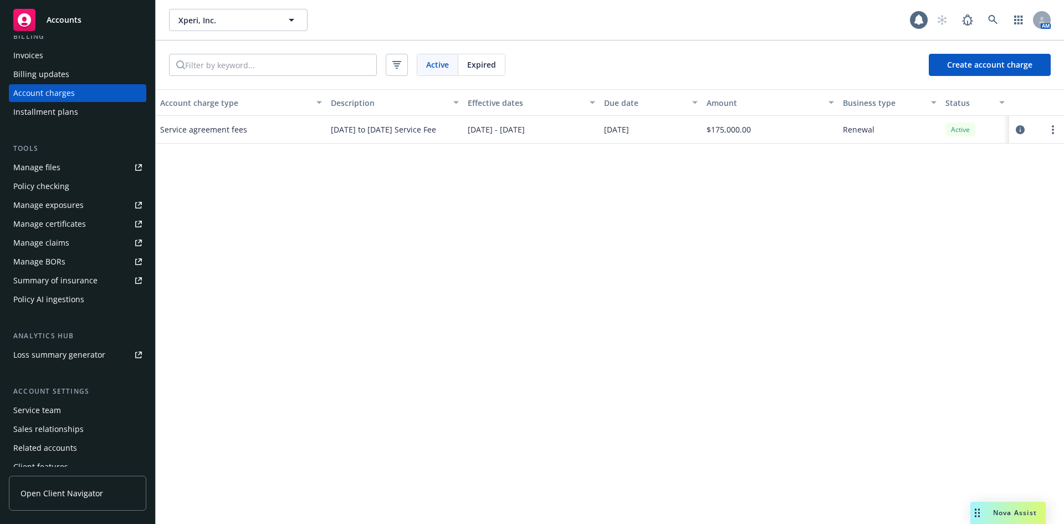
scroll to position [236, 0]
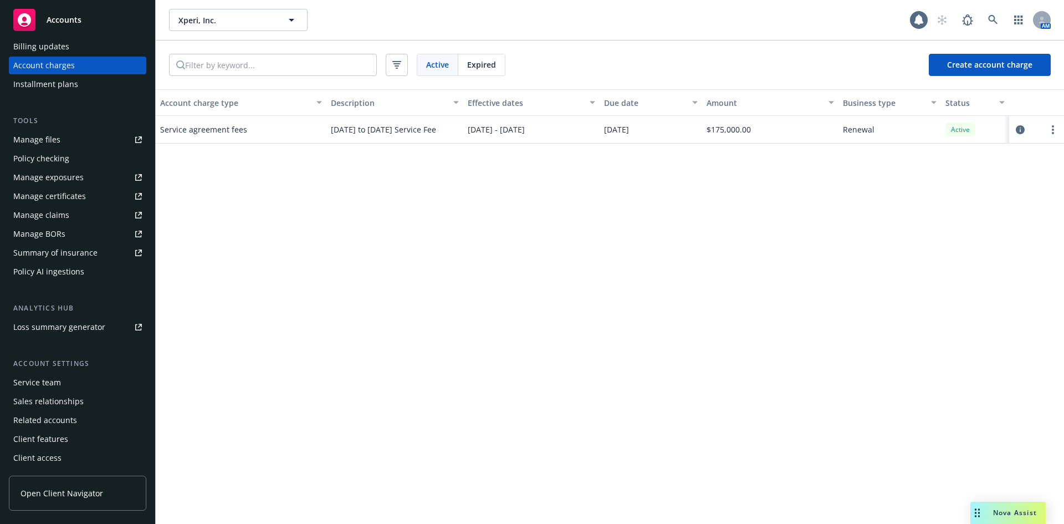
click at [76, 252] on div "Summary of insurance" at bounding box center [55, 253] width 84 height 18
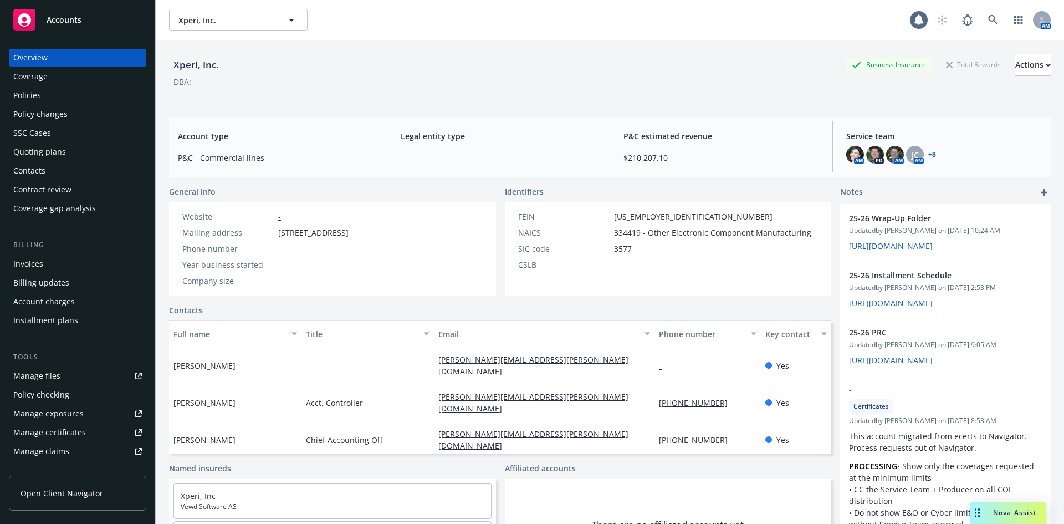
click at [43, 99] on div "Policies" at bounding box center [77, 95] width 129 height 18
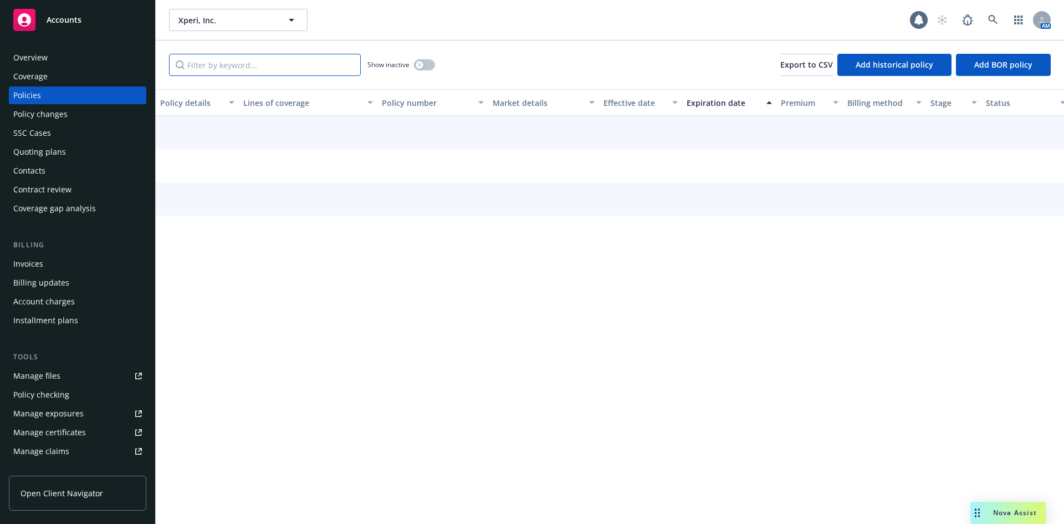
click at [287, 68] on input "Filter by keyword..." at bounding box center [265, 65] width 192 height 22
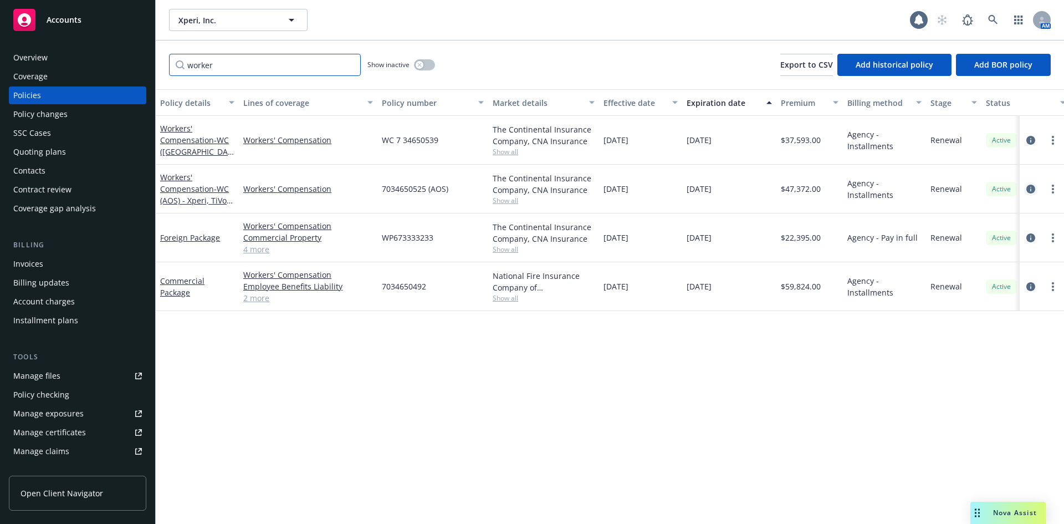
type input "worker"
click at [1032, 190] on icon "circleInformation" at bounding box center [1031, 189] width 9 height 9
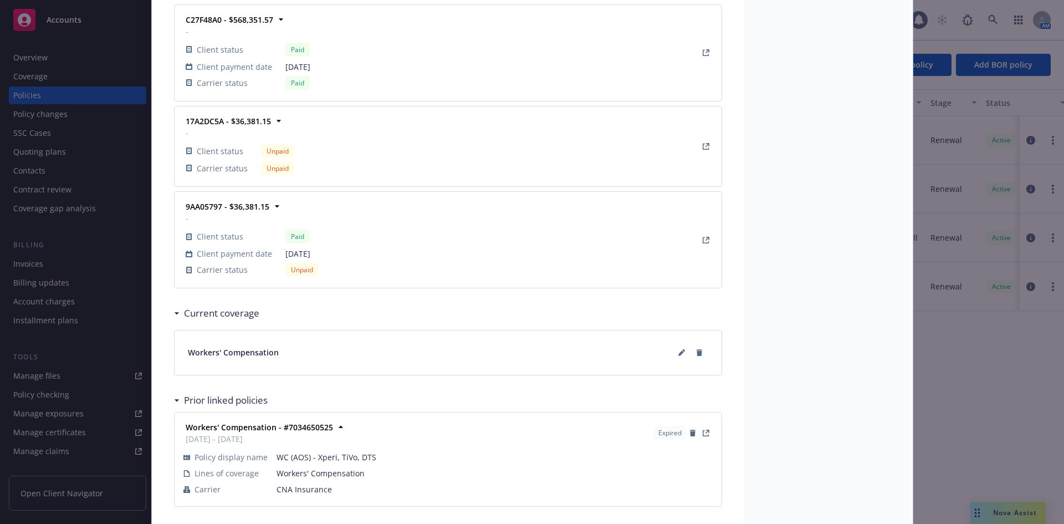
scroll to position [1468, 0]
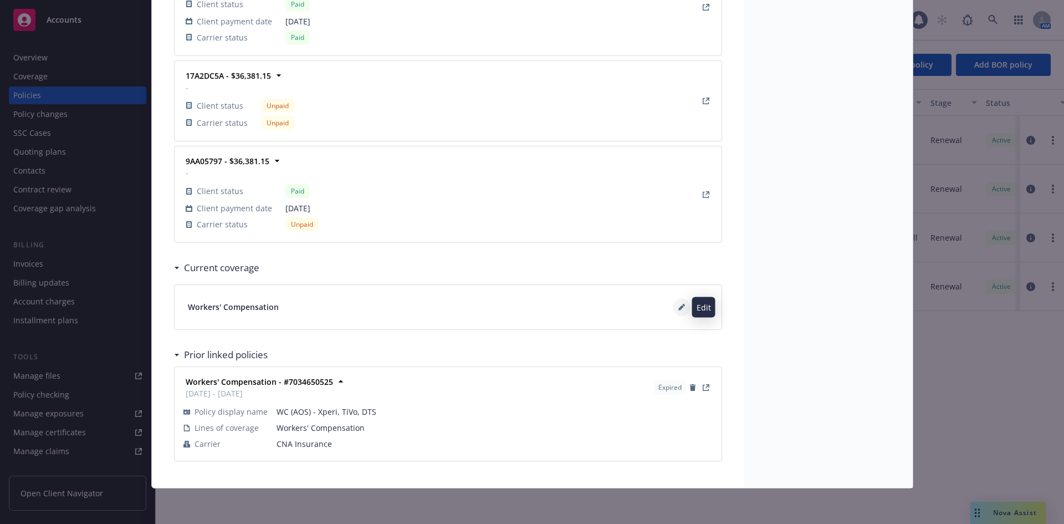
click at [678, 310] on icon at bounding box center [681, 308] width 6 height 6
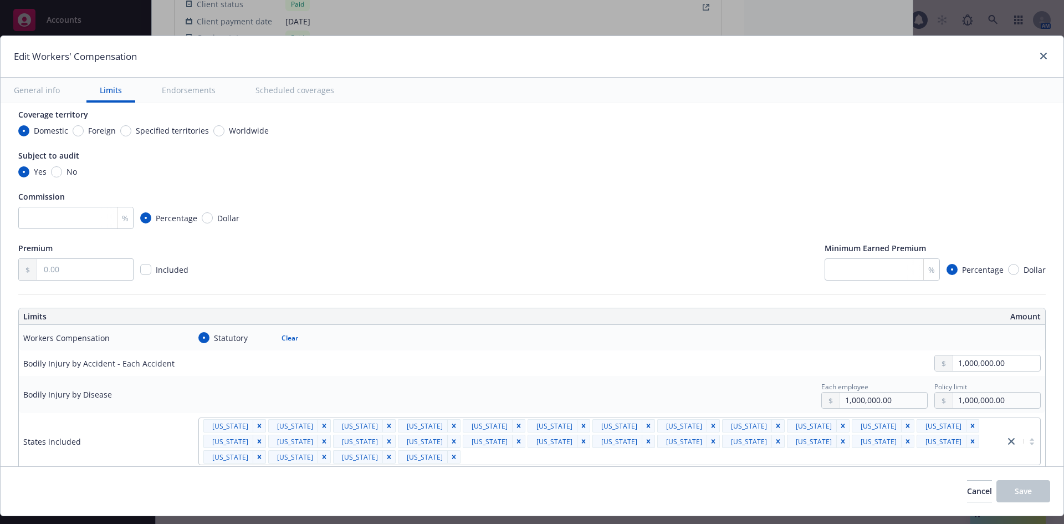
scroll to position [259, 0]
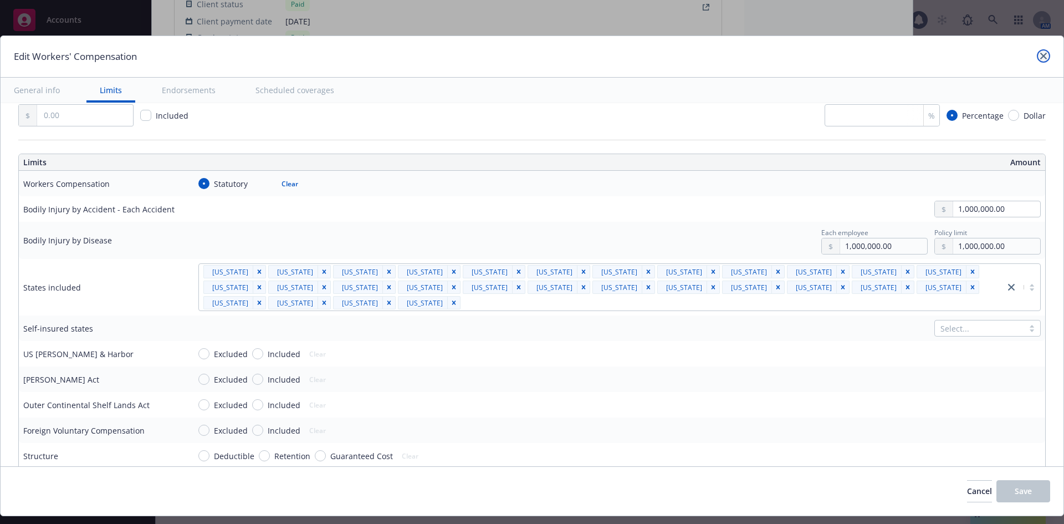
click at [1040, 57] on icon "close" at bounding box center [1043, 56] width 7 height 7
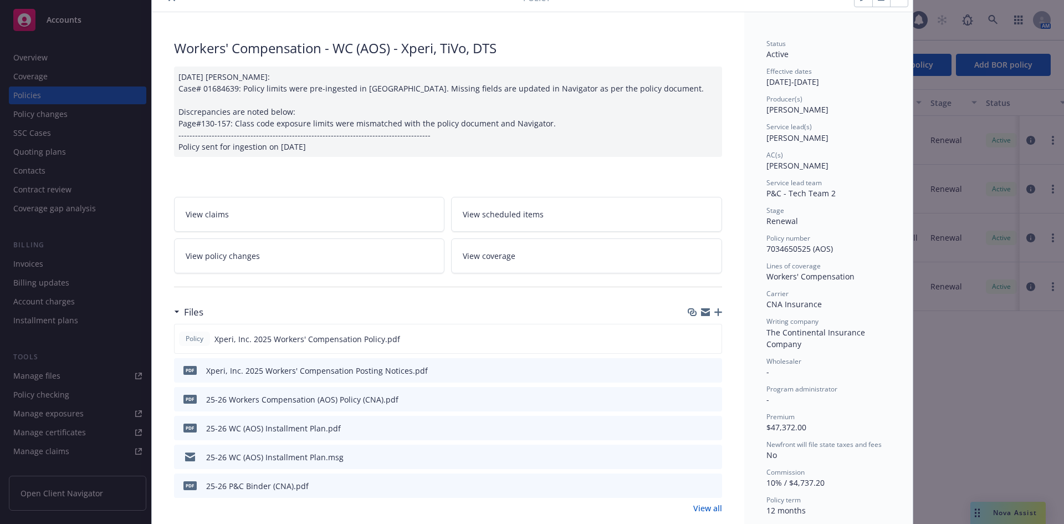
scroll to position [0, 0]
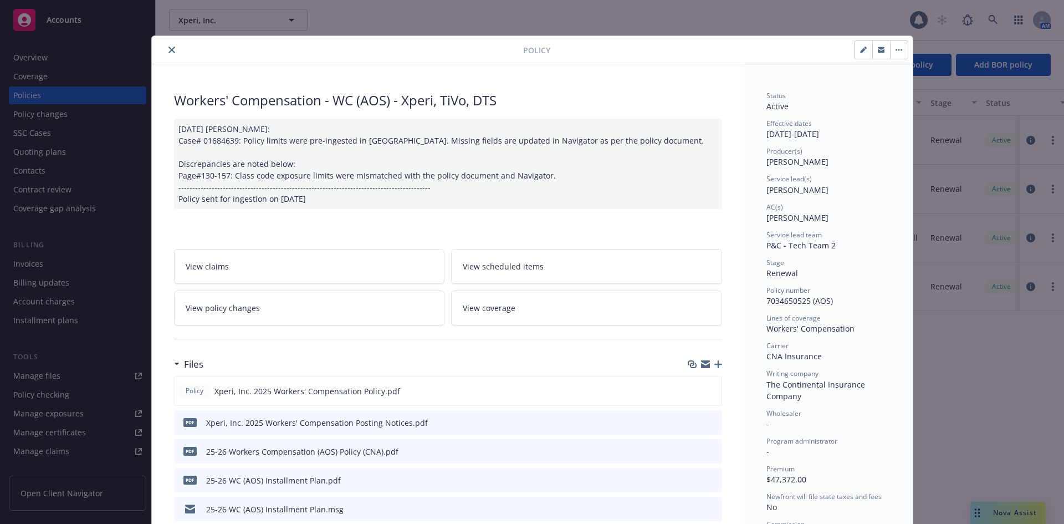
click at [169, 50] on icon "close" at bounding box center [172, 50] width 7 height 7
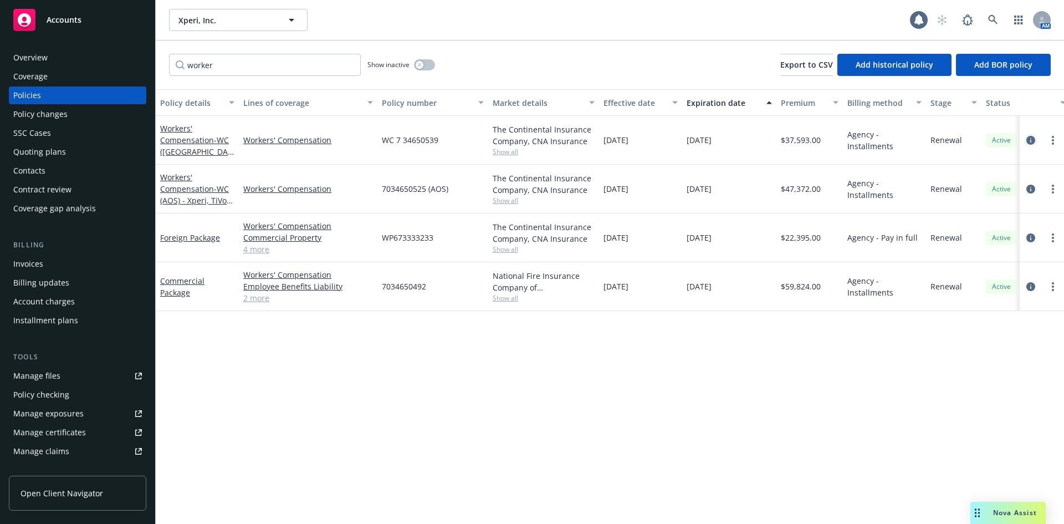
click at [1032, 139] on icon "circleInformation" at bounding box center [1031, 140] width 9 height 9
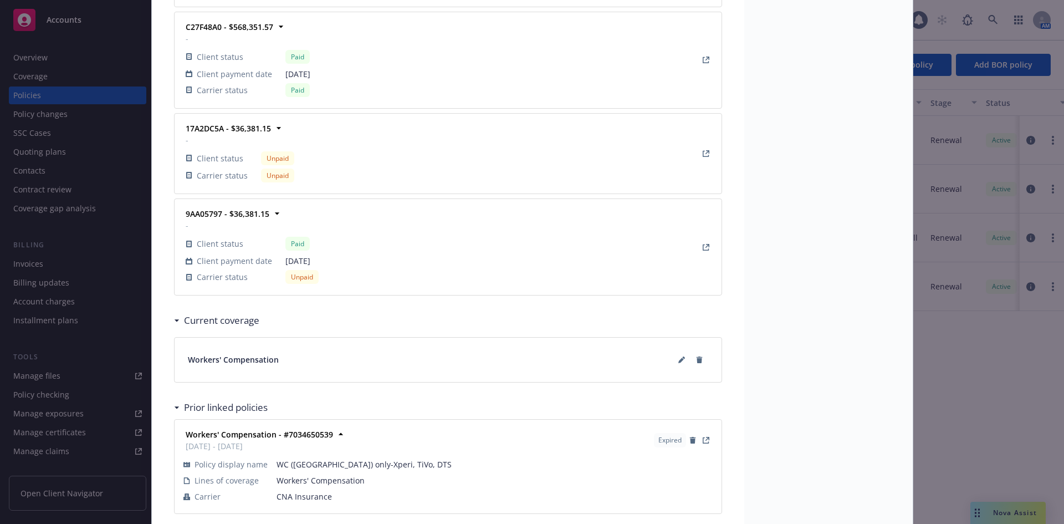
scroll to position [1468, 0]
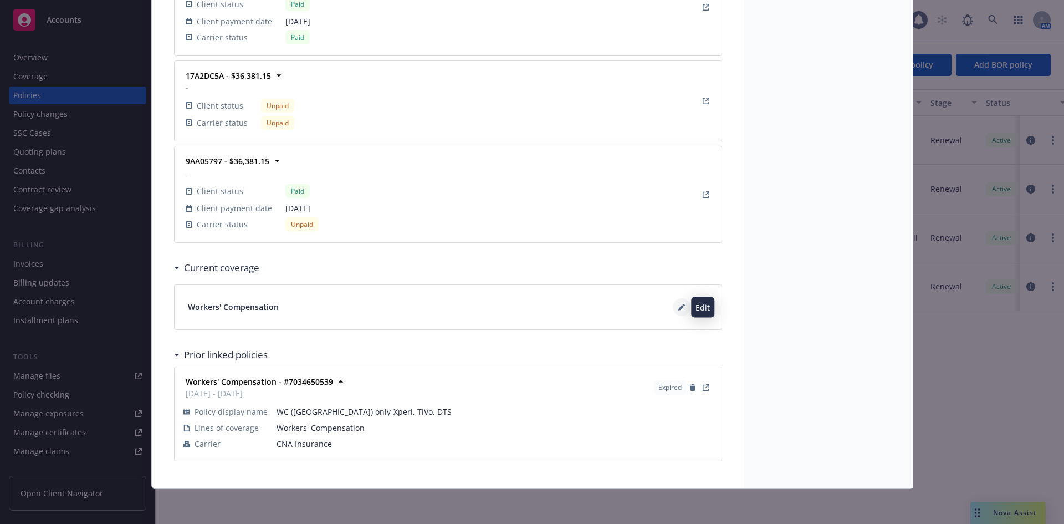
click at [678, 304] on icon at bounding box center [681, 307] width 7 height 7
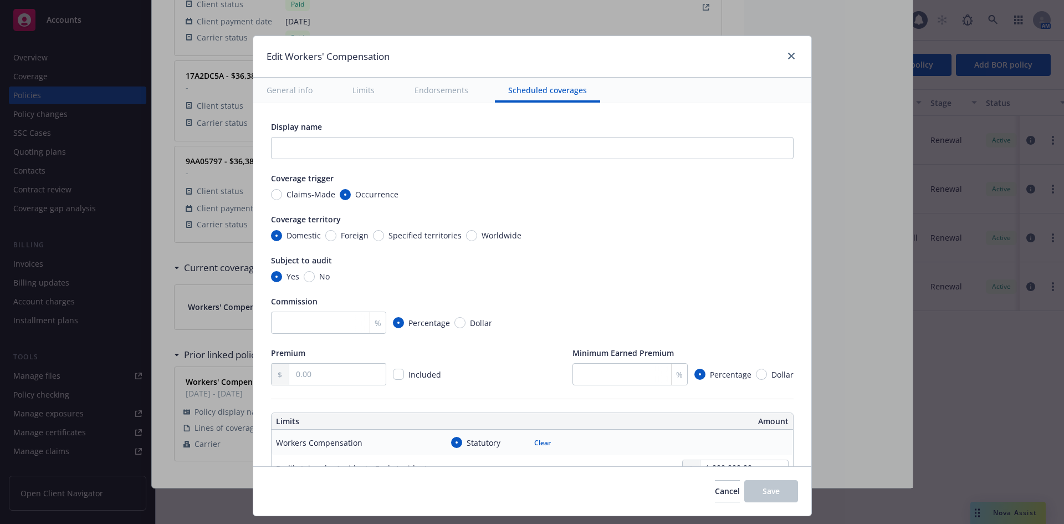
scroll to position [1000, 0]
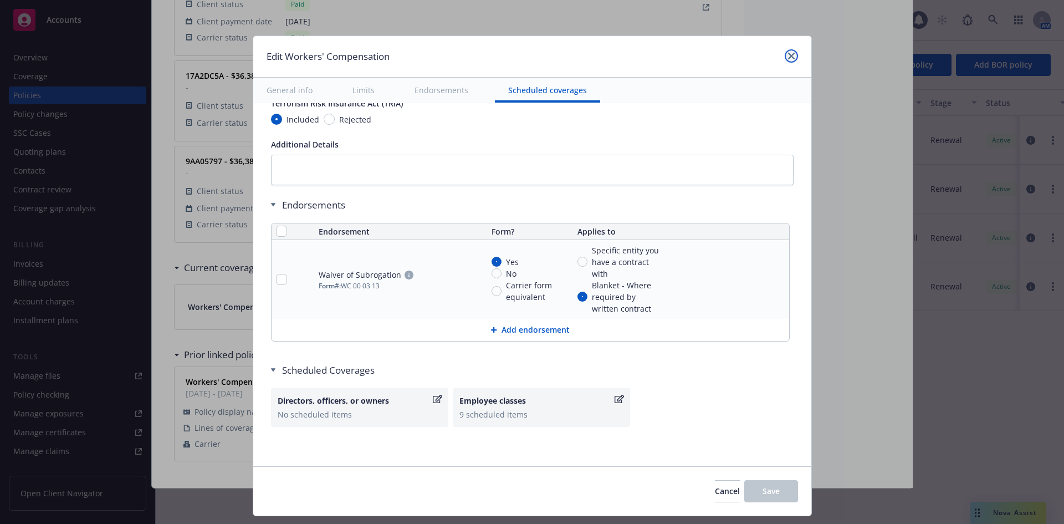
click at [788, 58] on icon "close" at bounding box center [791, 56] width 7 height 7
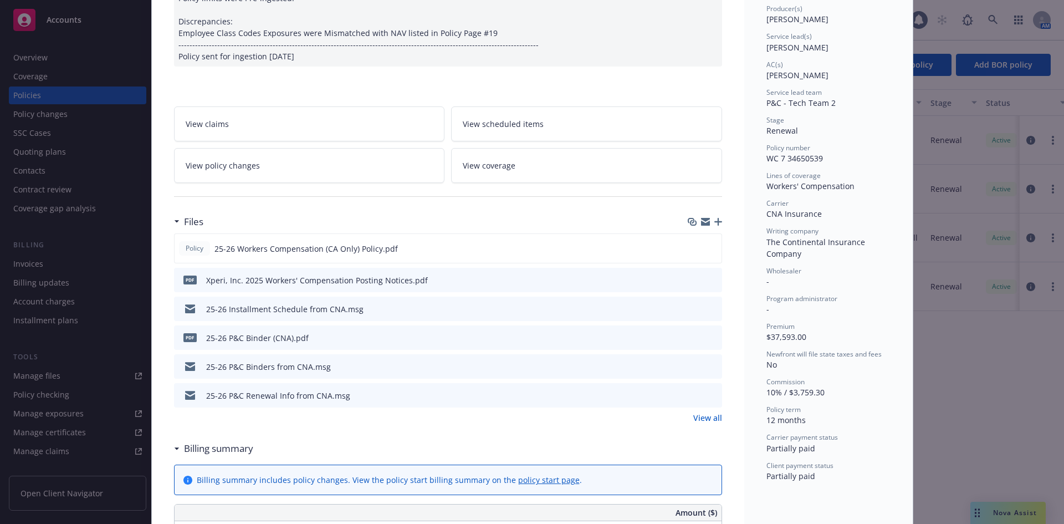
scroll to position [0, 0]
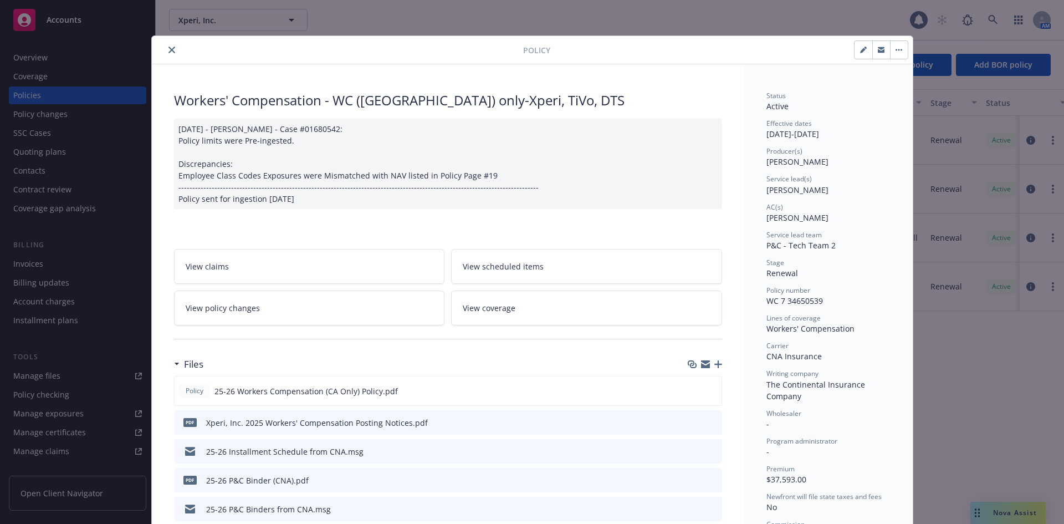
click at [169, 49] on icon "close" at bounding box center [172, 50] width 7 height 7
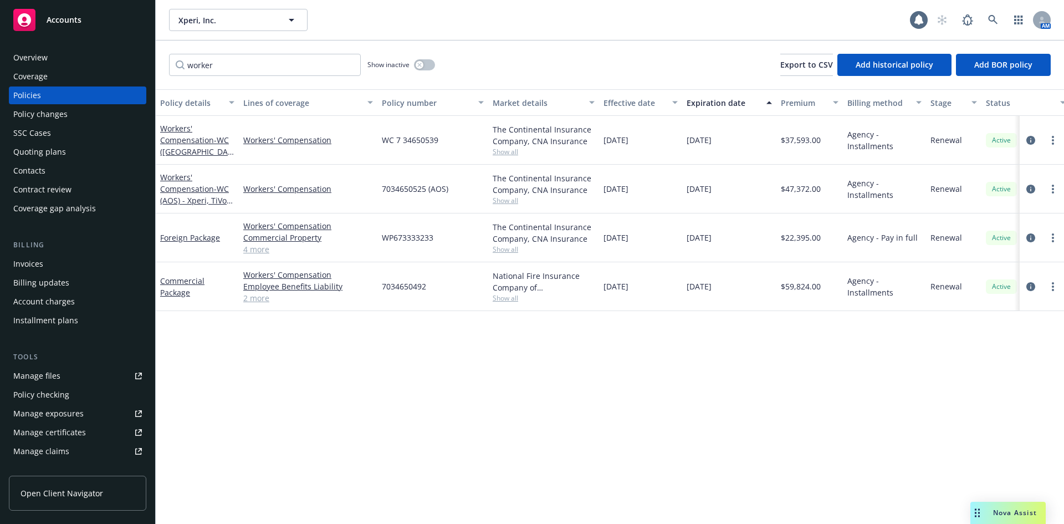
click at [392, 420] on div "Policy details Lines of coverage Policy number Market details Effective date Ex…" at bounding box center [610, 306] width 908 height 435
